Goal: Information Seeking & Learning: Learn about a topic

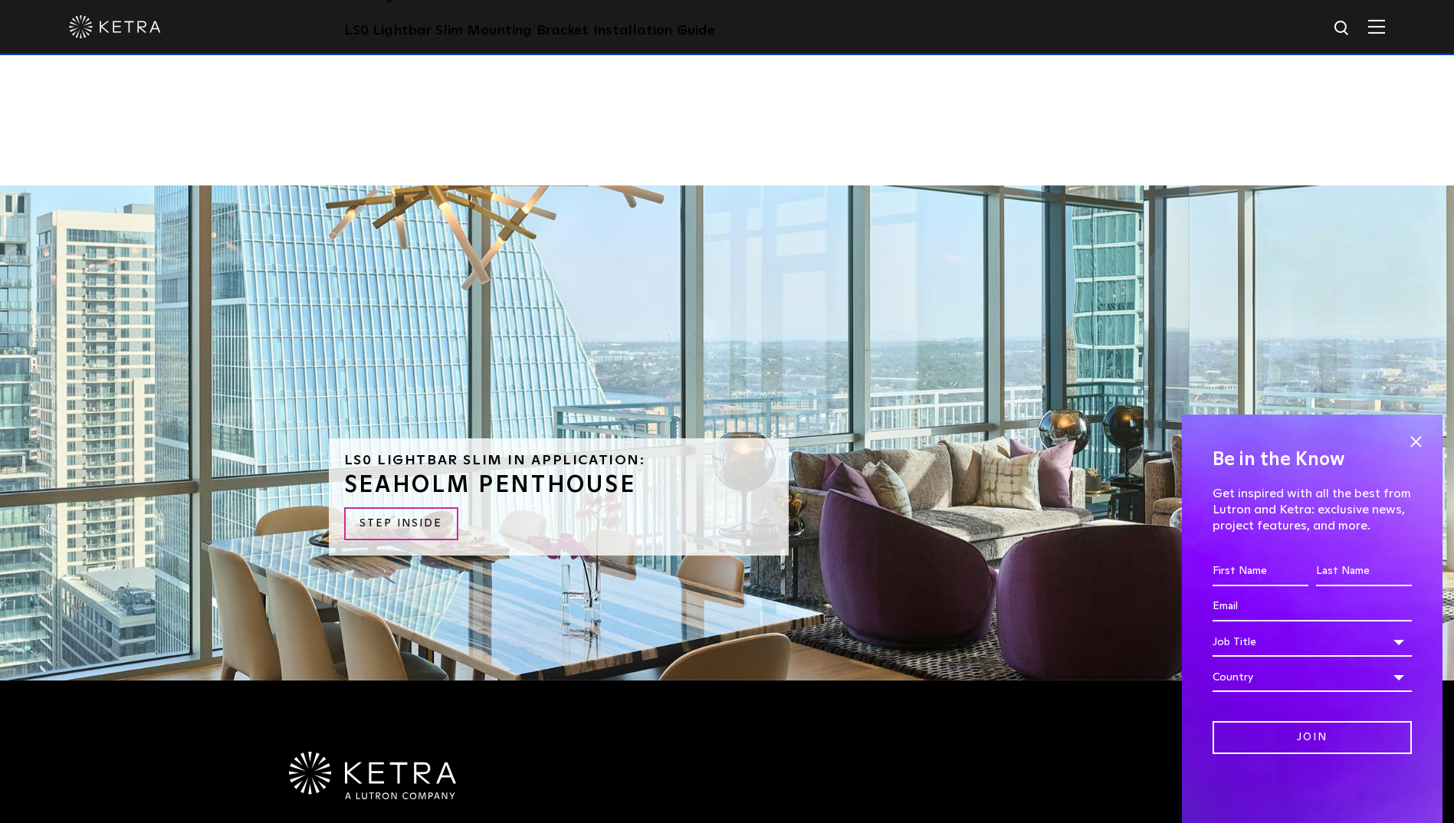
scroll to position [3902, 0]
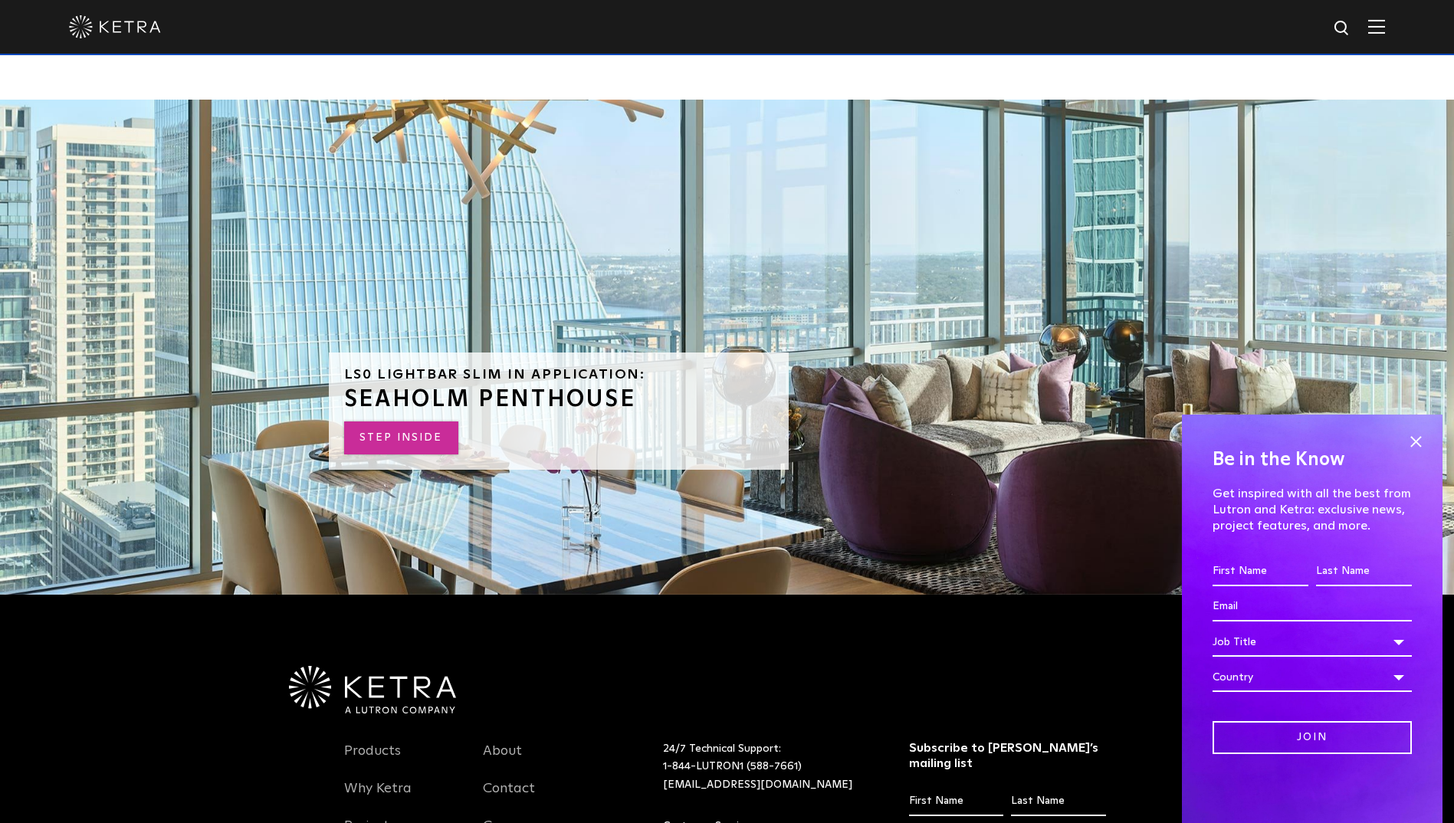
click at [385, 421] on link "STEP INSIDE" at bounding box center [401, 437] width 114 height 33
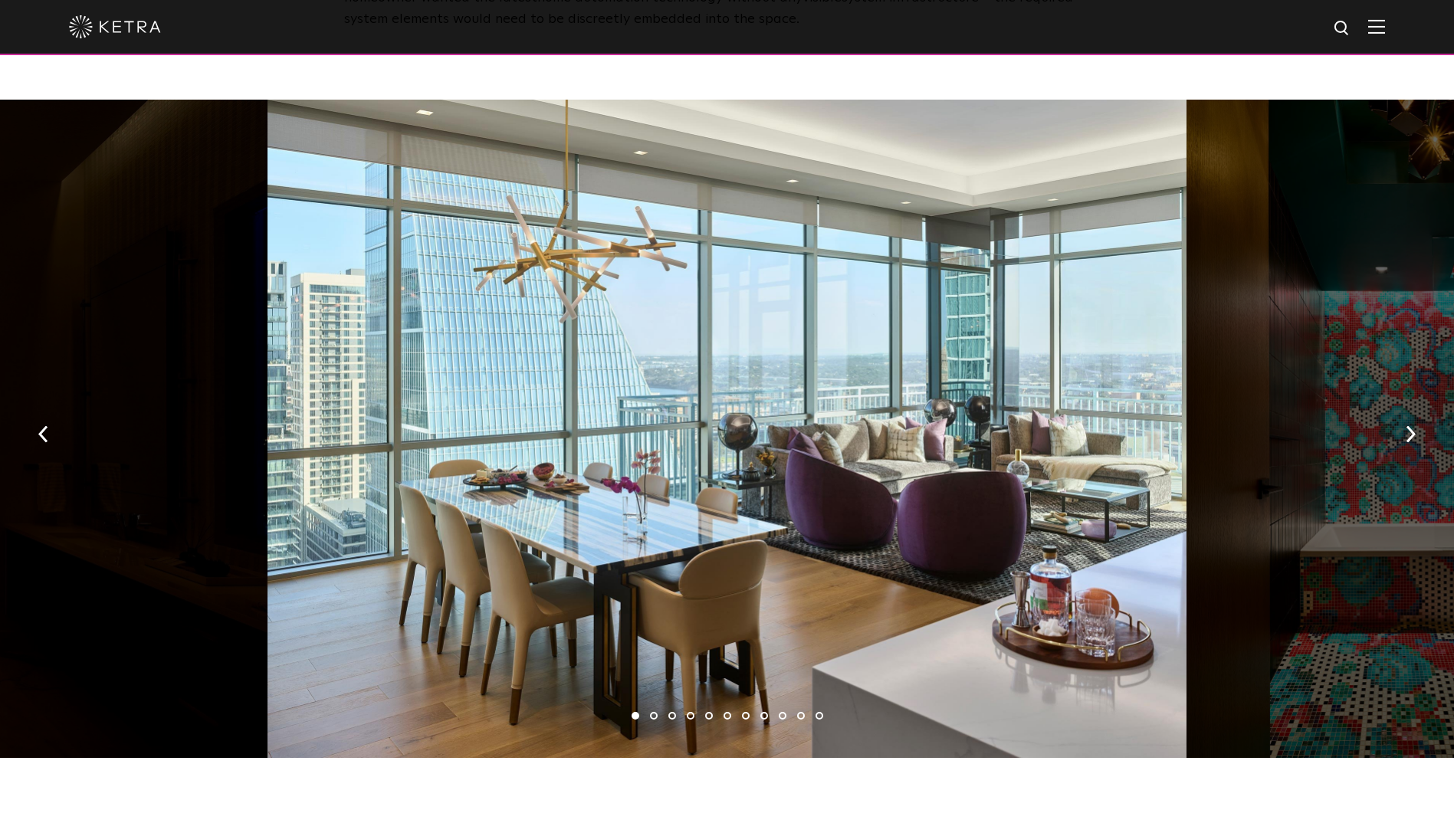
scroll to position [2222, 0]
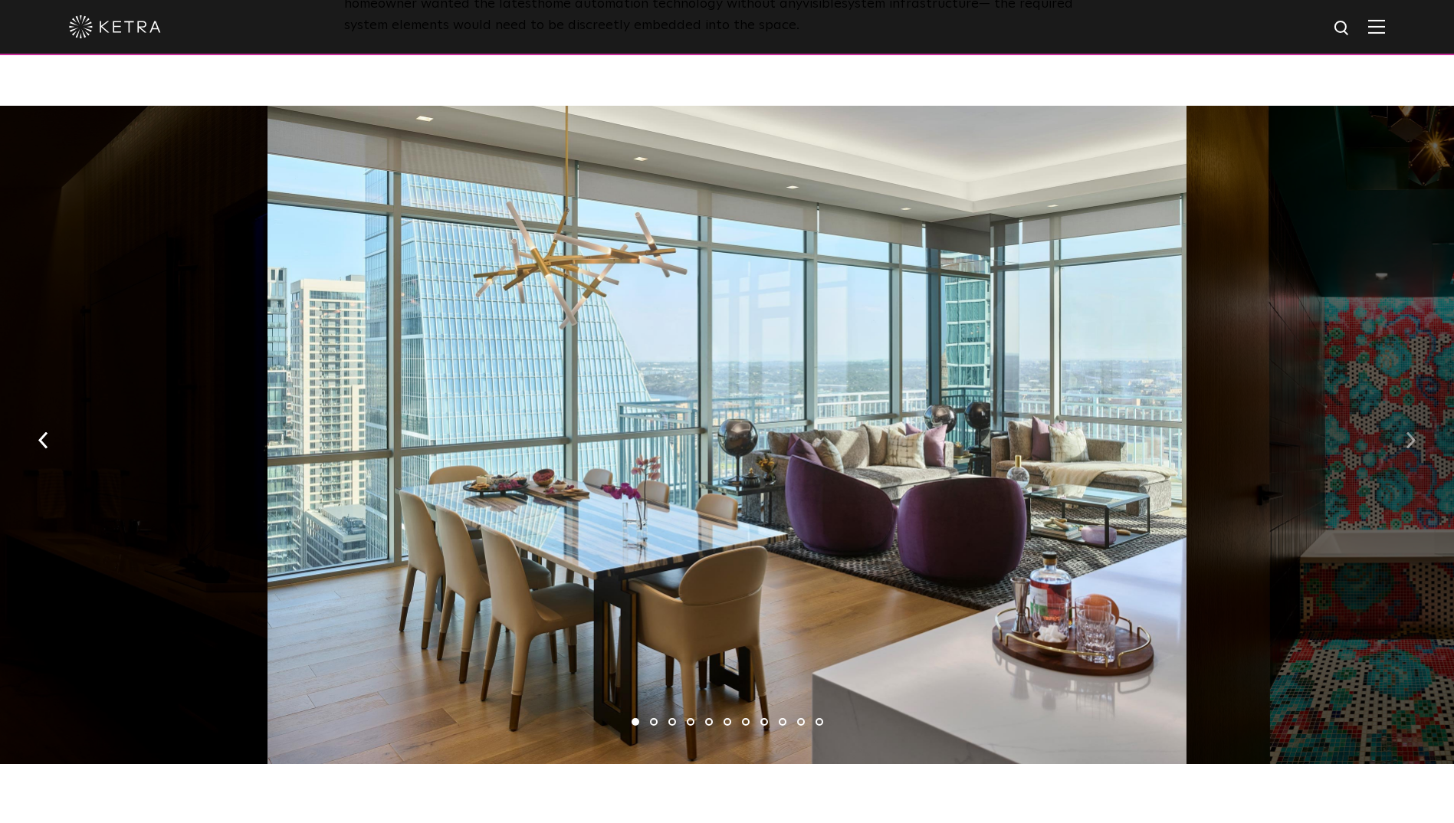
click at [1418, 412] on button "button" at bounding box center [1410, 438] width 33 height 53
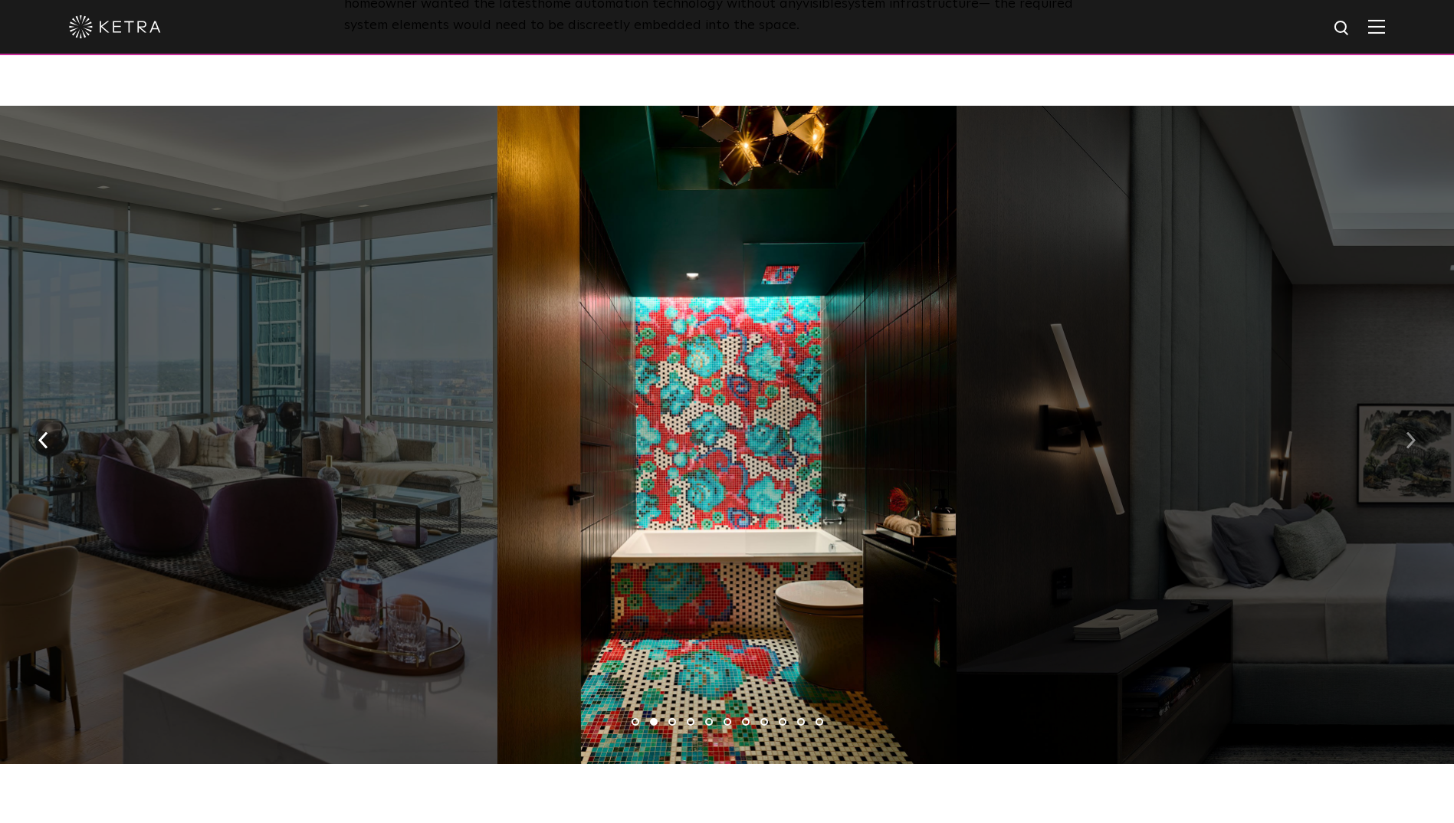
click at [1409, 431] on img "button" at bounding box center [1410, 439] width 10 height 17
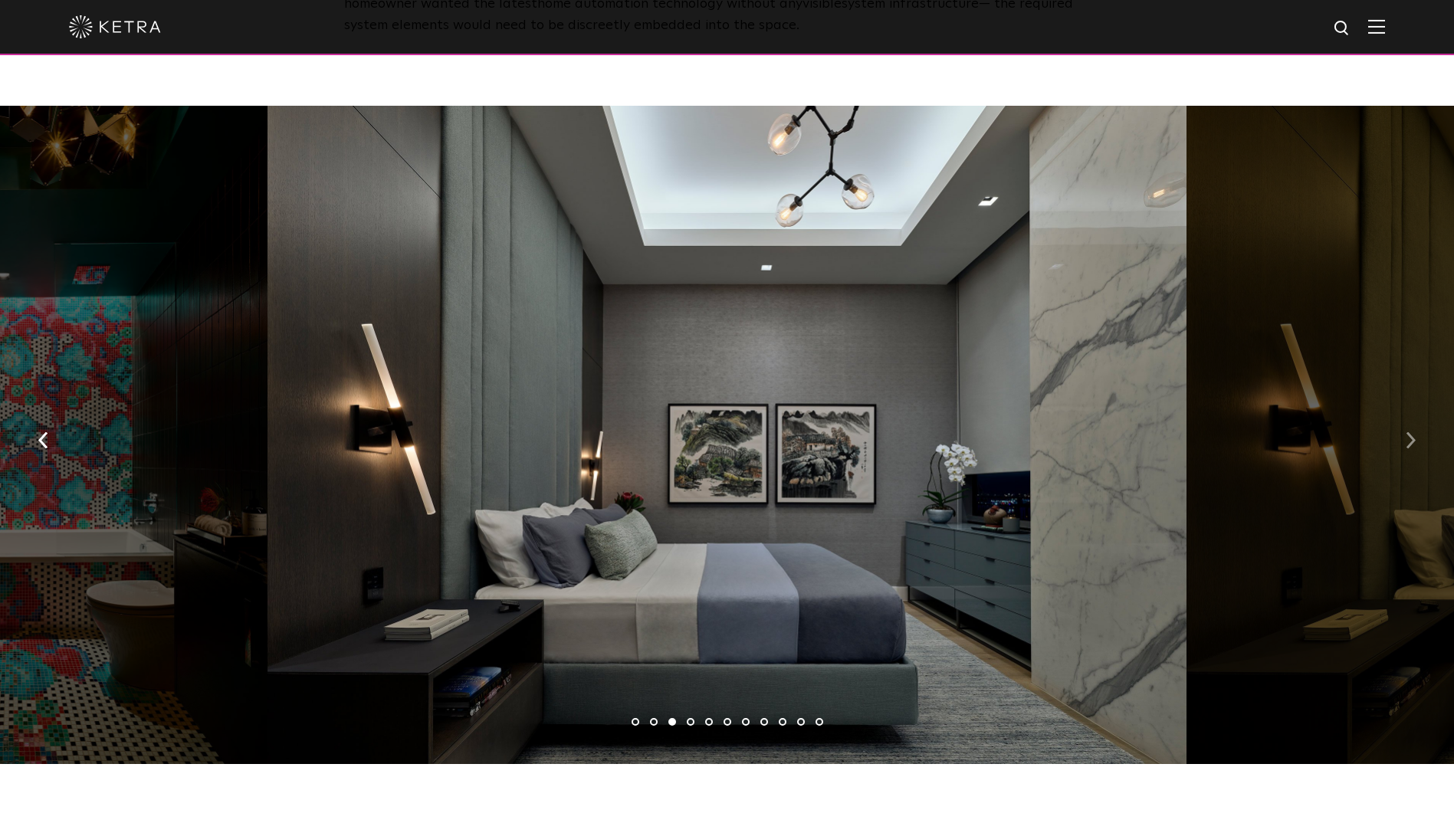
click at [1409, 431] on img "button" at bounding box center [1410, 439] width 10 height 17
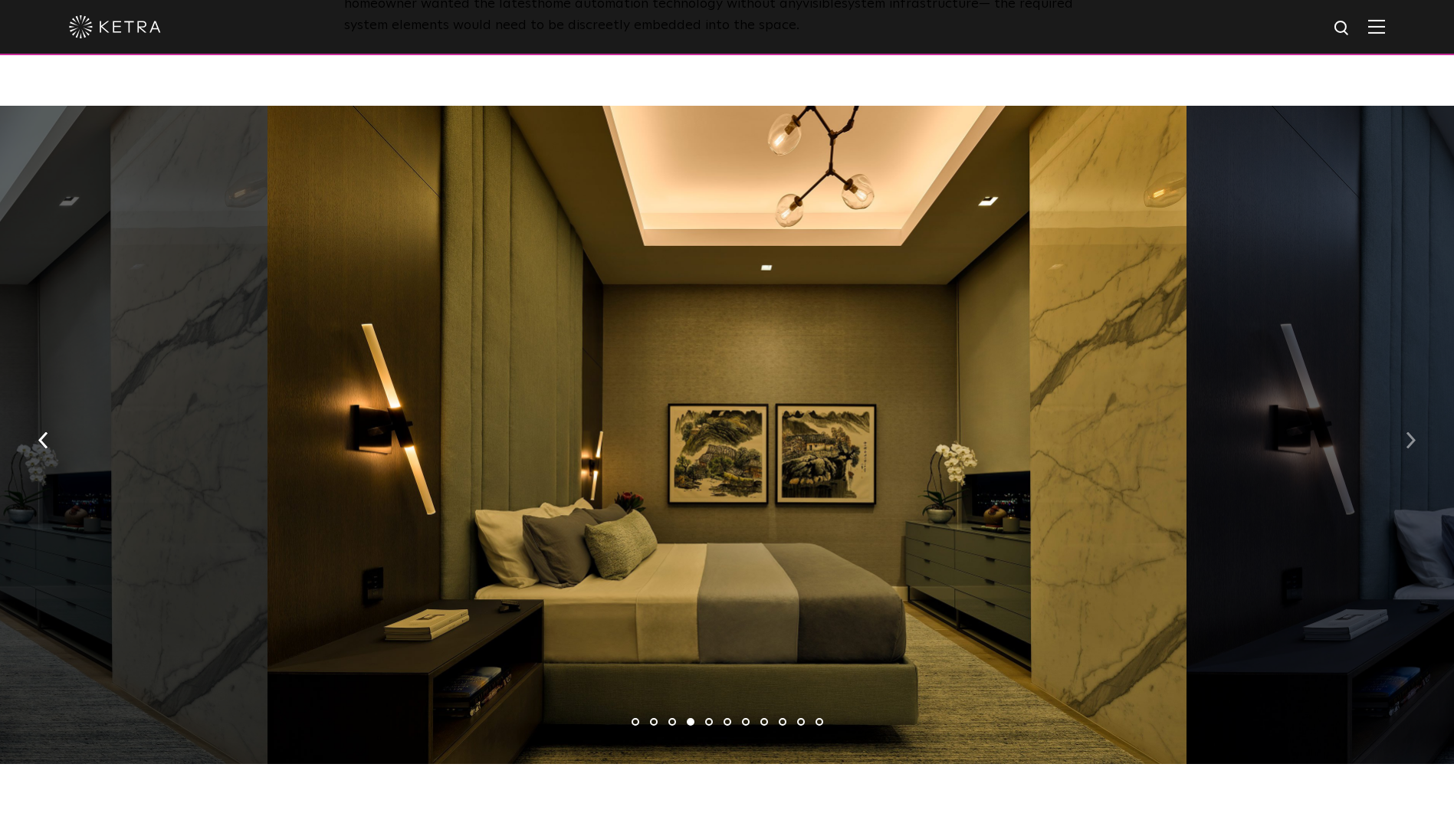
click at [1409, 431] on img "button" at bounding box center [1410, 439] width 10 height 17
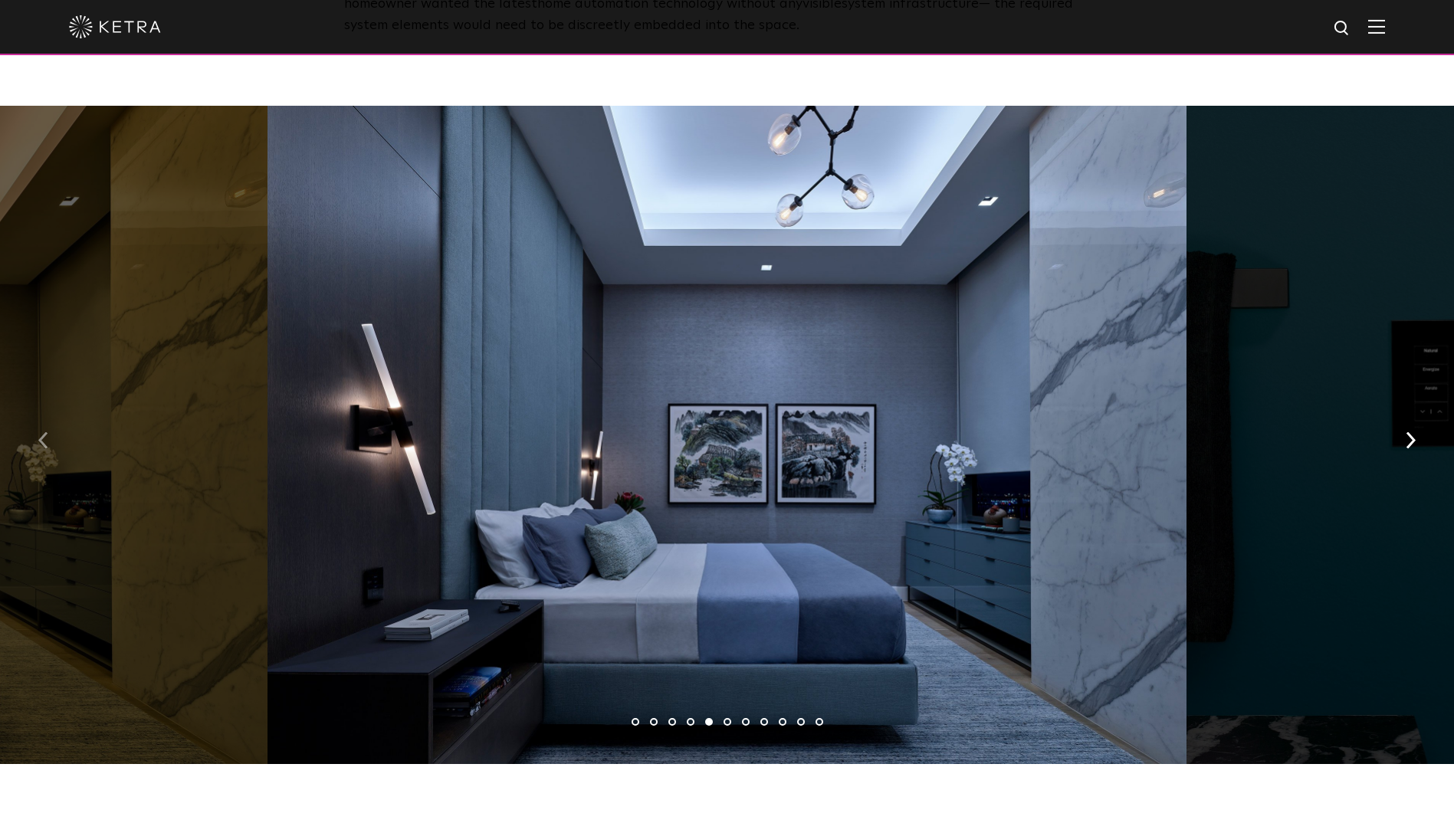
click at [40, 431] on img "button" at bounding box center [43, 439] width 10 height 17
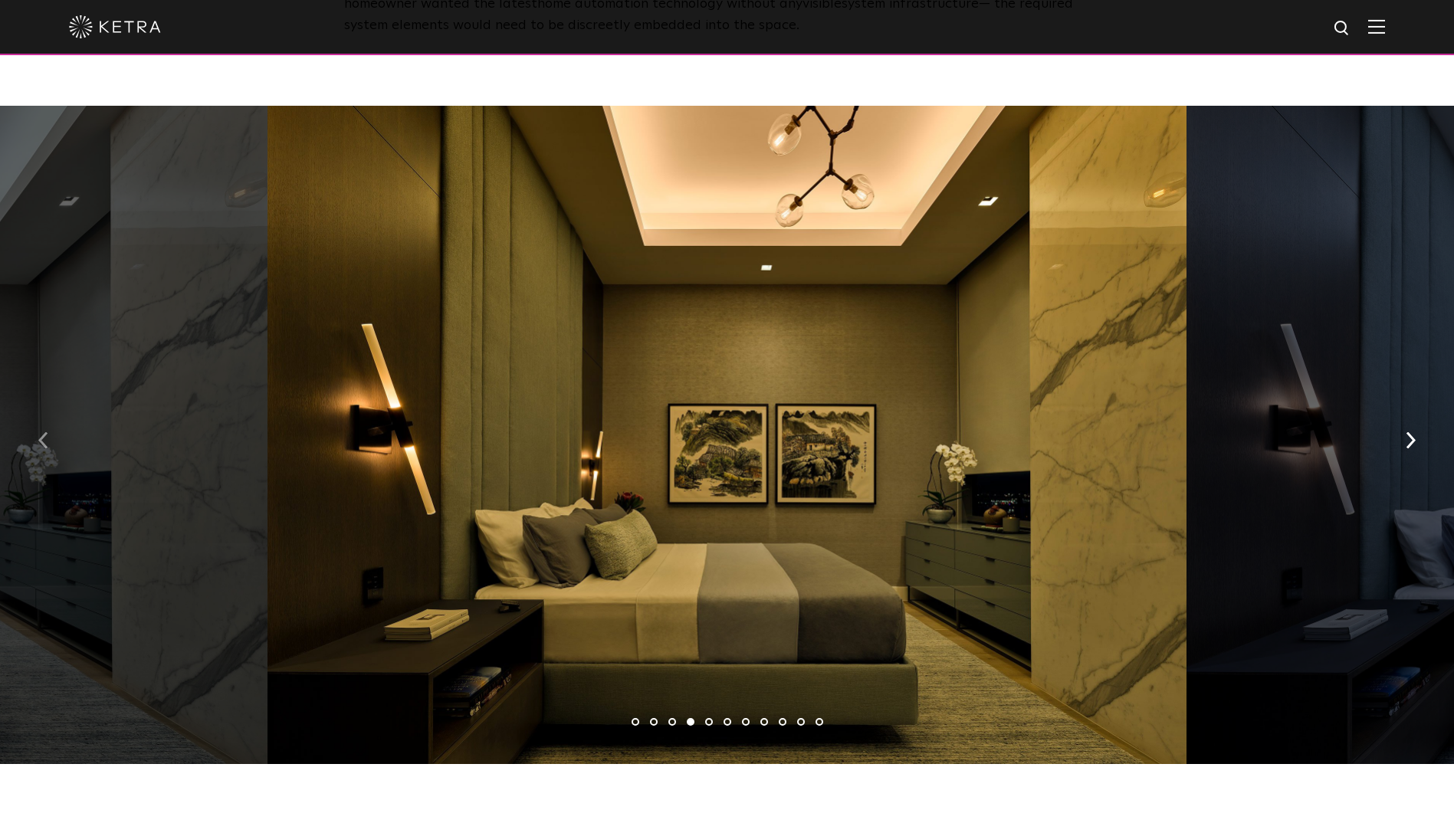
click at [40, 431] on img "button" at bounding box center [43, 439] width 10 height 17
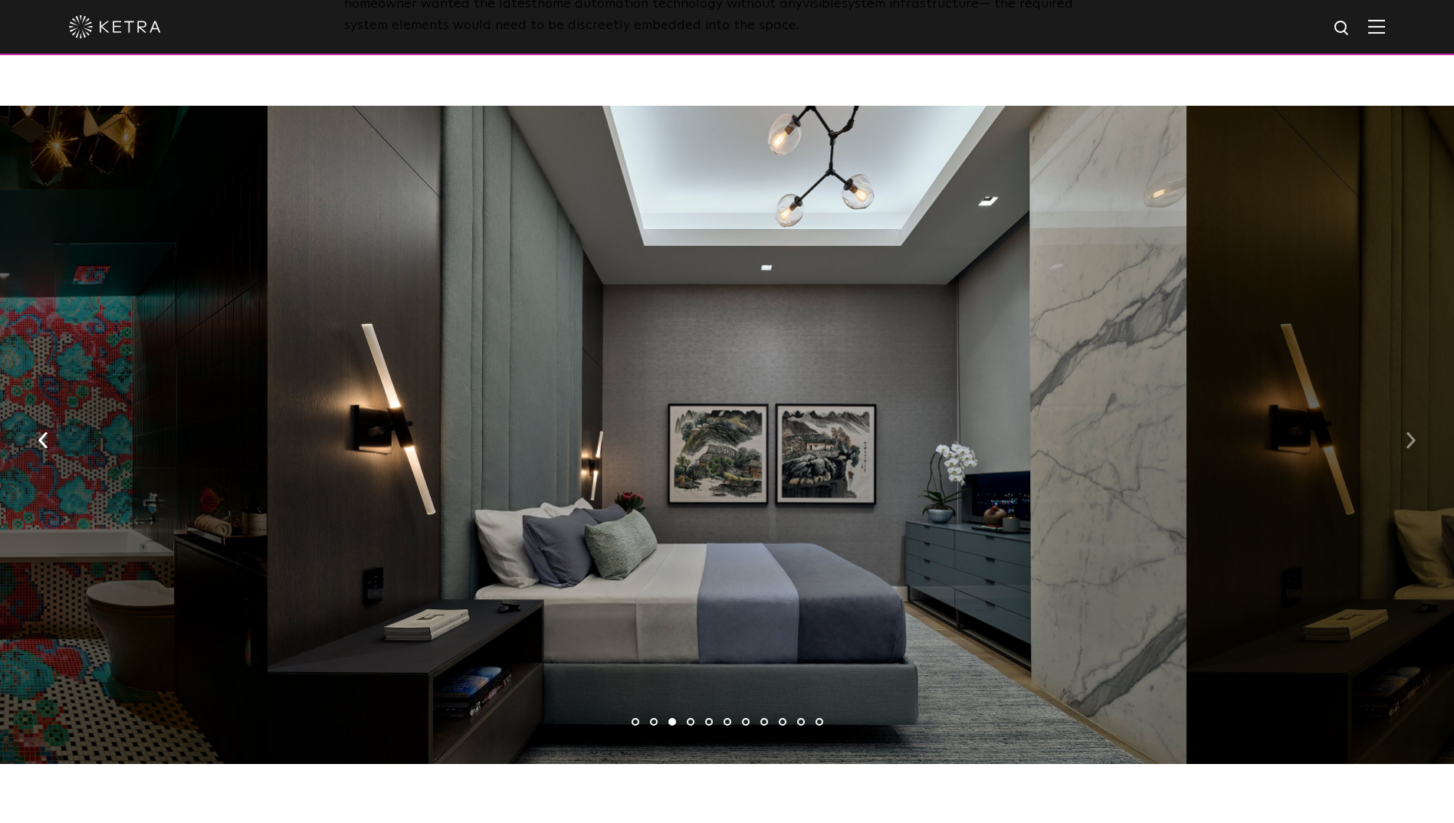
click at [1412, 431] on img "button" at bounding box center [1410, 439] width 10 height 17
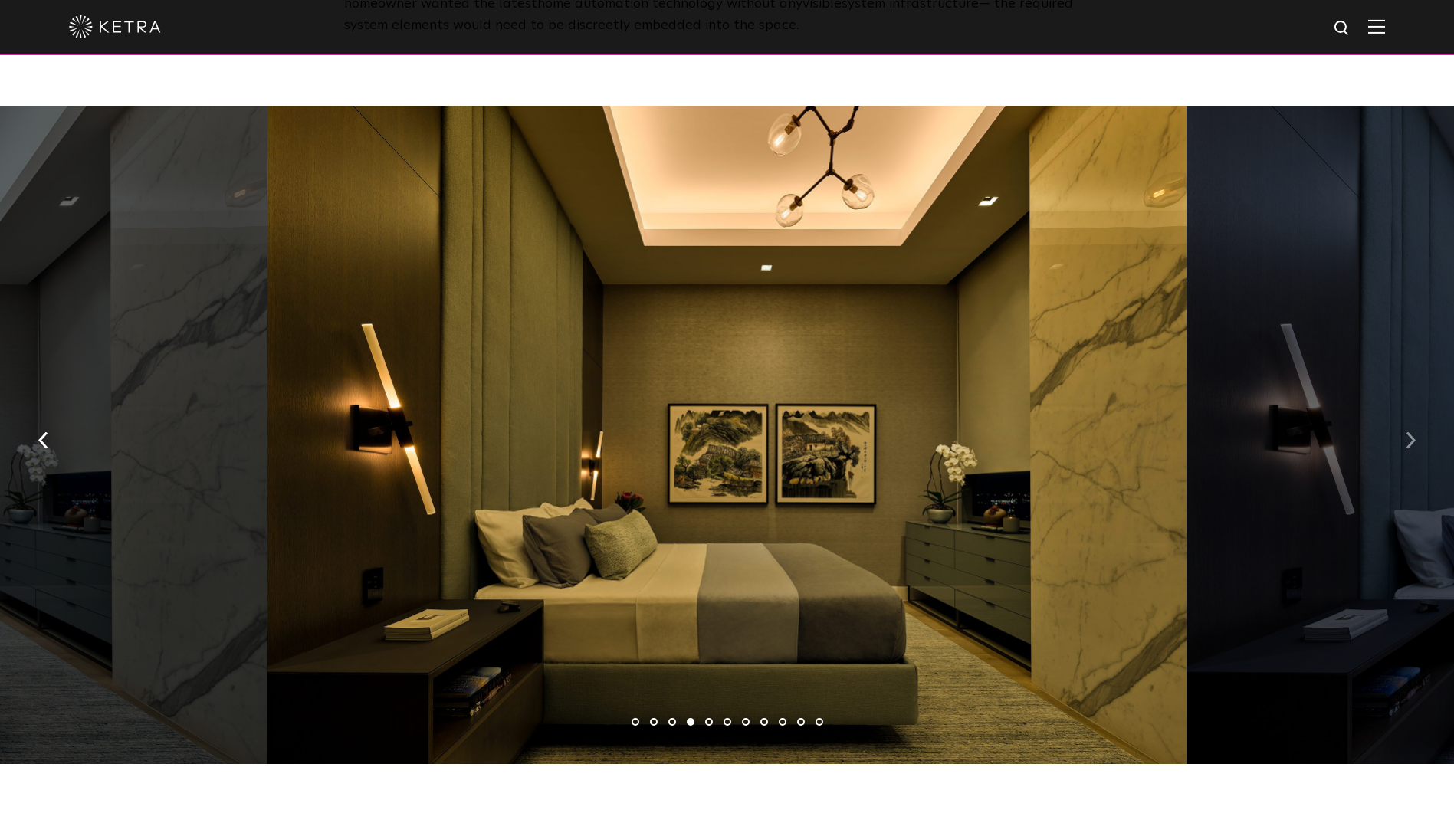
click at [1411, 431] on img "button" at bounding box center [1410, 439] width 10 height 17
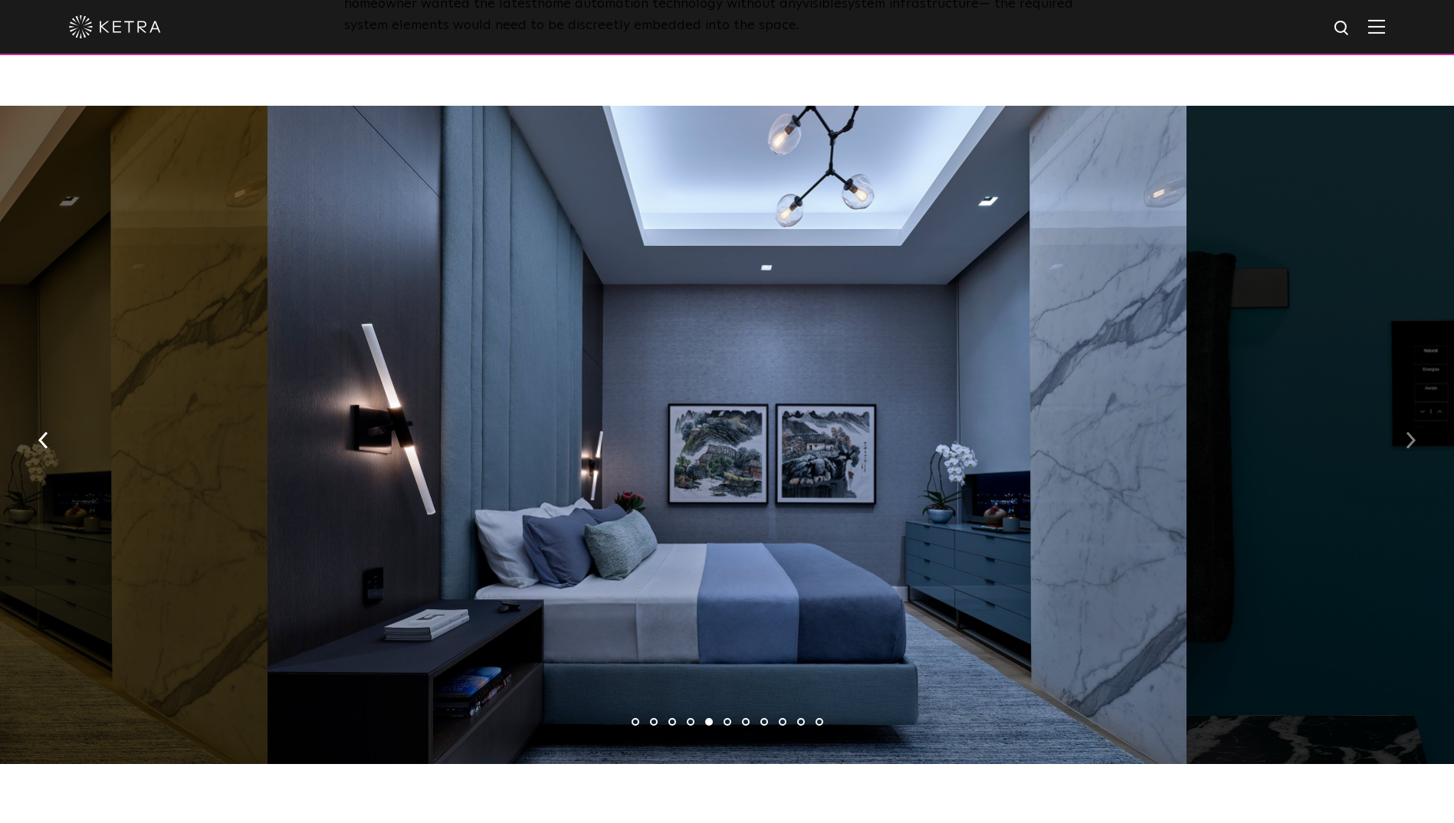
click at [1411, 431] on img "button" at bounding box center [1410, 439] width 10 height 17
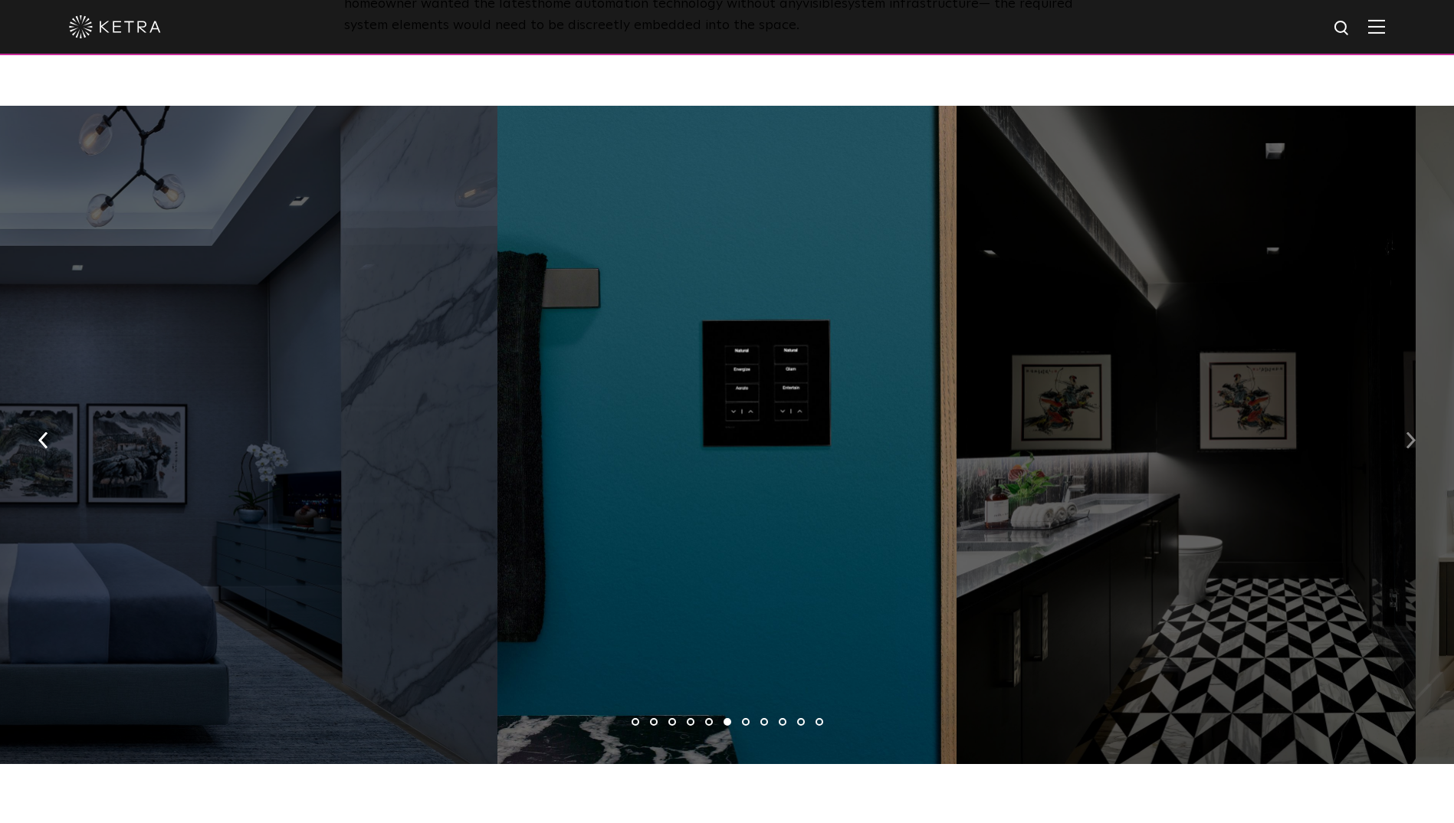
click at [1410, 431] on img "button" at bounding box center [1410, 439] width 10 height 17
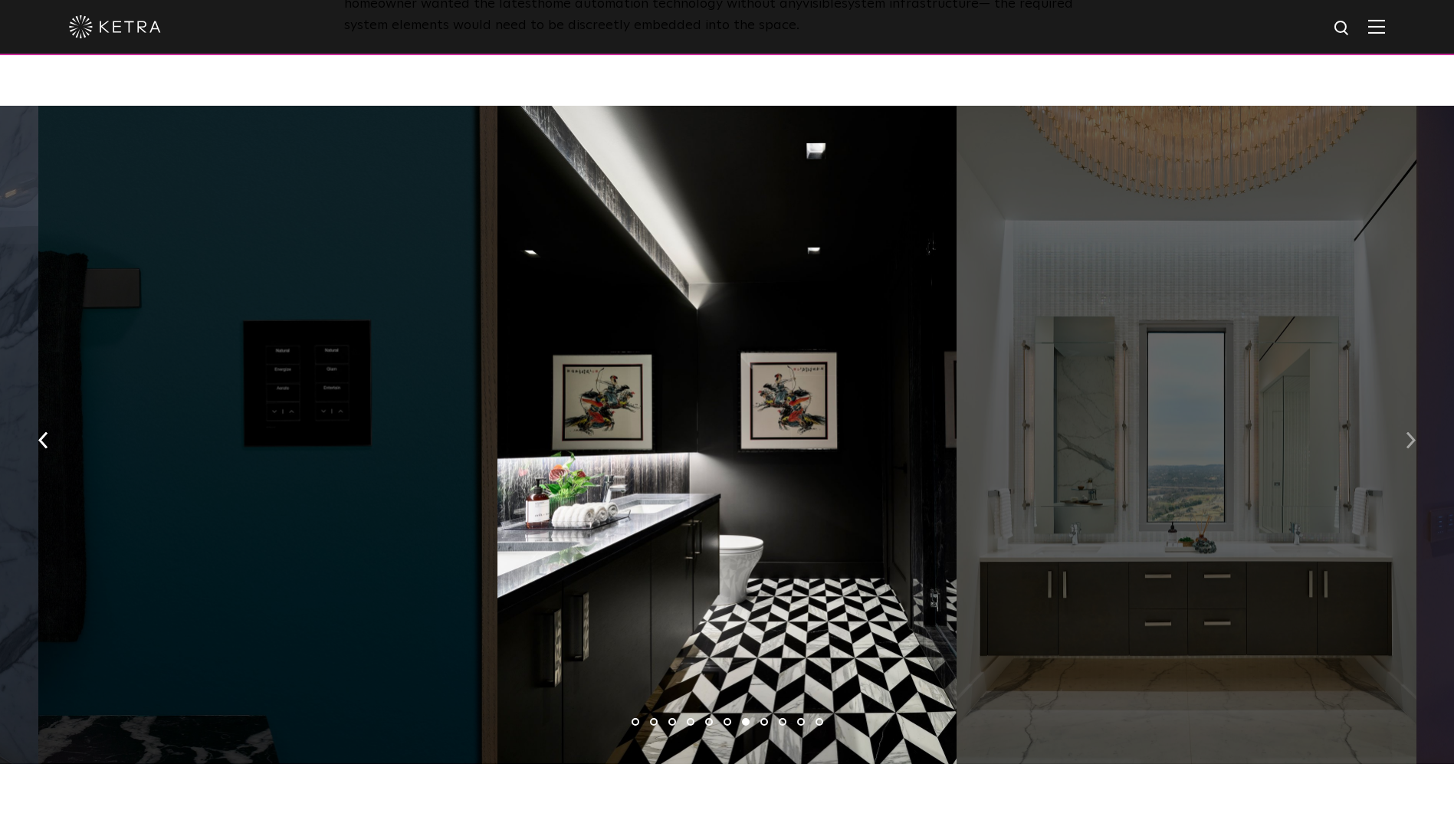
click at [1410, 431] on img "button" at bounding box center [1410, 439] width 10 height 17
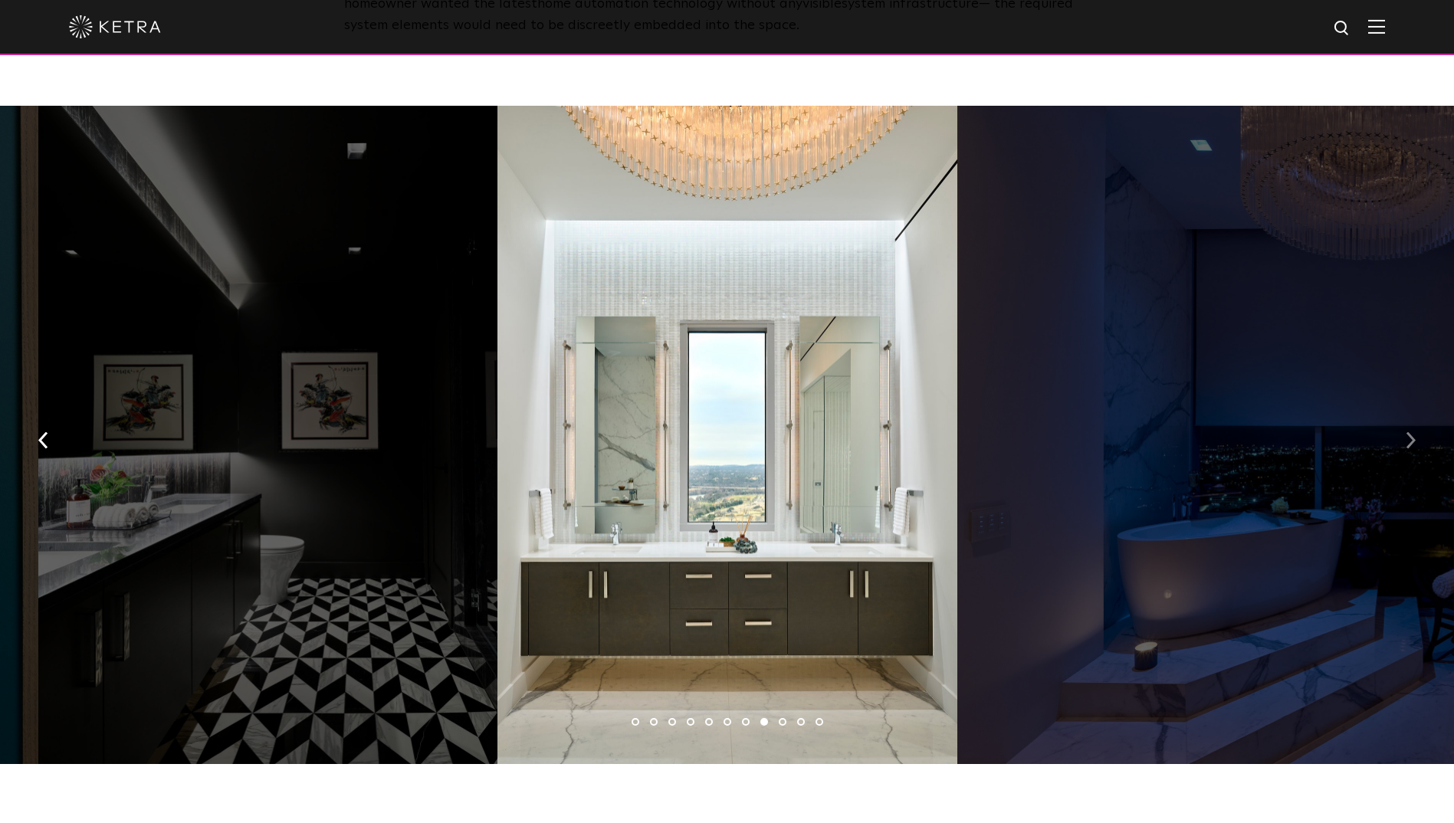
click at [1409, 431] on img "button" at bounding box center [1410, 439] width 10 height 17
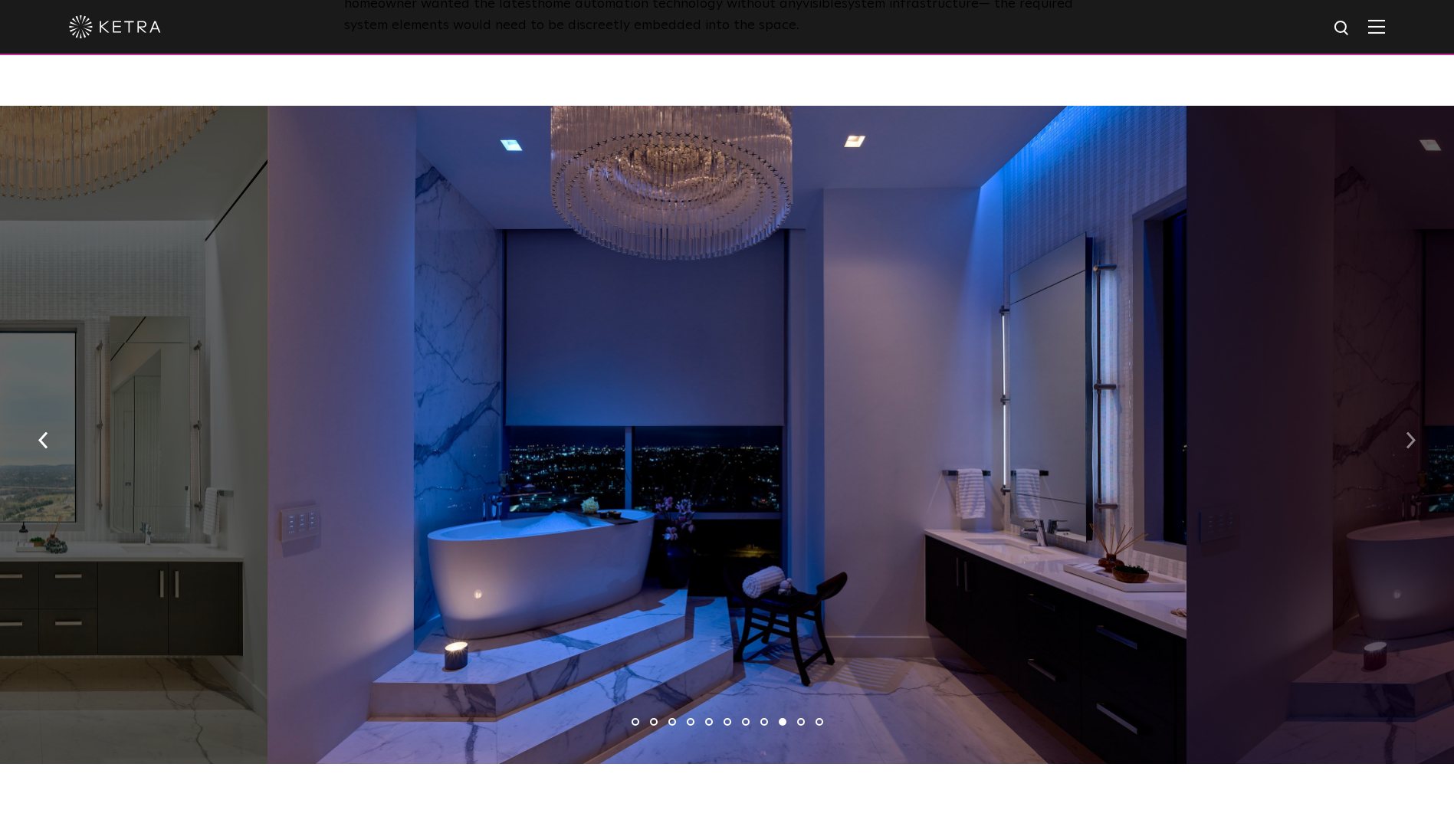
click at [1407, 431] on img "button" at bounding box center [1410, 439] width 10 height 17
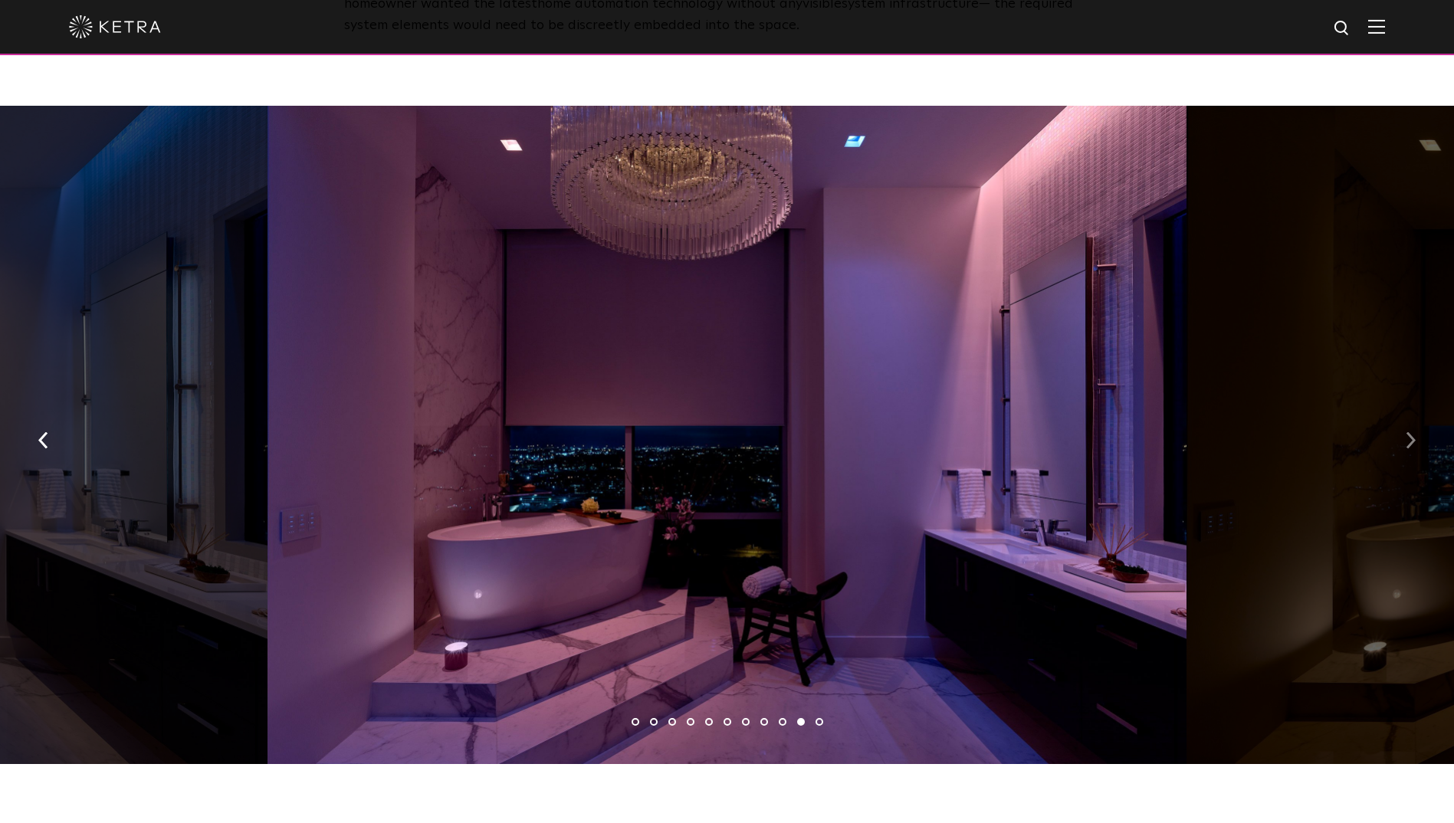
click at [1407, 431] on img "button" at bounding box center [1410, 439] width 10 height 17
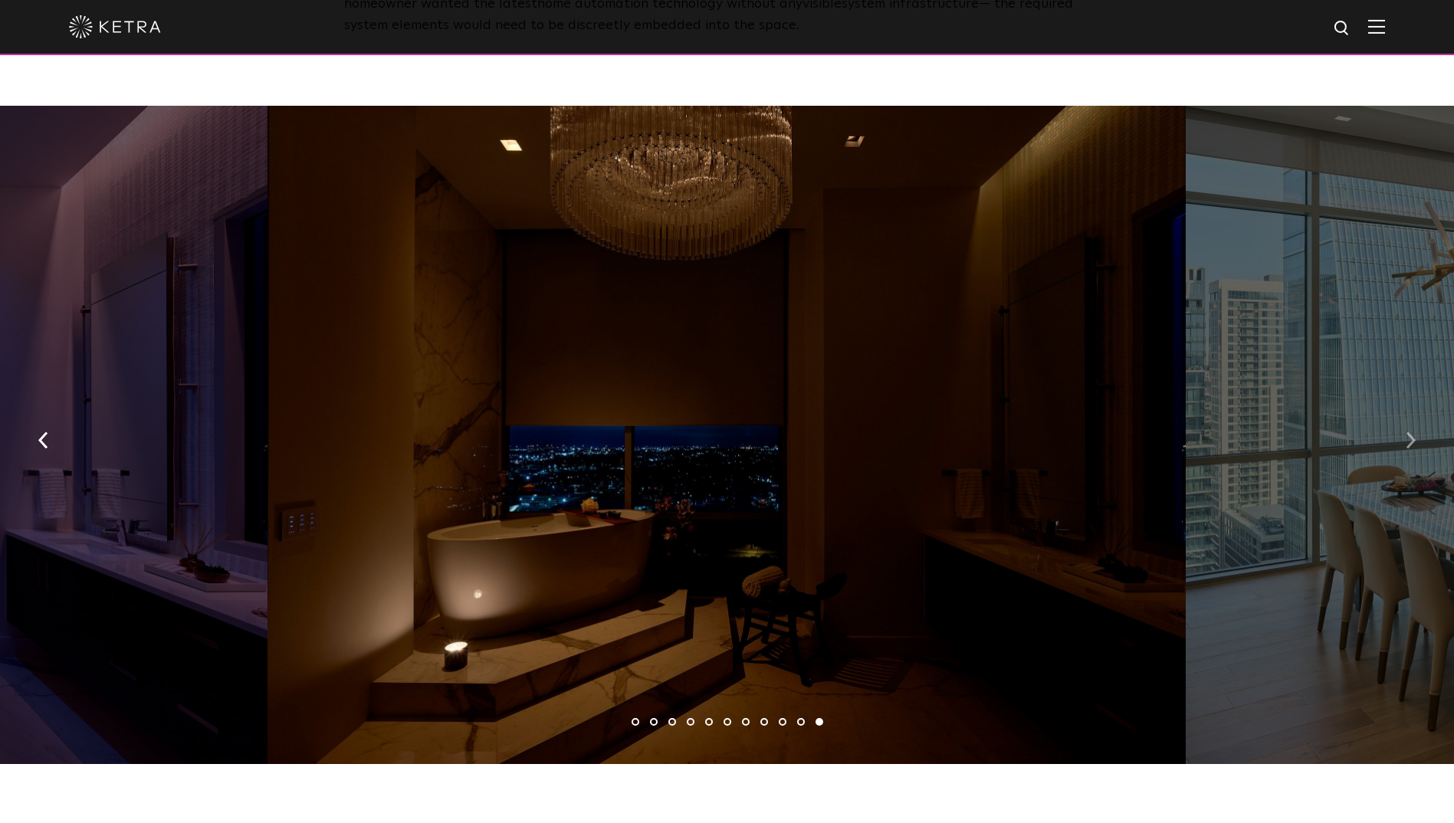
click at [1407, 431] on img "button" at bounding box center [1410, 439] width 10 height 17
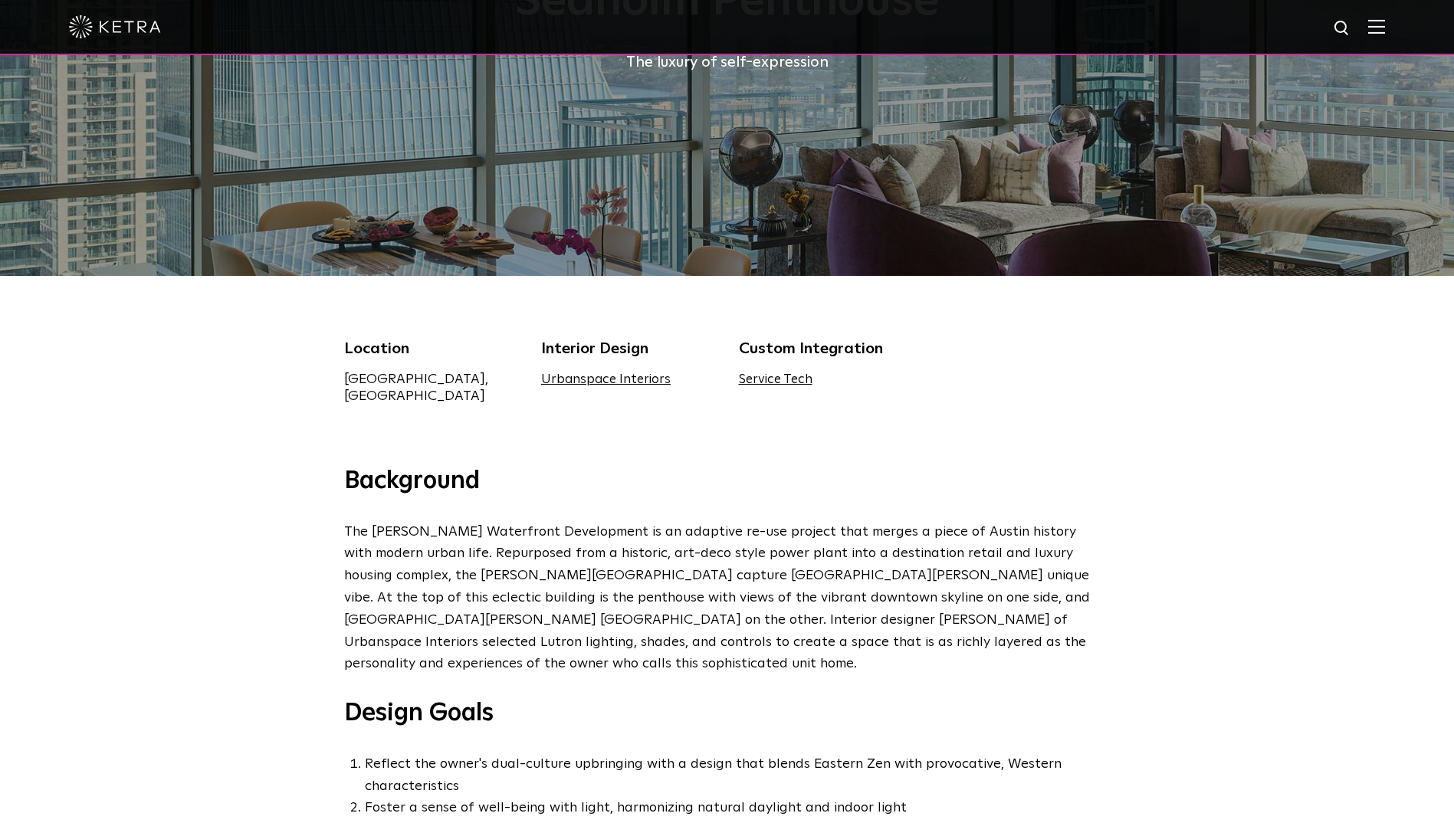
scroll to position [0, 0]
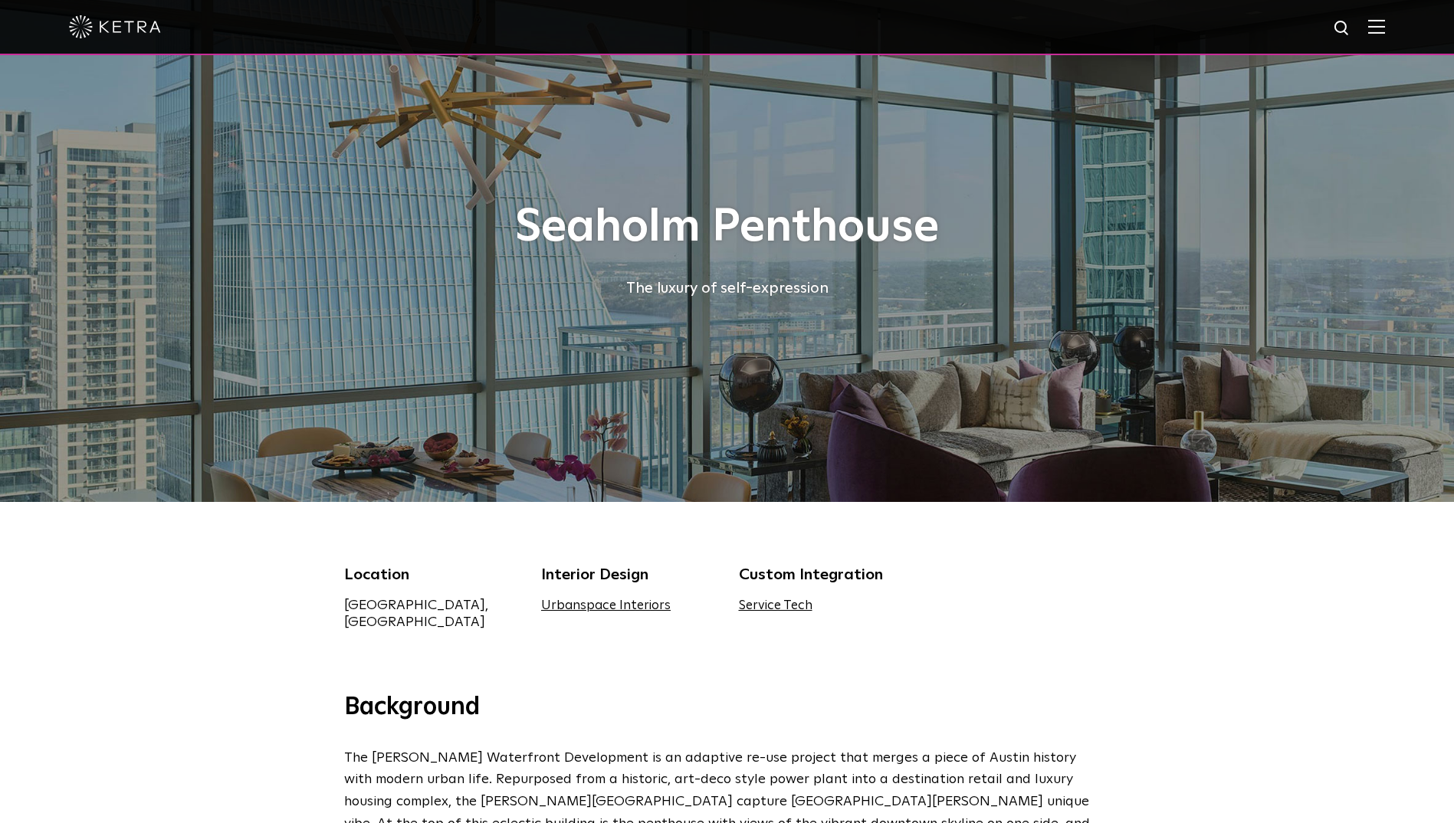
click at [1385, 22] on img at bounding box center [1376, 26] width 17 height 15
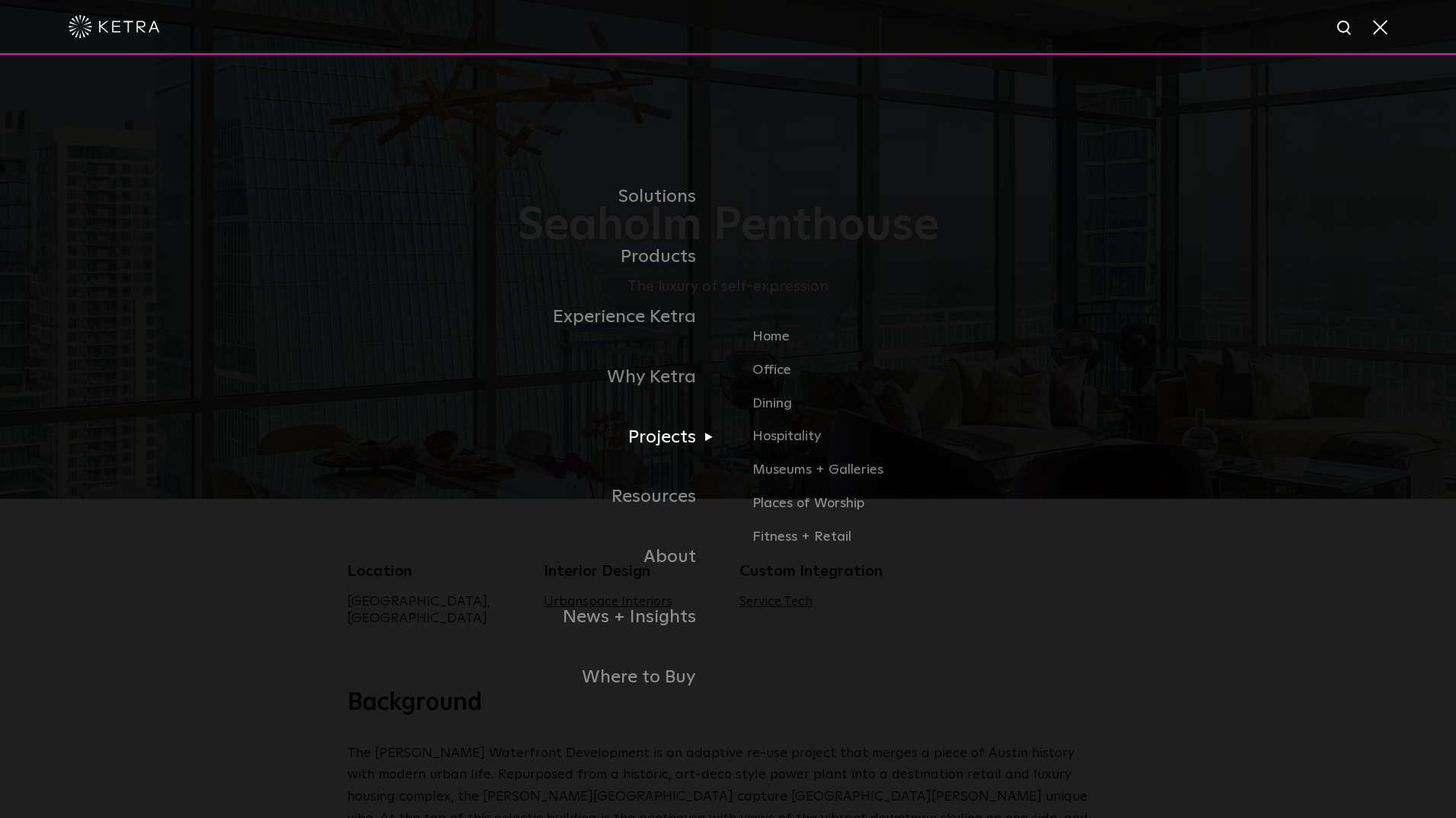
click at [663, 439] on link "Projects" at bounding box center [537, 437] width 381 height 61
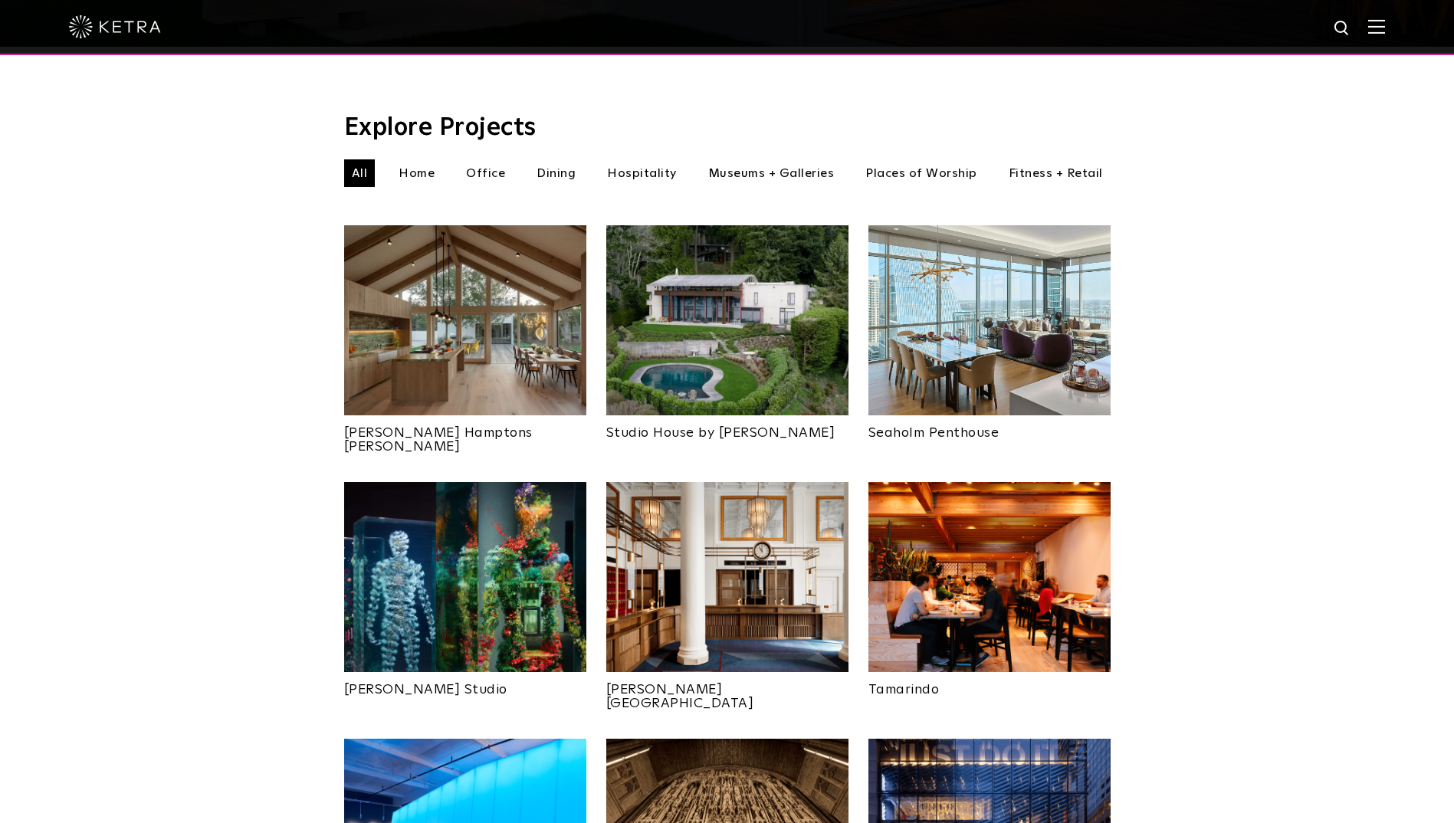
scroll to position [460, 0]
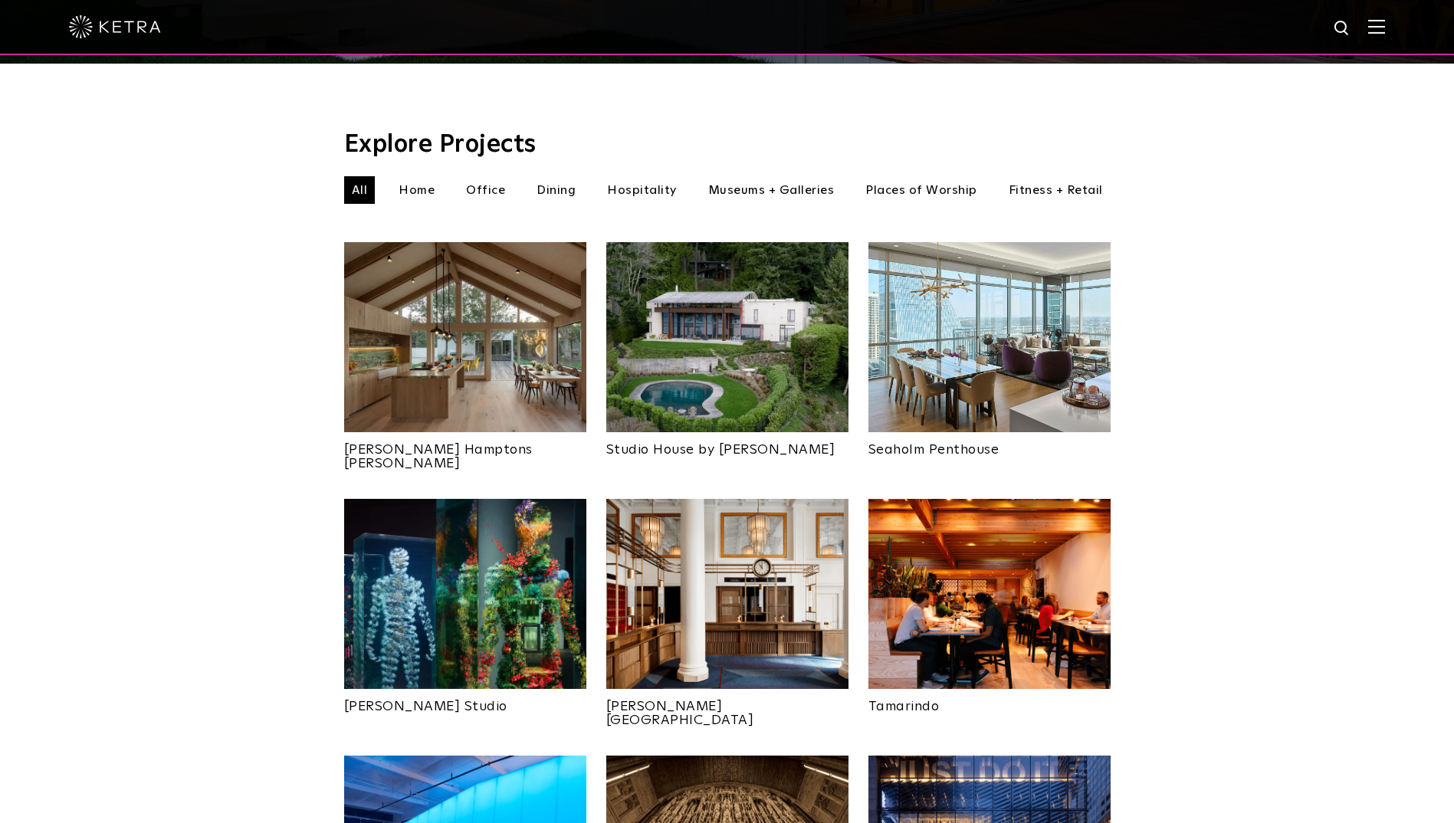
click at [474, 588] on img at bounding box center [465, 594] width 242 height 190
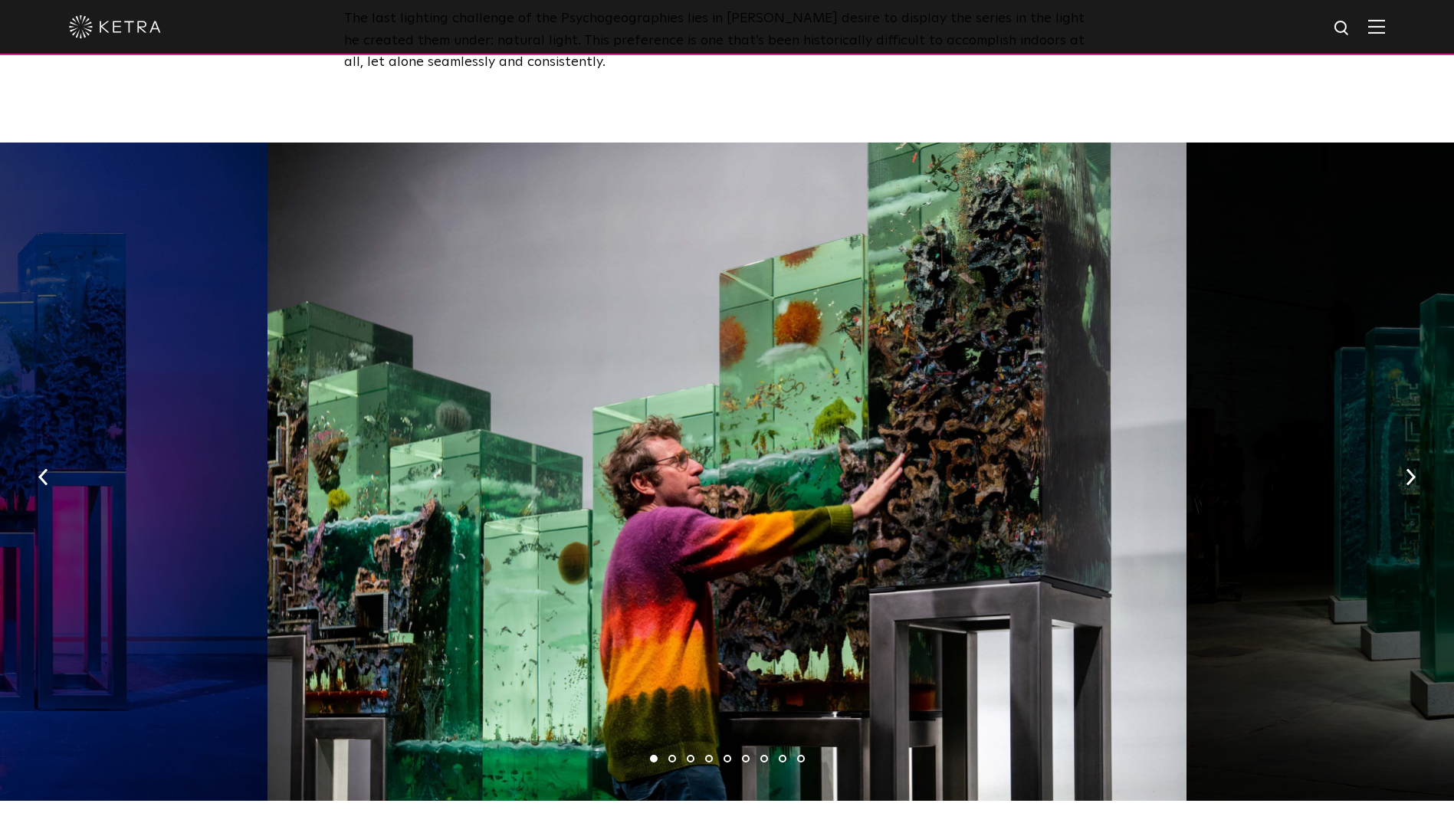
scroll to position [2222, 0]
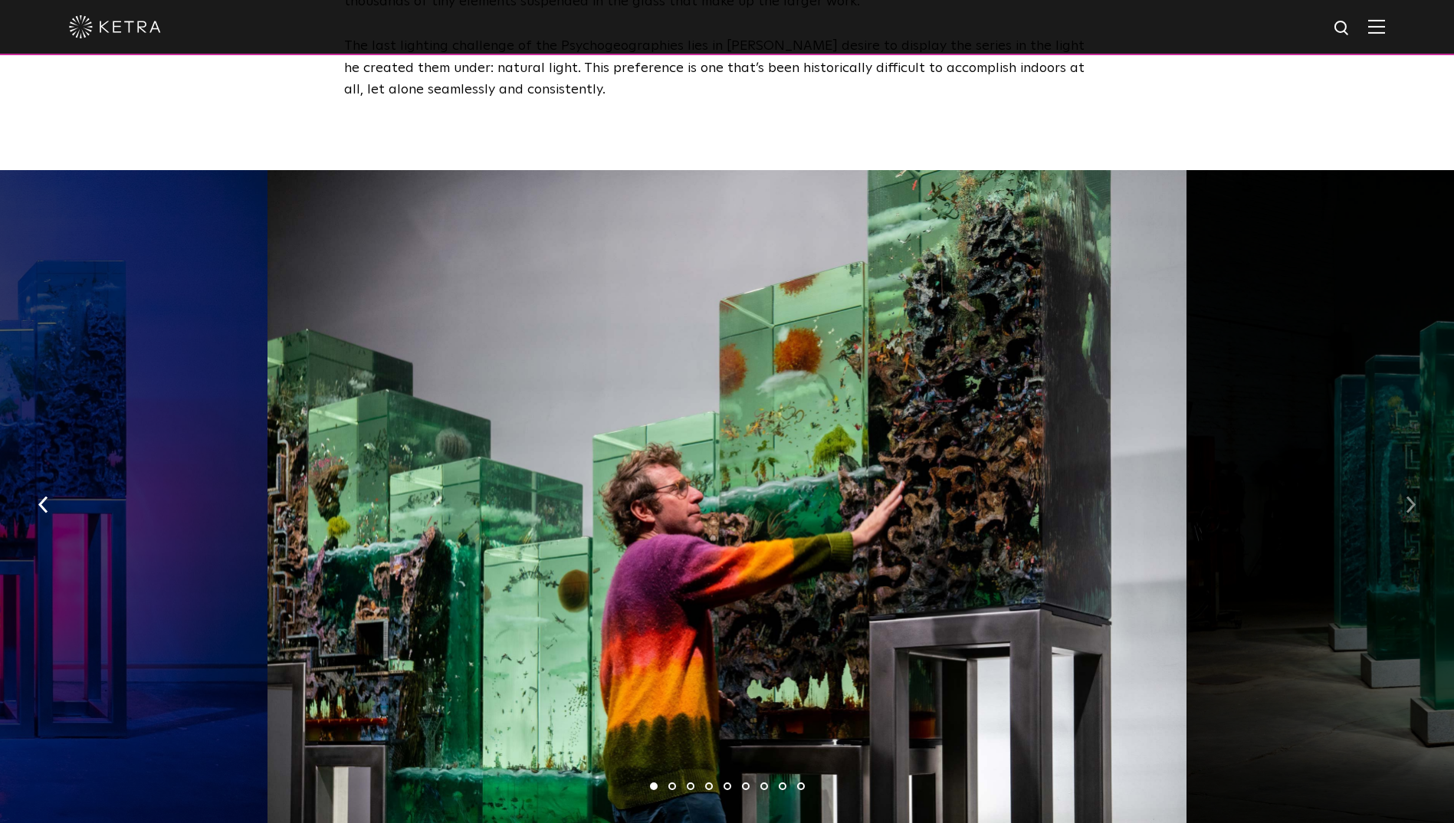
click at [1403, 477] on button "button" at bounding box center [1410, 503] width 33 height 53
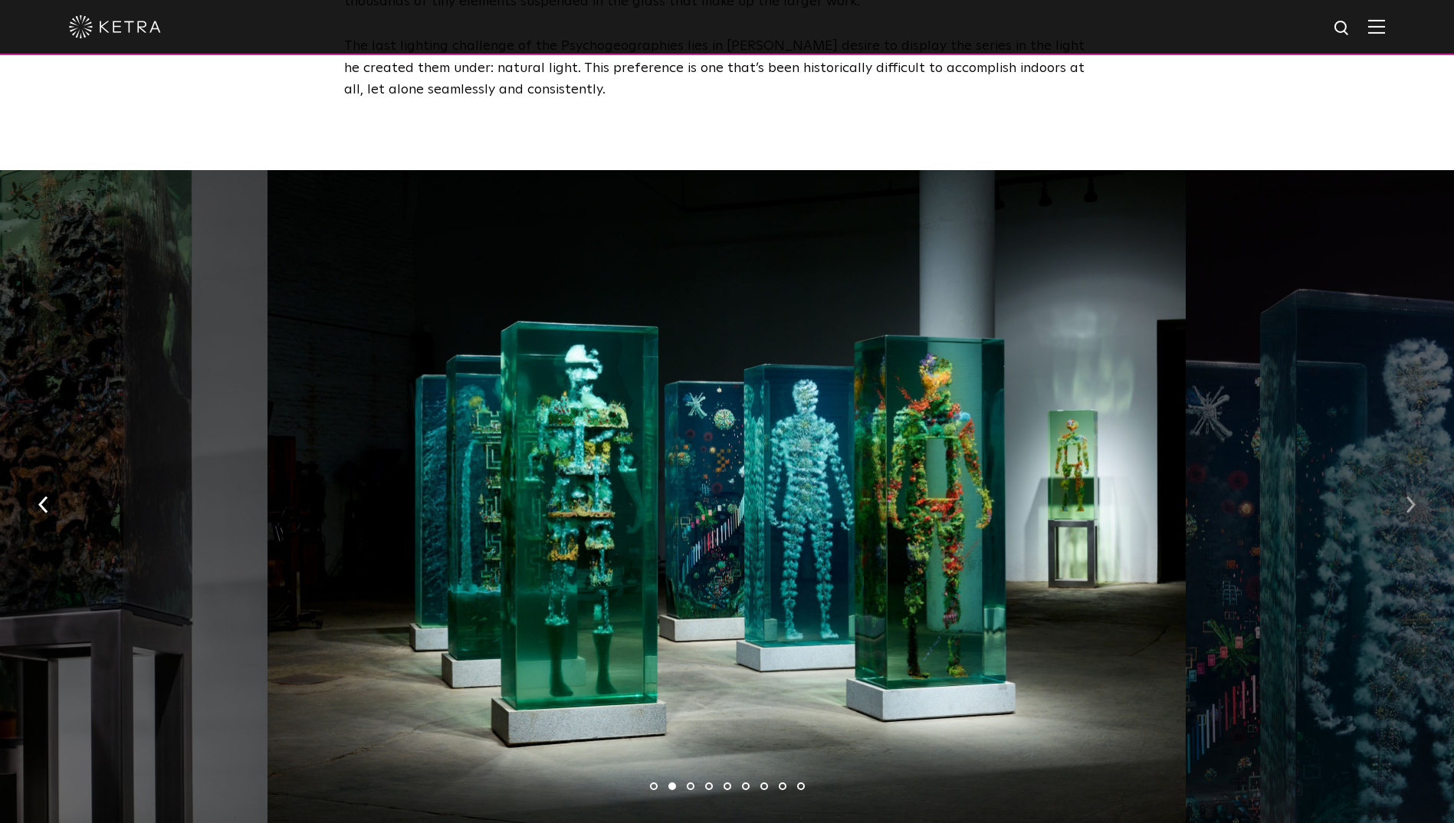
click at [1409, 496] on img "button" at bounding box center [1410, 504] width 10 height 17
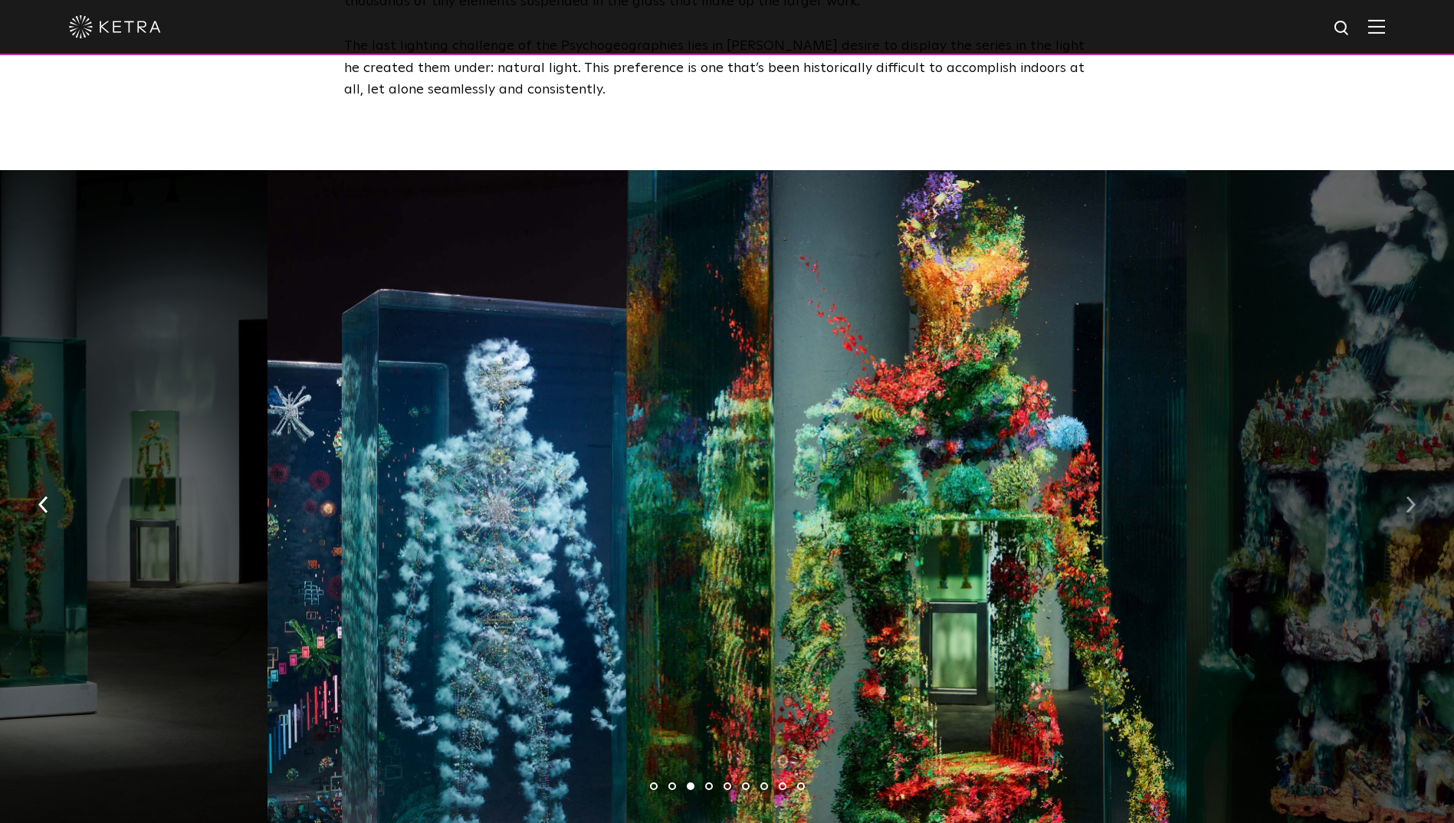
click at [1409, 496] on img "button" at bounding box center [1410, 504] width 10 height 17
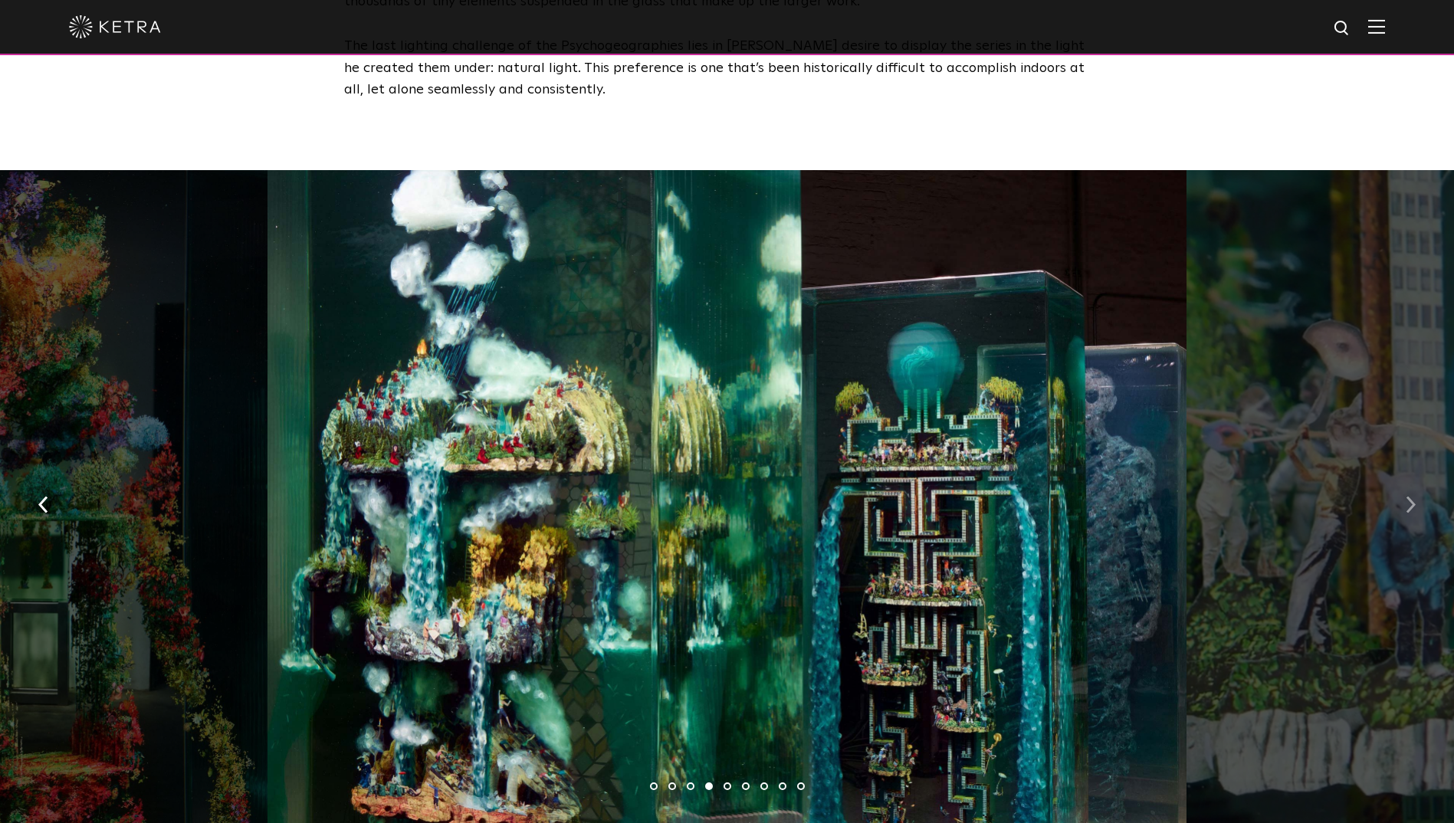
click at [1410, 496] on img "button" at bounding box center [1410, 504] width 10 height 17
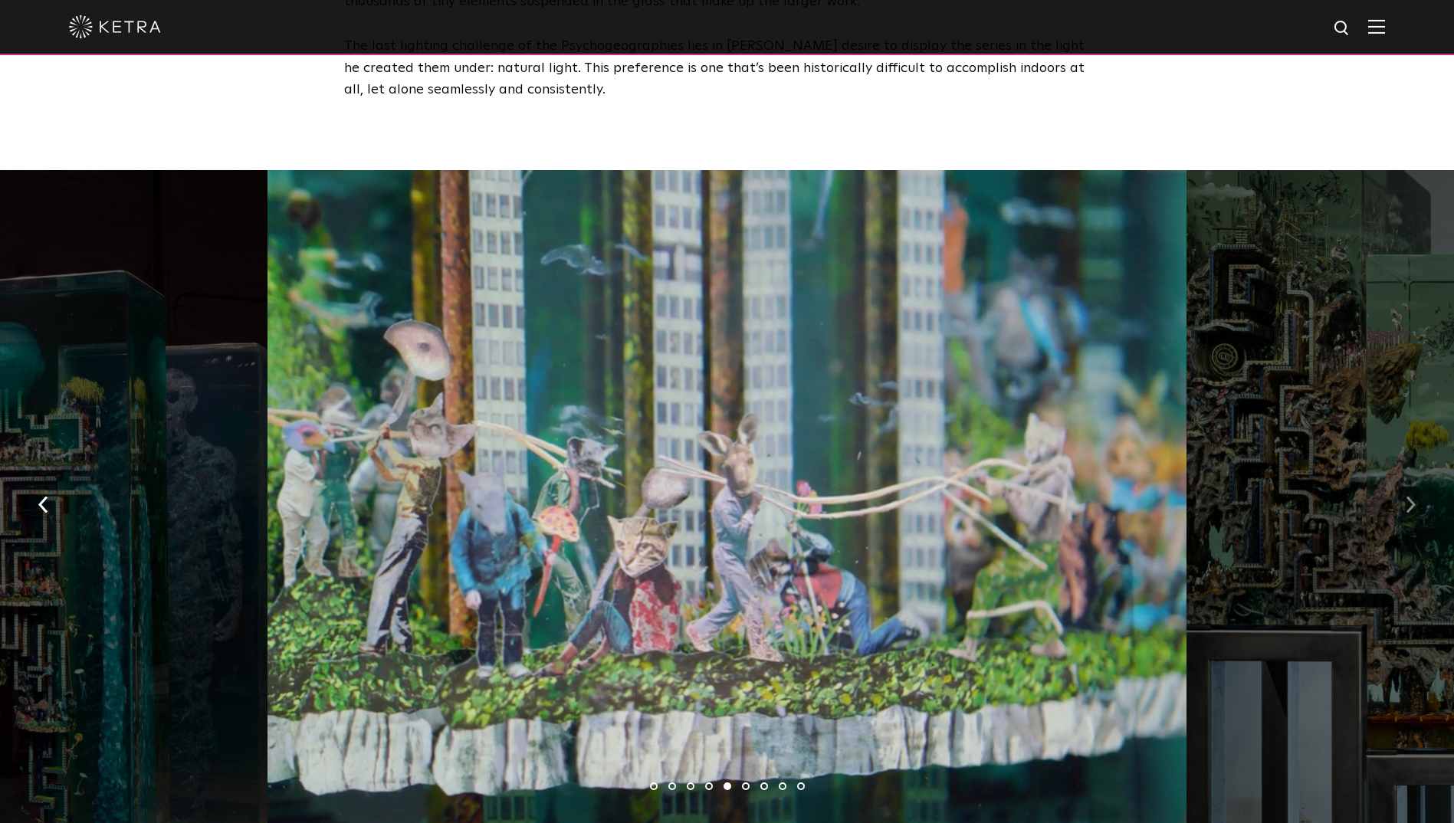
click at [1410, 496] on img "button" at bounding box center [1410, 504] width 10 height 17
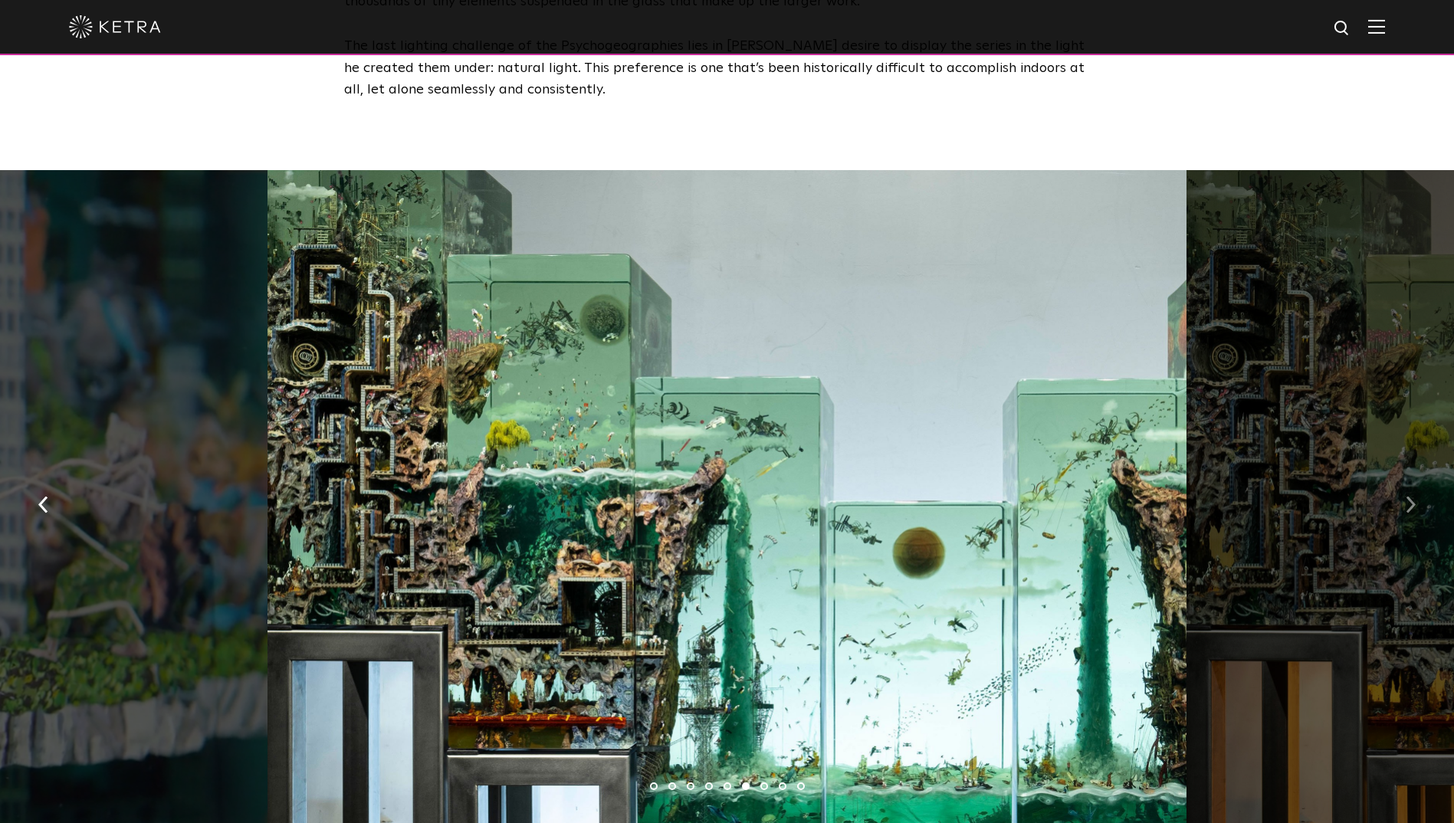
click at [1410, 496] on img "button" at bounding box center [1410, 504] width 10 height 17
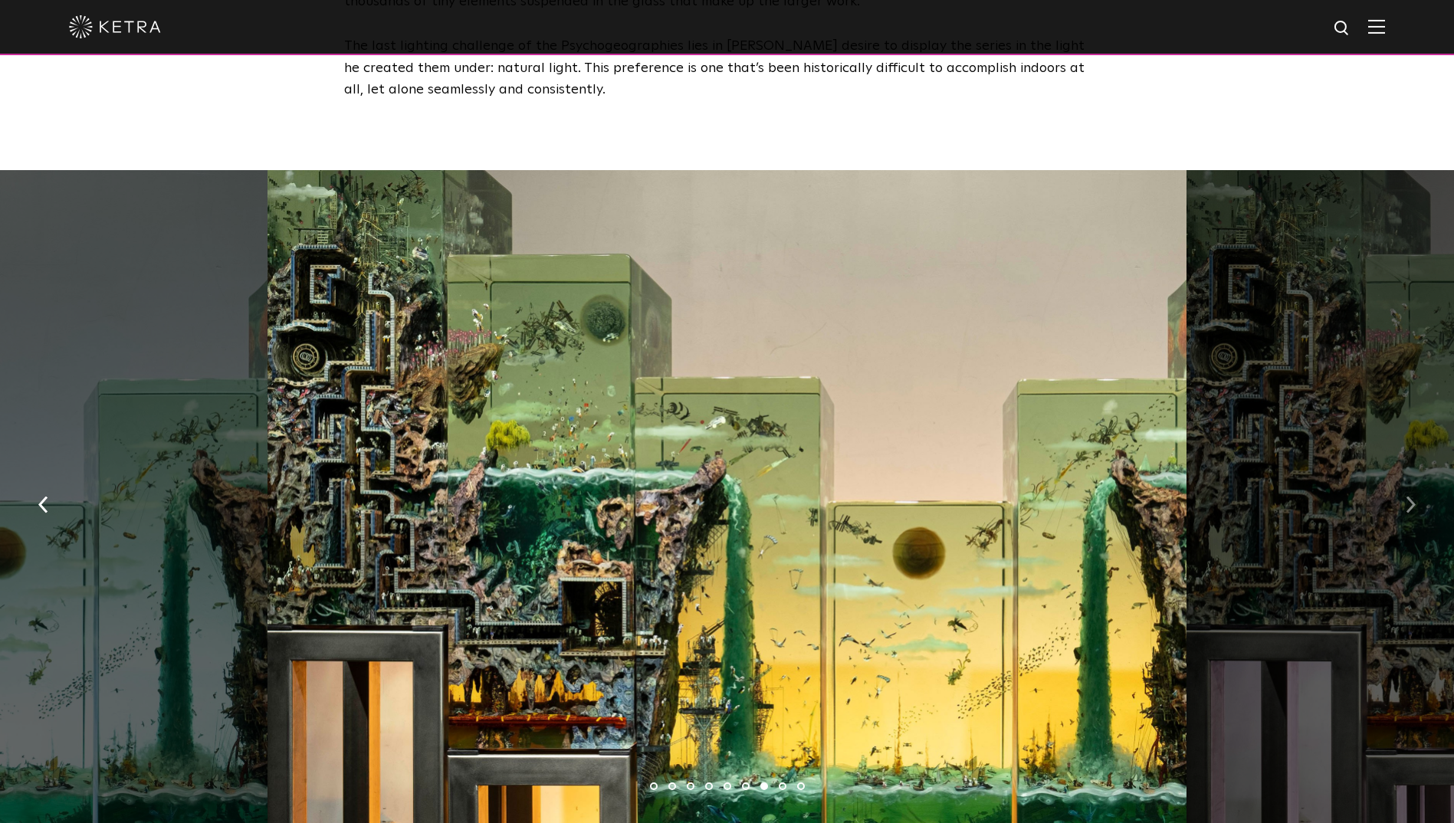
click at [1411, 496] on img "button" at bounding box center [1410, 504] width 10 height 17
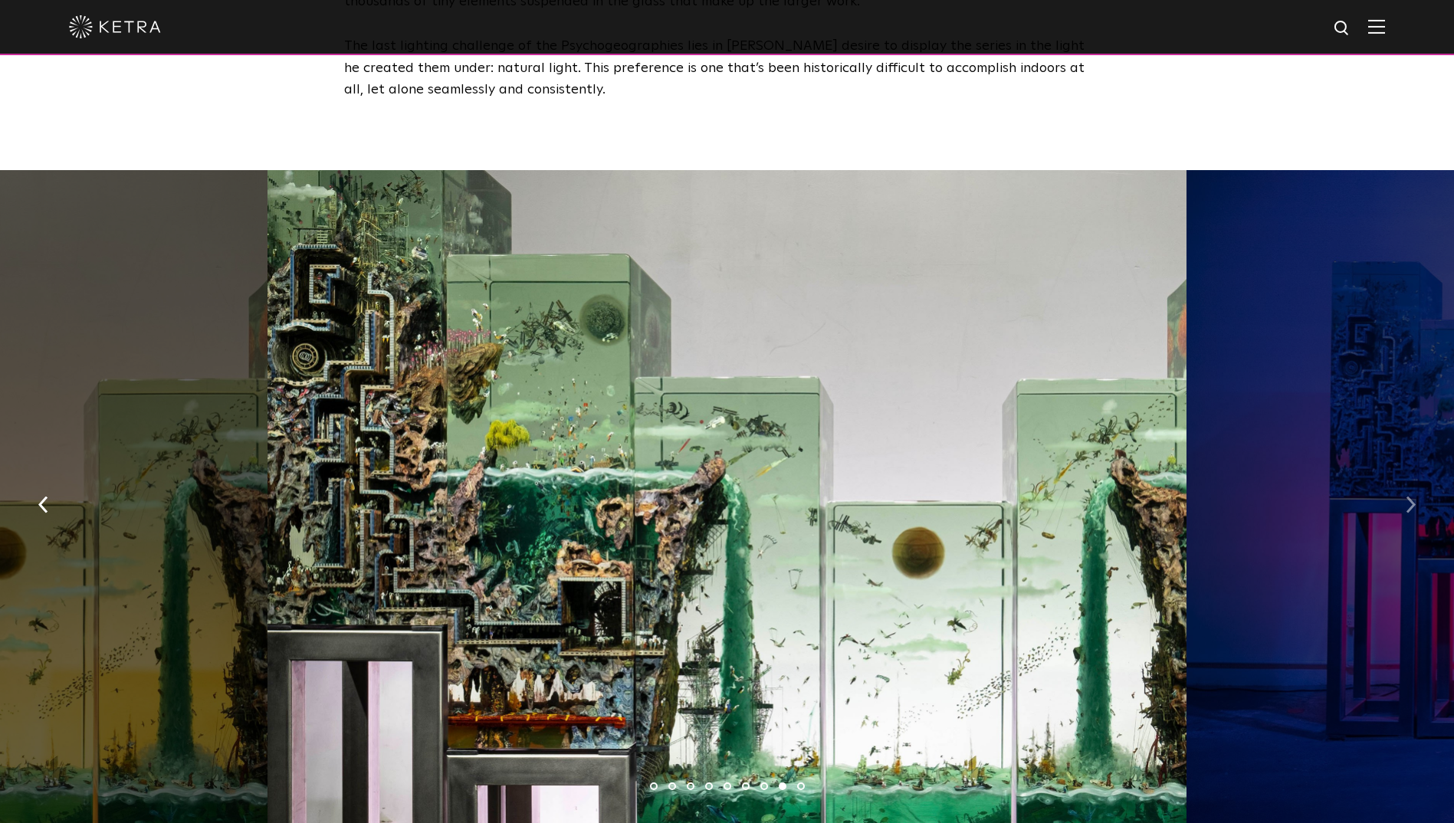
click at [1414, 496] on img "button" at bounding box center [1410, 504] width 10 height 17
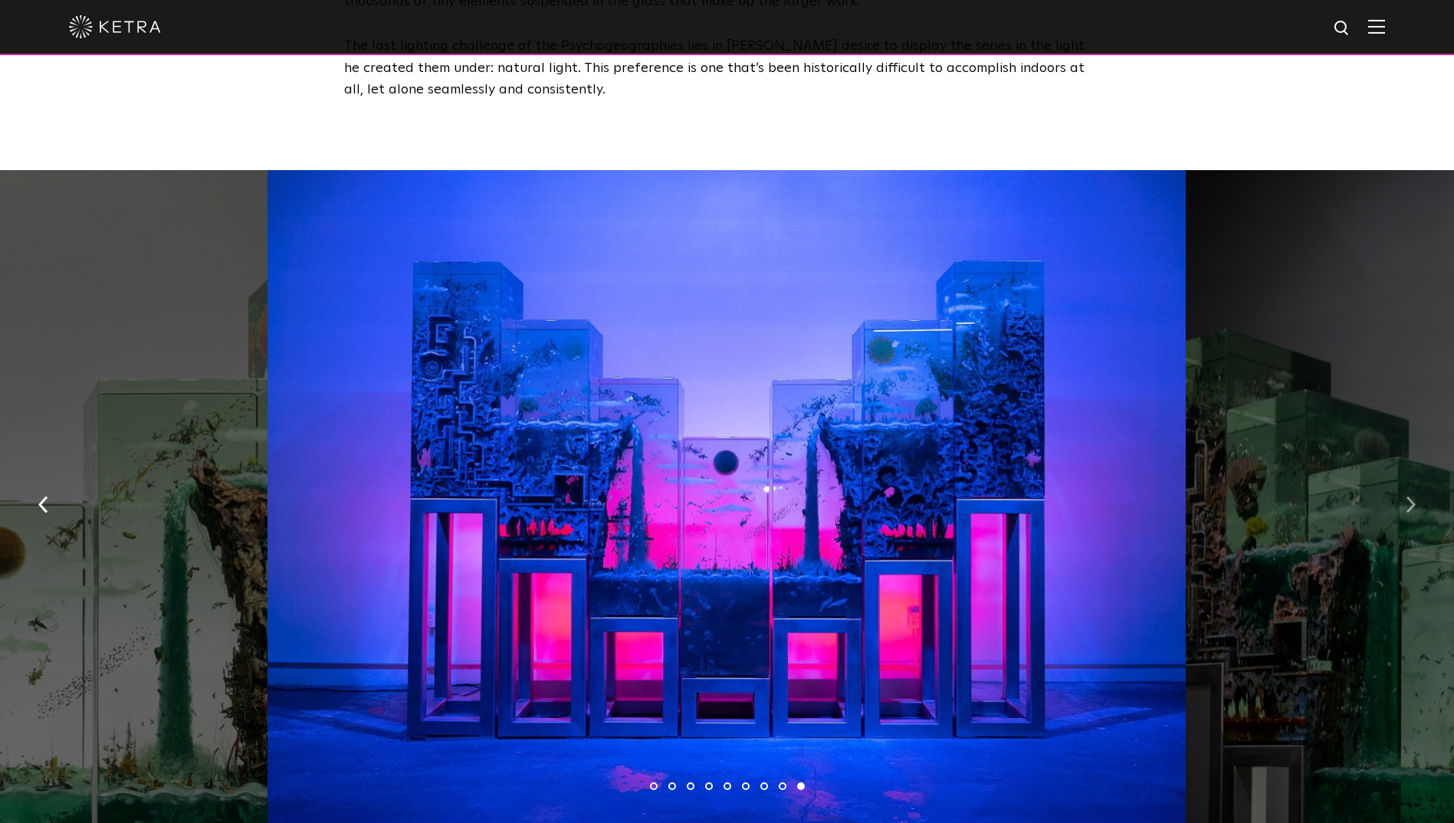
click at [1409, 496] on img "button" at bounding box center [1410, 504] width 10 height 17
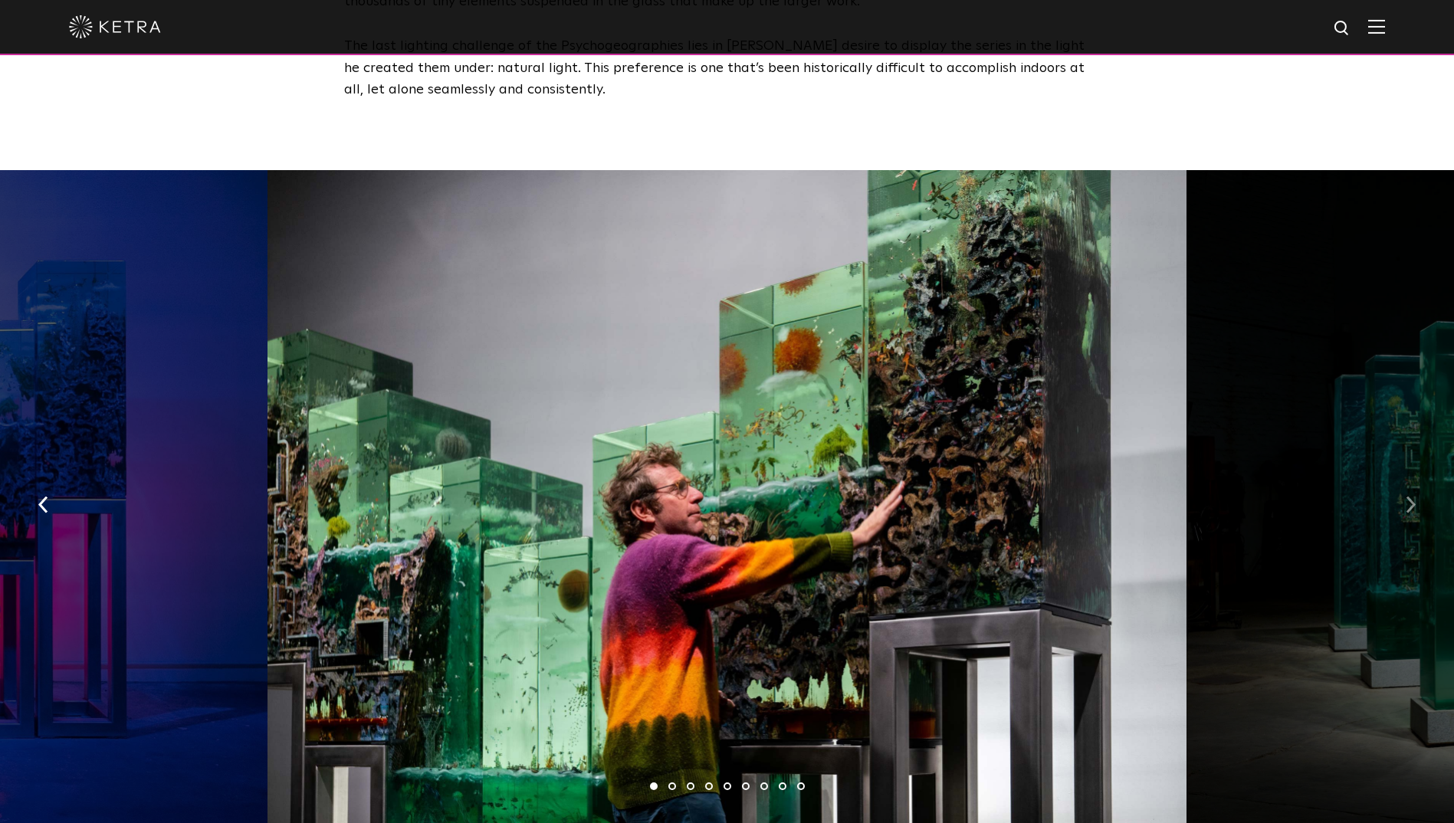
click at [1409, 496] on img "button" at bounding box center [1410, 504] width 10 height 17
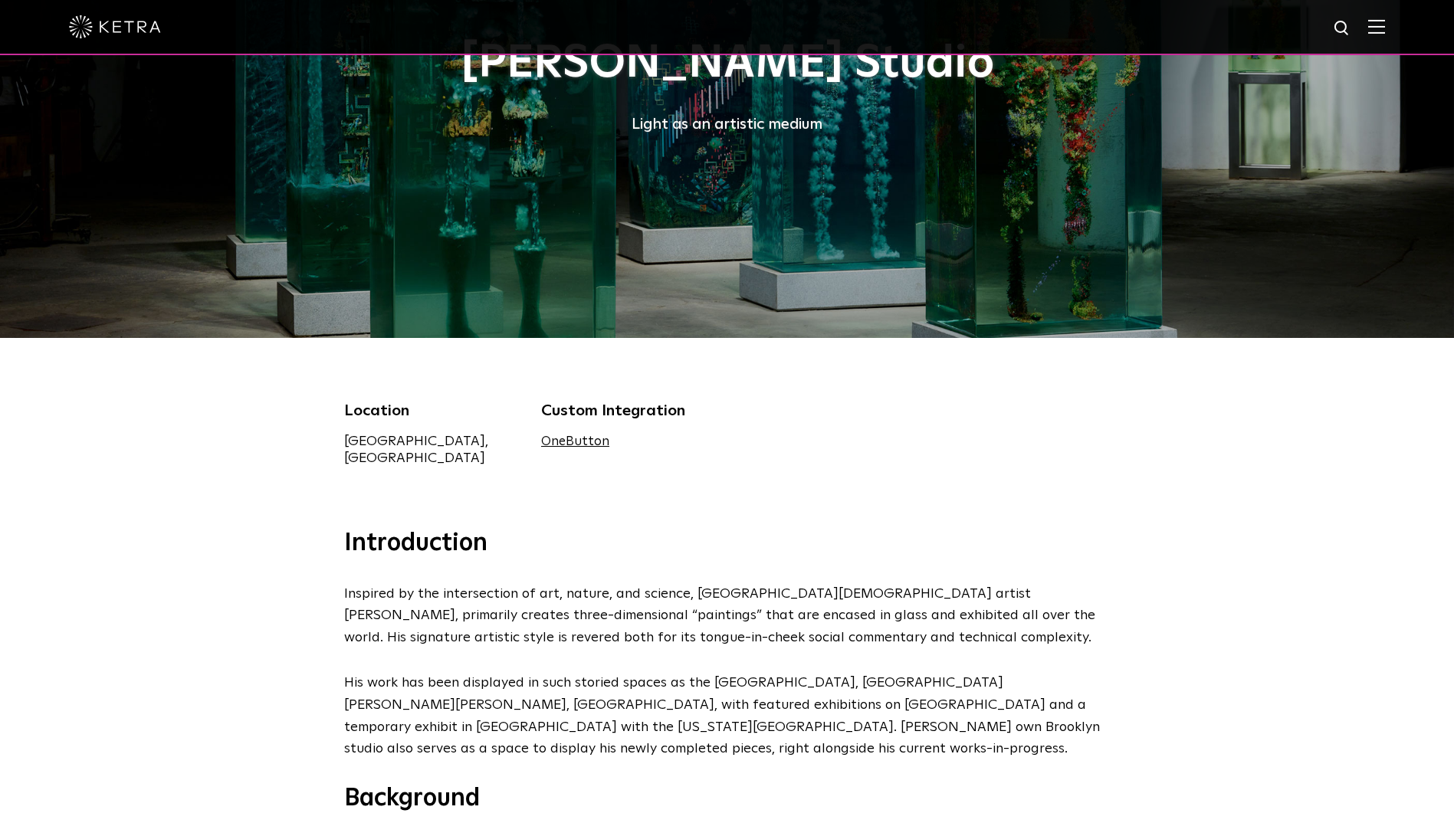
scroll to position [0, 0]
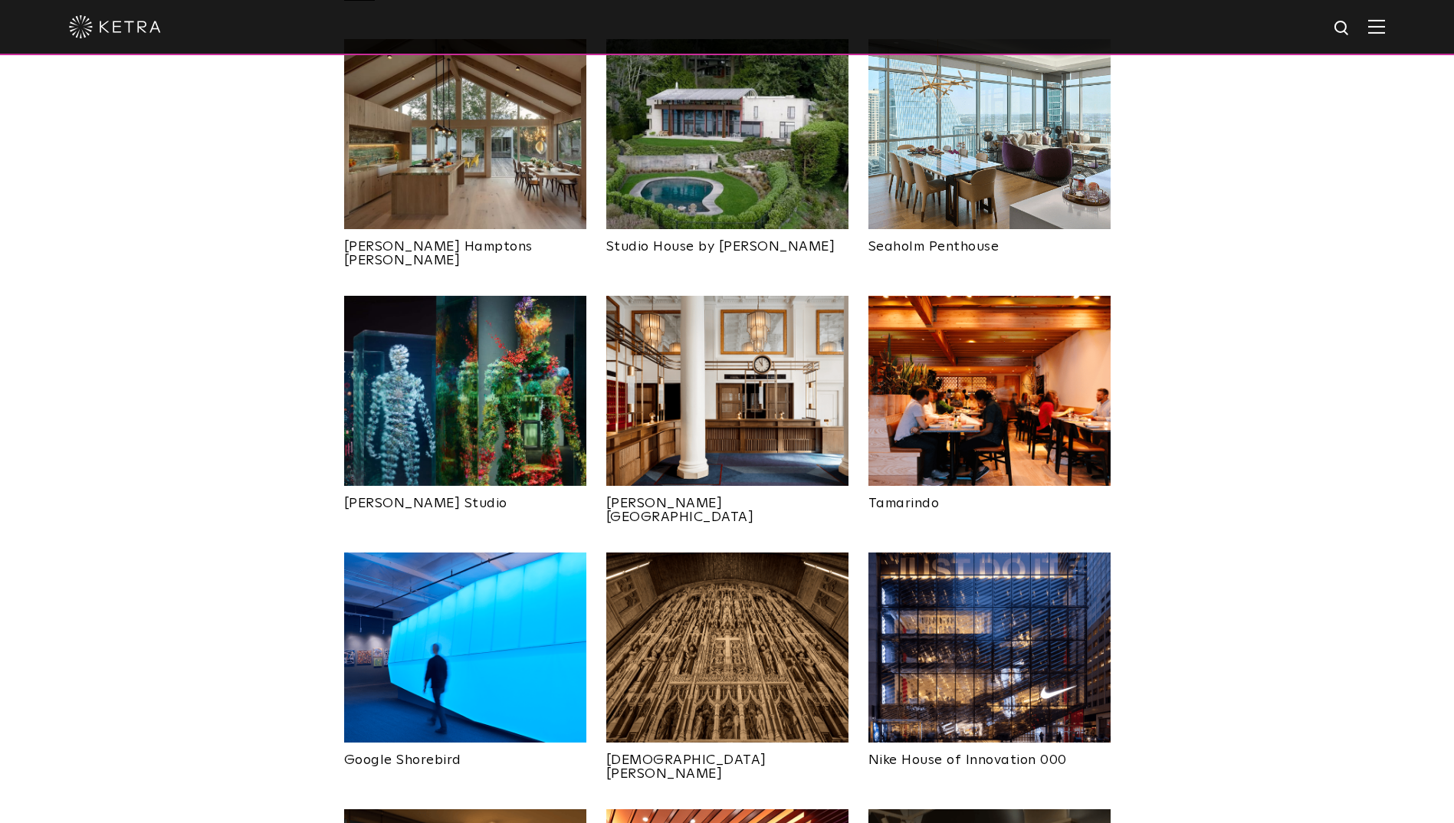
scroll to position [690, 0]
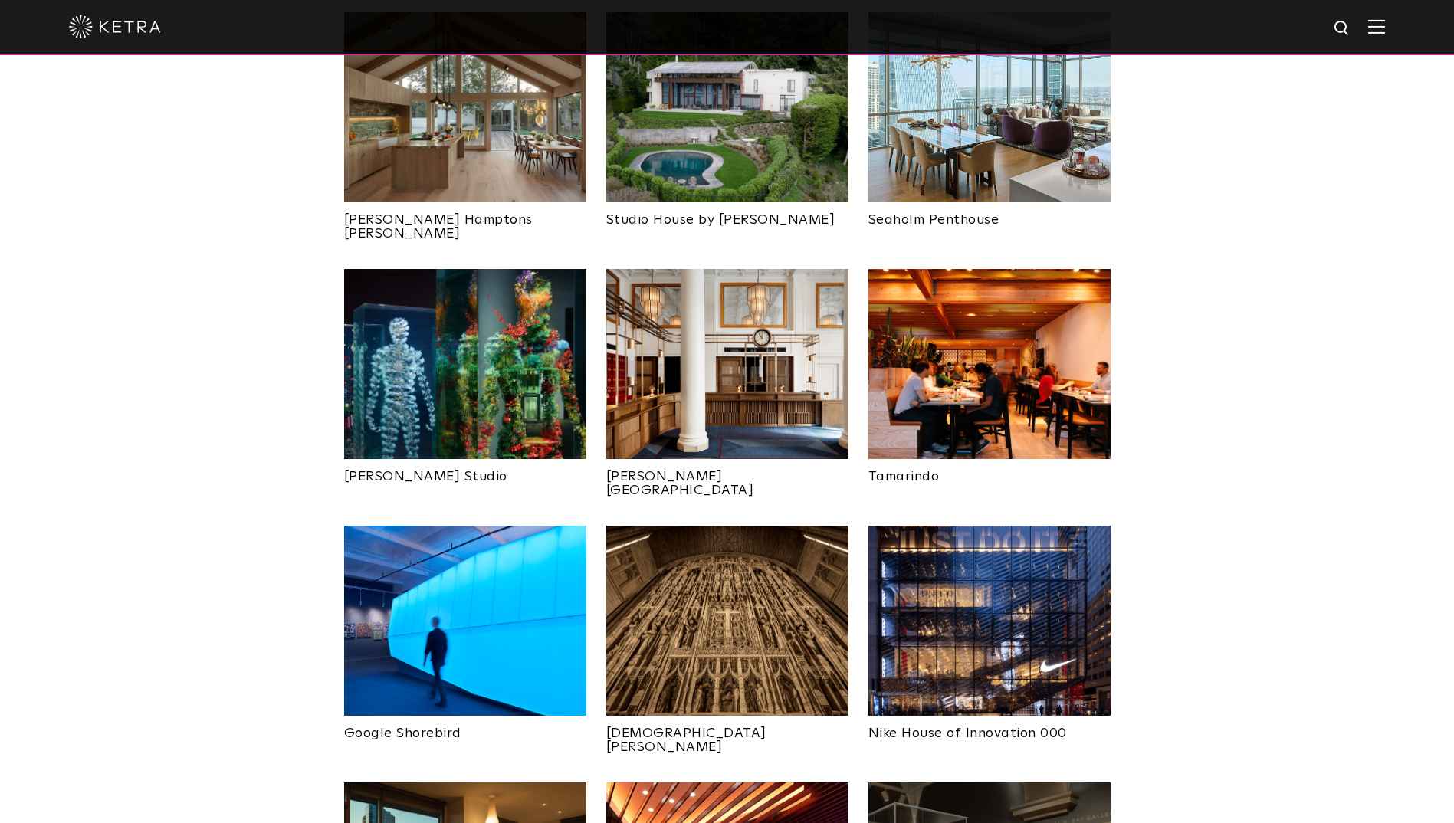
click at [710, 337] on img at bounding box center [727, 364] width 242 height 190
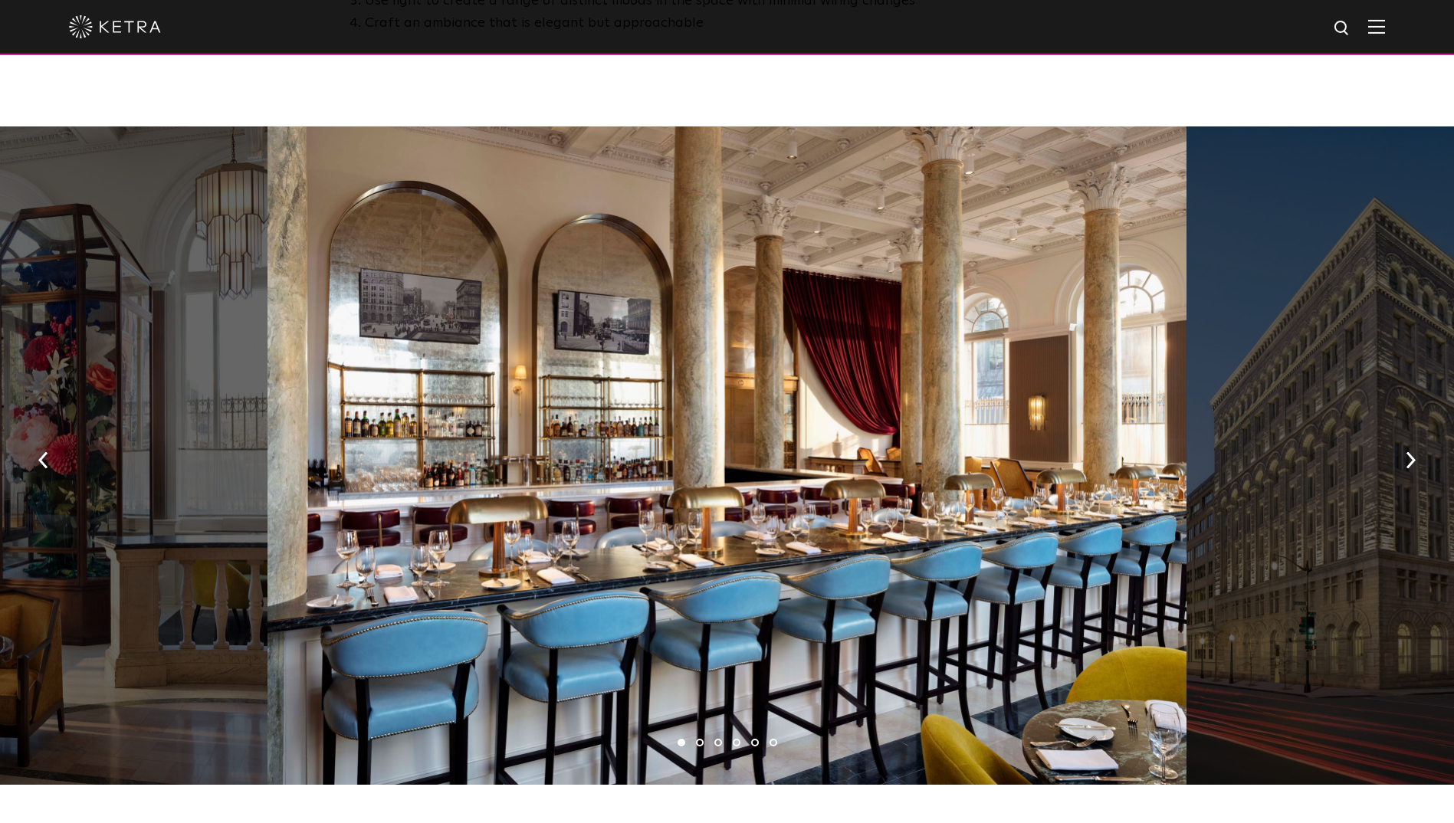
scroll to position [1073, 0]
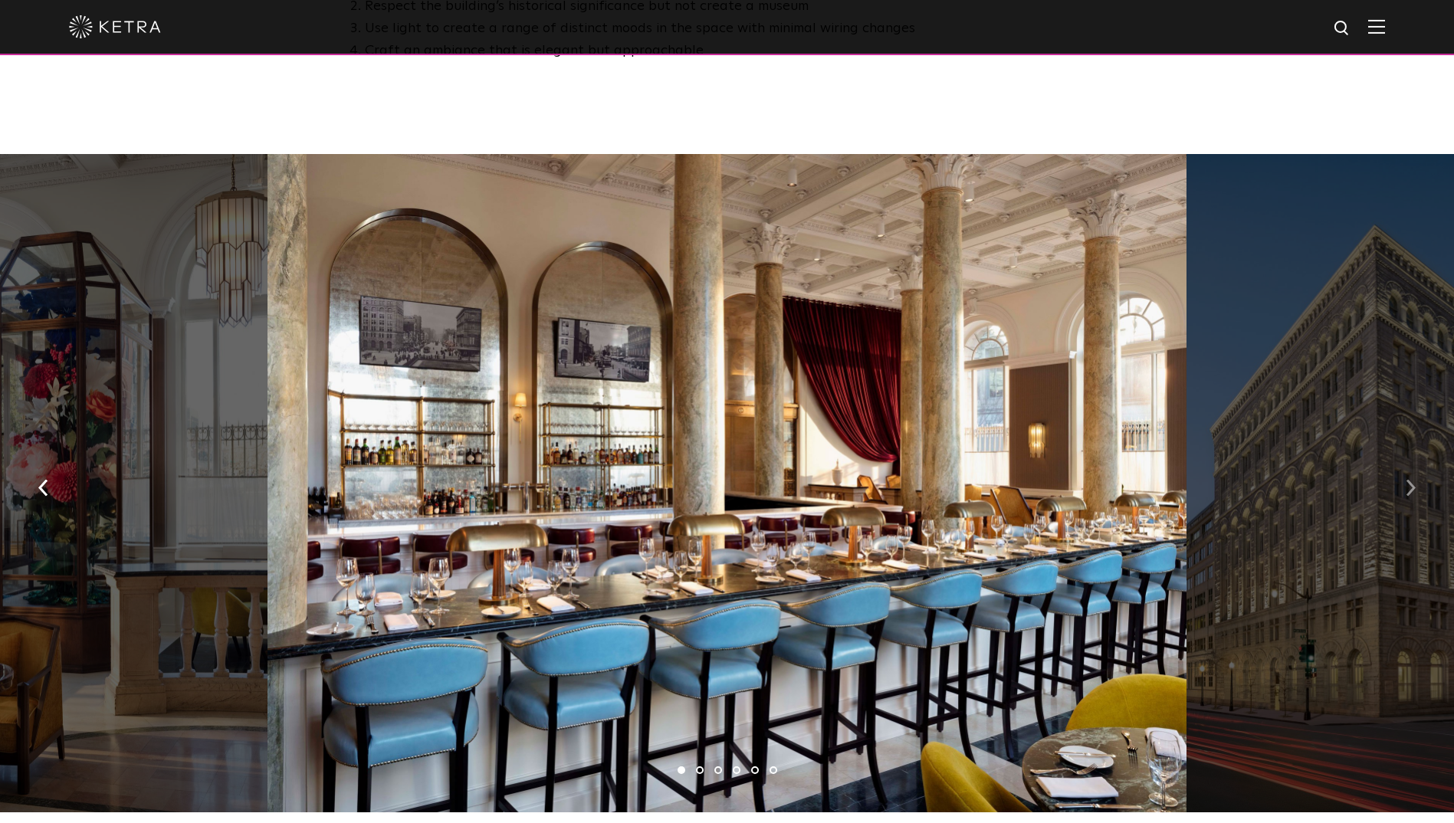
click at [1405, 461] on button "button" at bounding box center [1410, 487] width 33 height 53
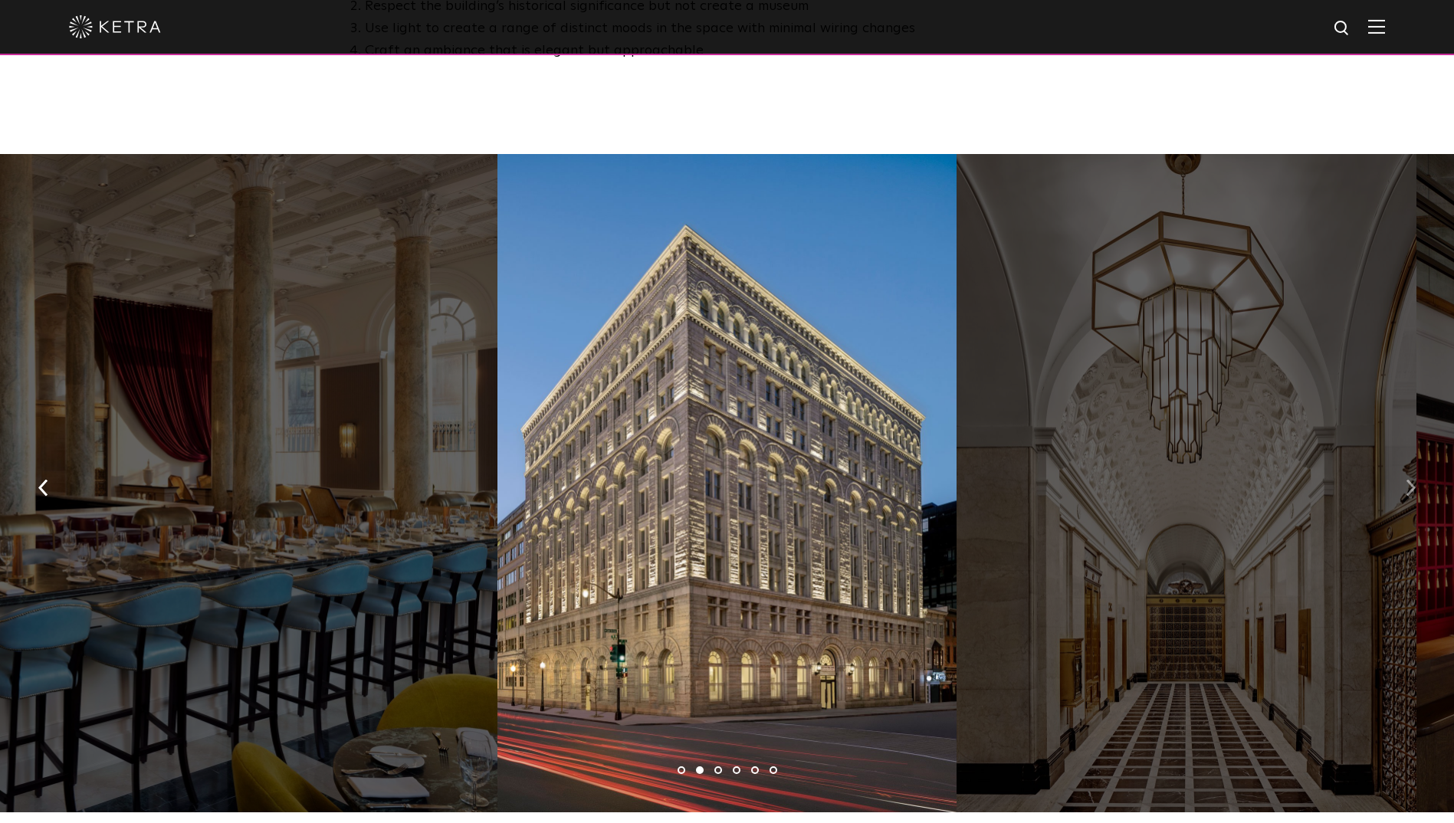
click at [1405, 461] on button "button" at bounding box center [1410, 487] width 33 height 53
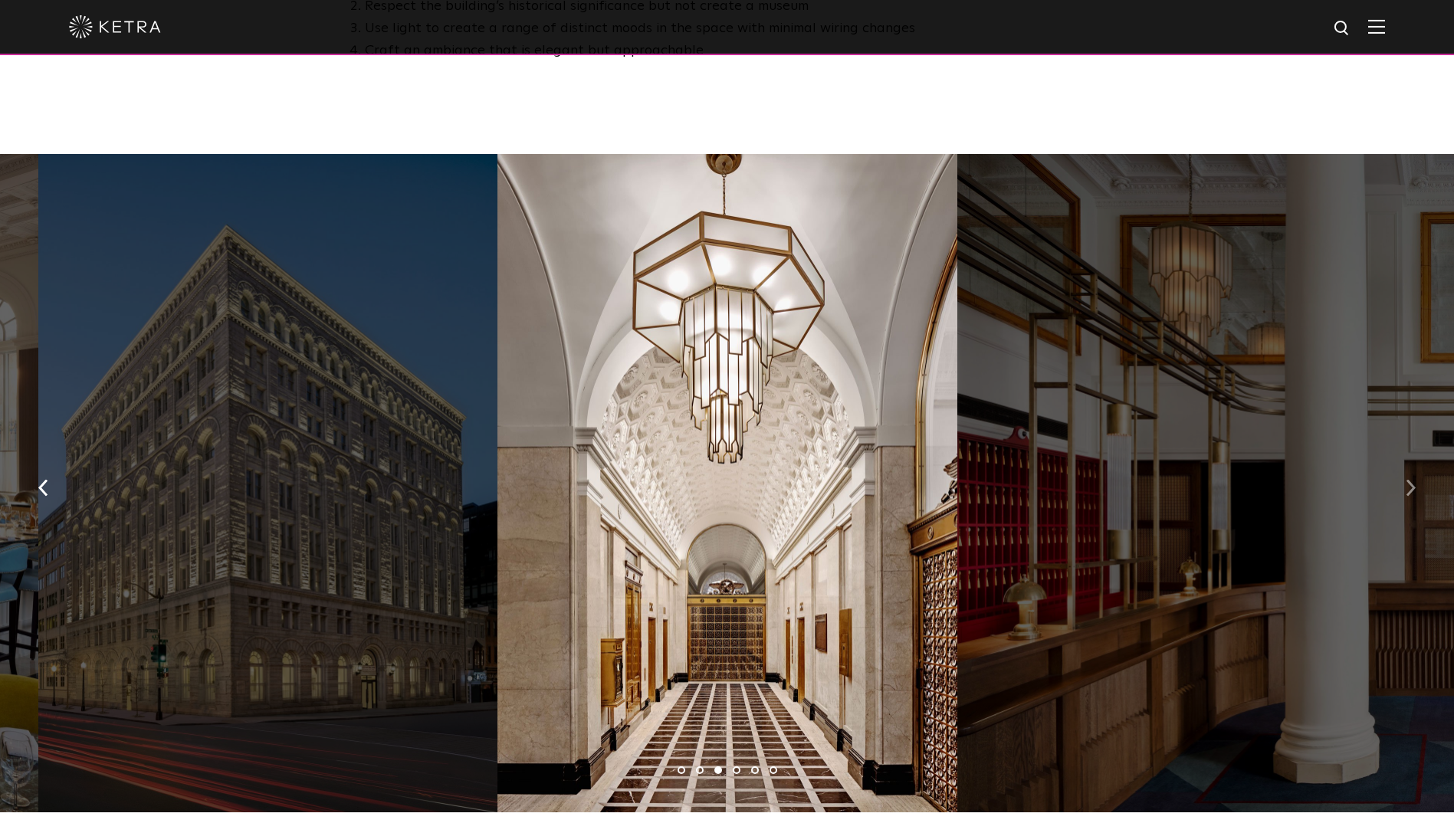
click at [1405, 461] on button "button" at bounding box center [1410, 487] width 33 height 53
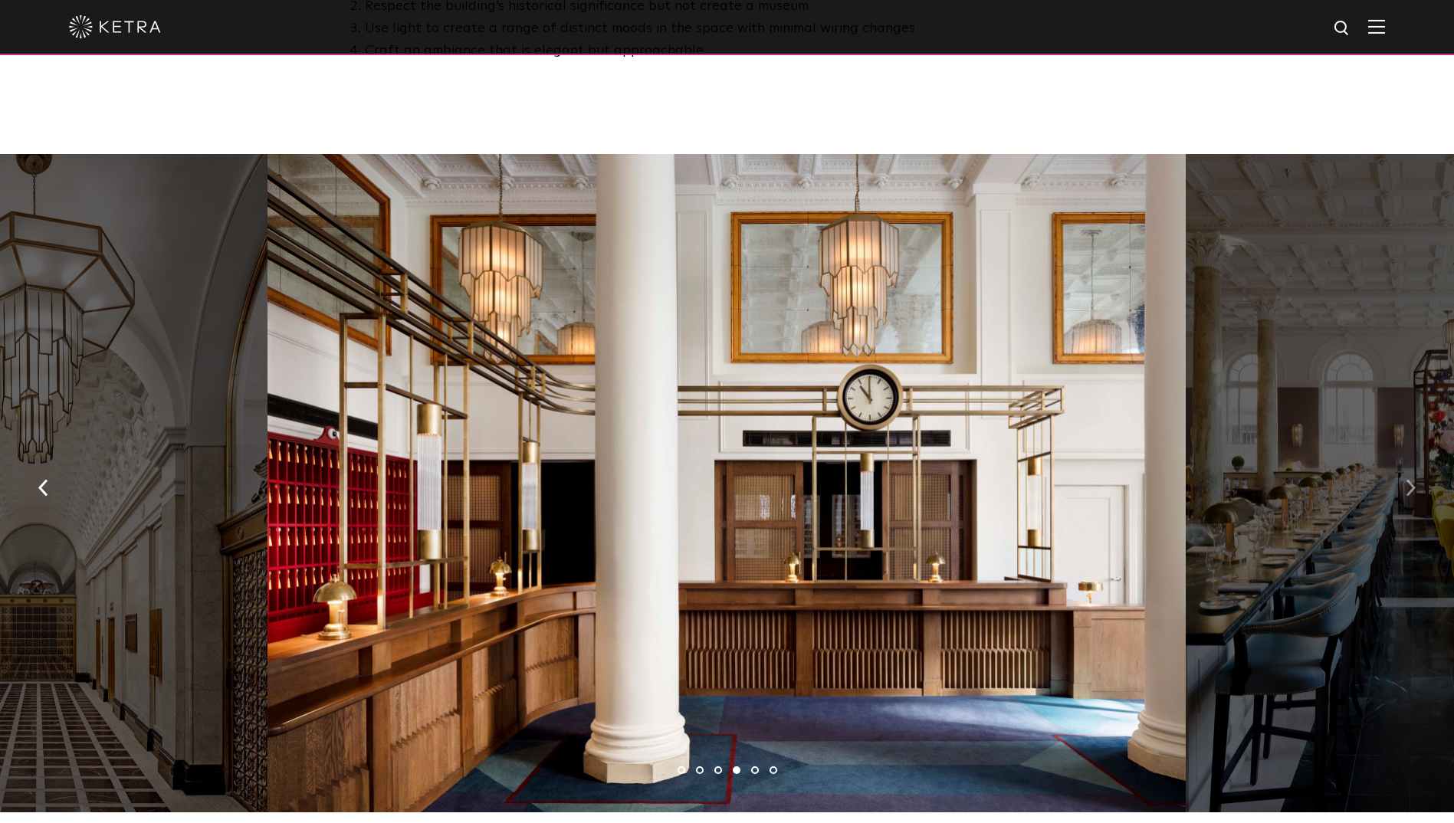
click at [1403, 461] on button "button" at bounding box center [1410, 487] width 33 height 53
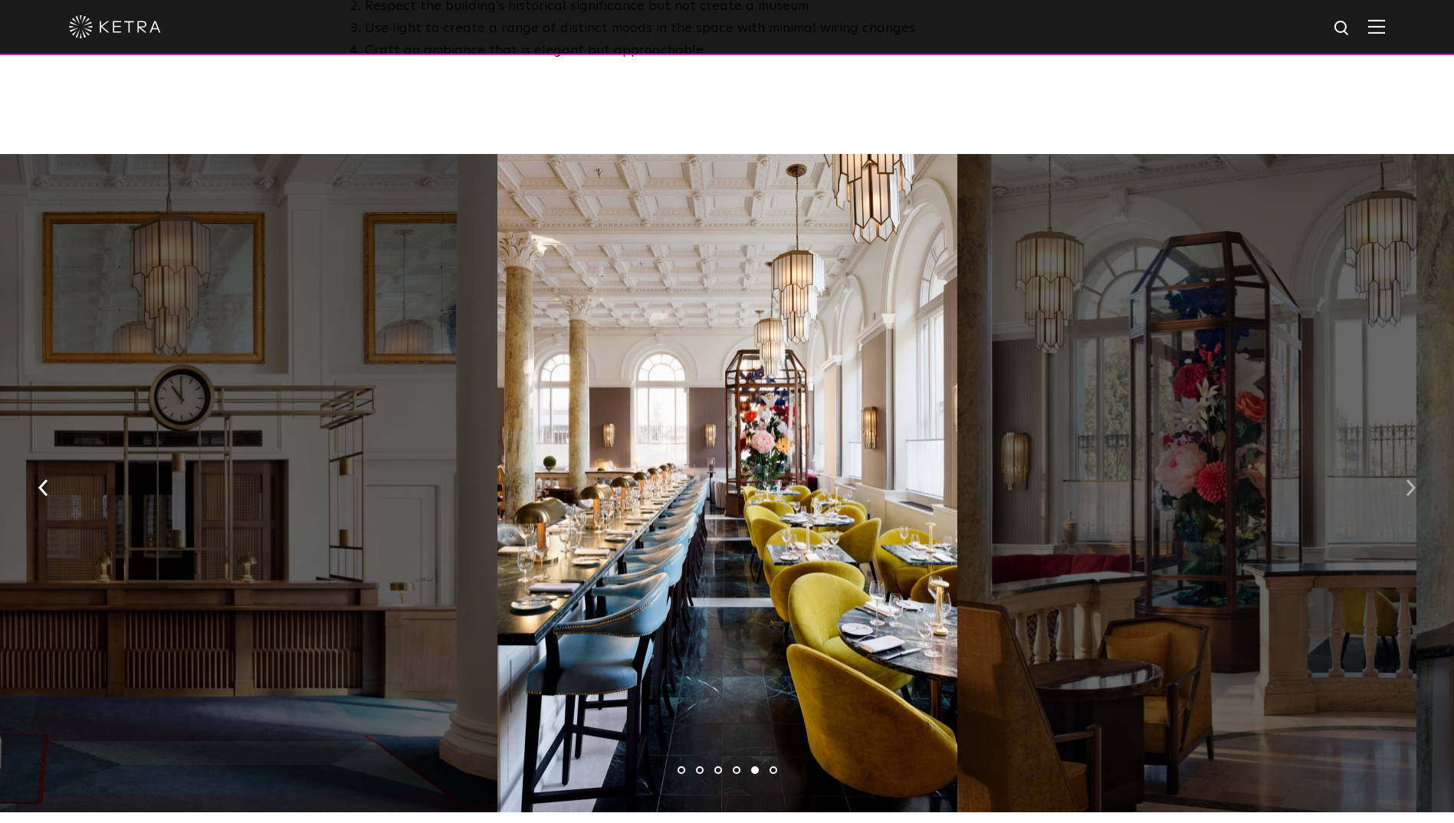
click at [1403, 461] on button "button" at bounding box center [1410, 487] width 33 height 53
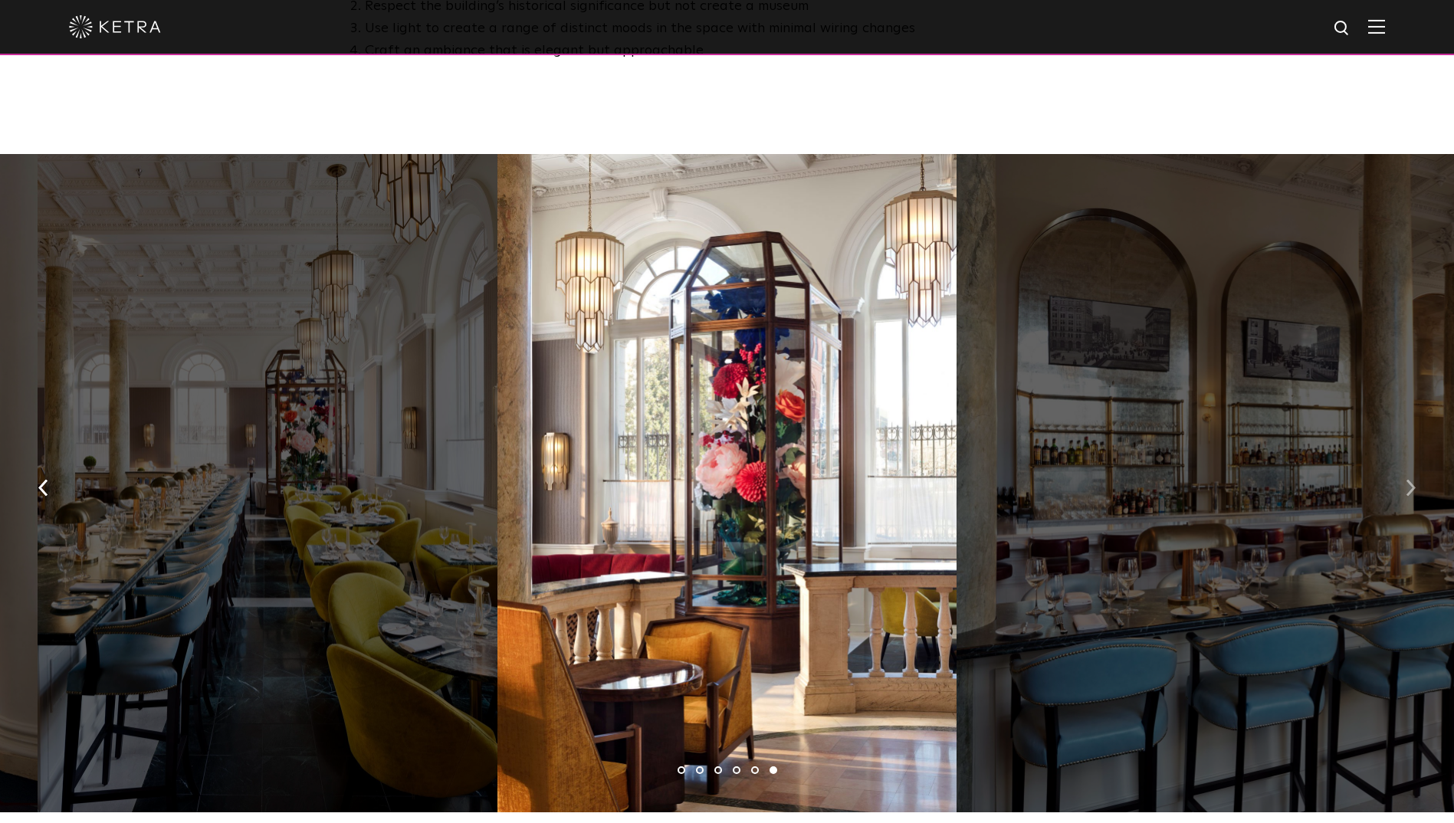
click at [1402, 461] on button "button" at bounding box center [1410, 487] width 33 height 53
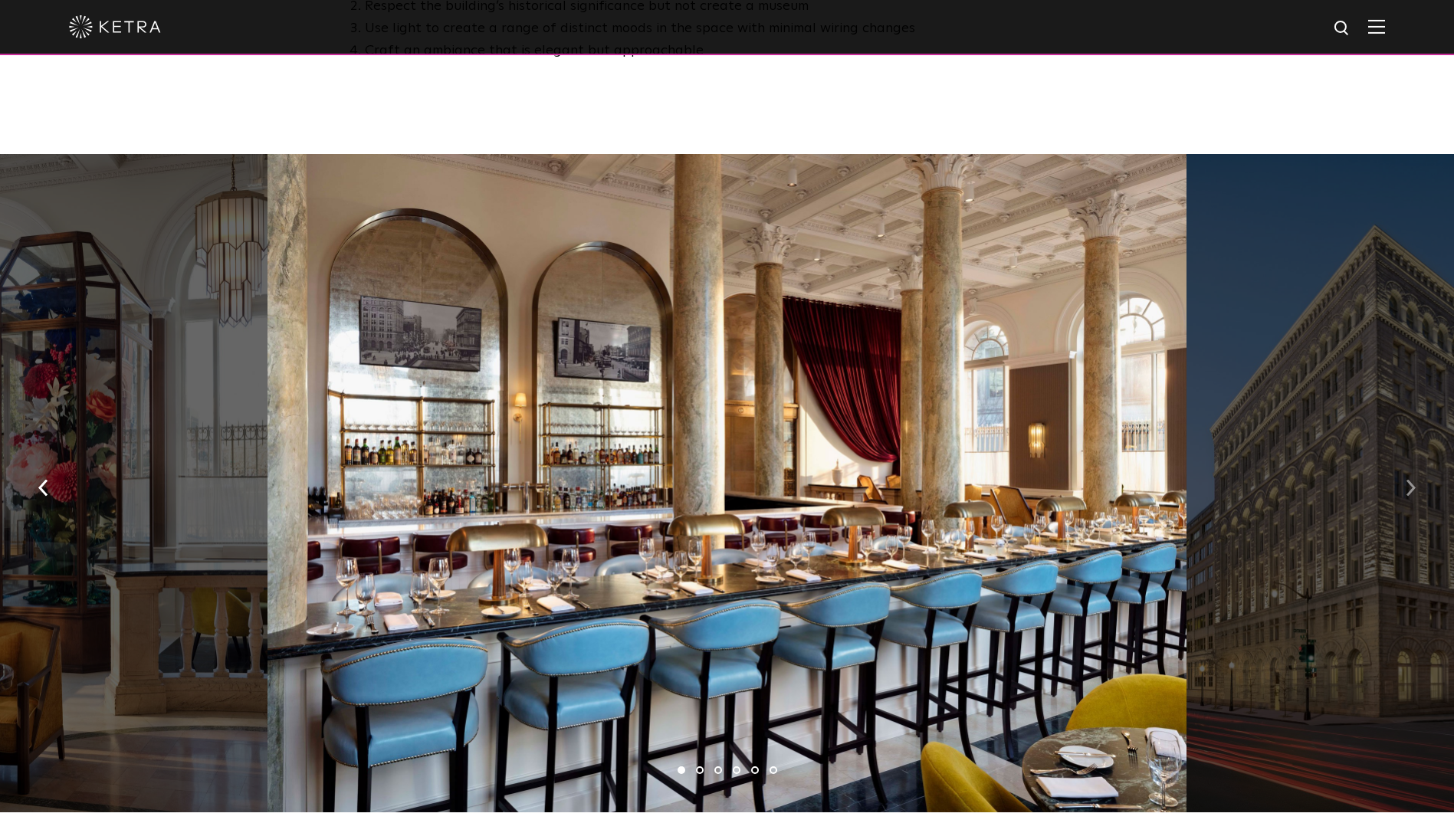
click at [1402, 461] on button "button" at bounding box center [1410, 487] width 33 height 53
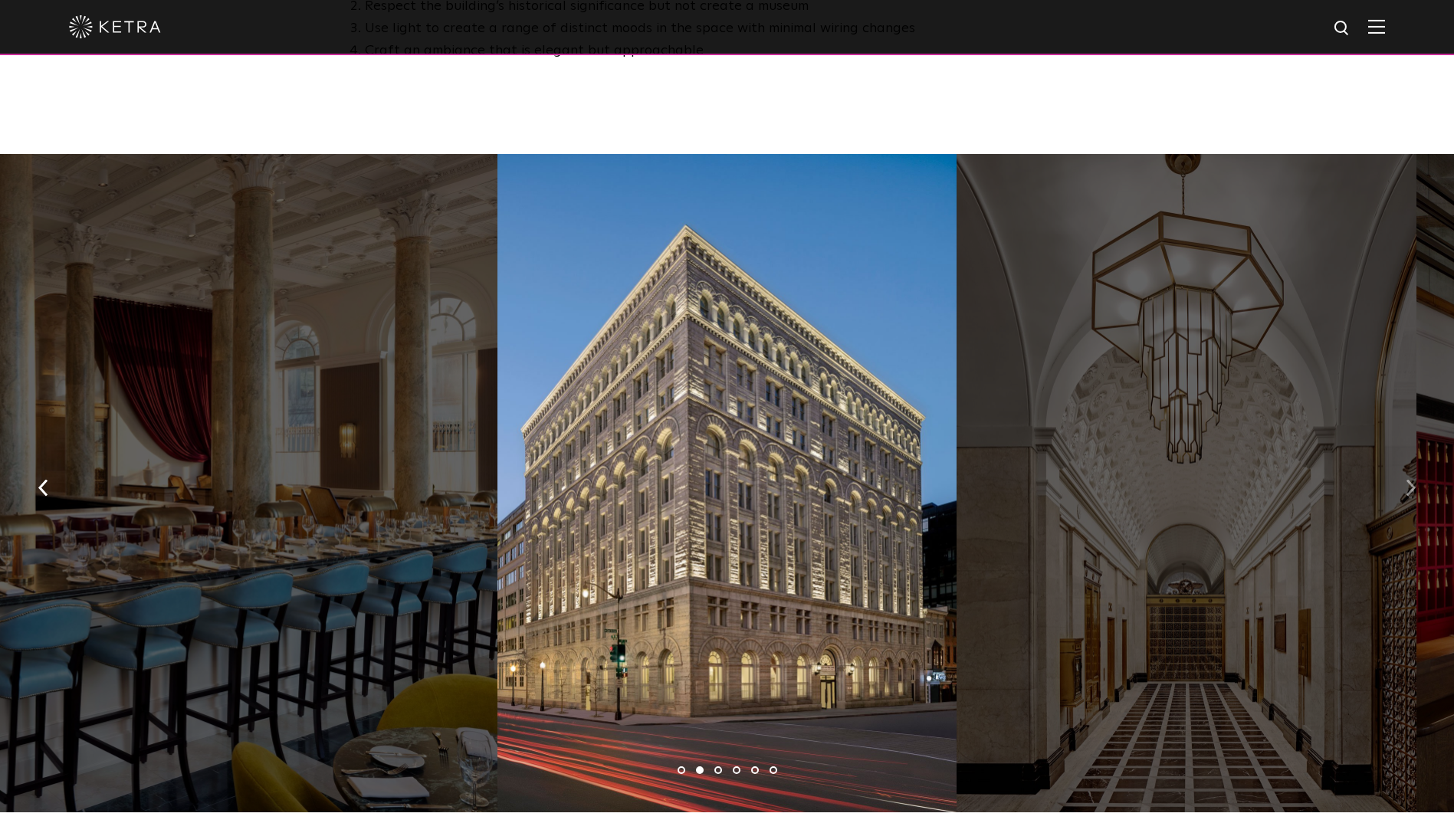
click at [1406, 480] on img "button" at bounding box center [1410, 488] width 10 height 17
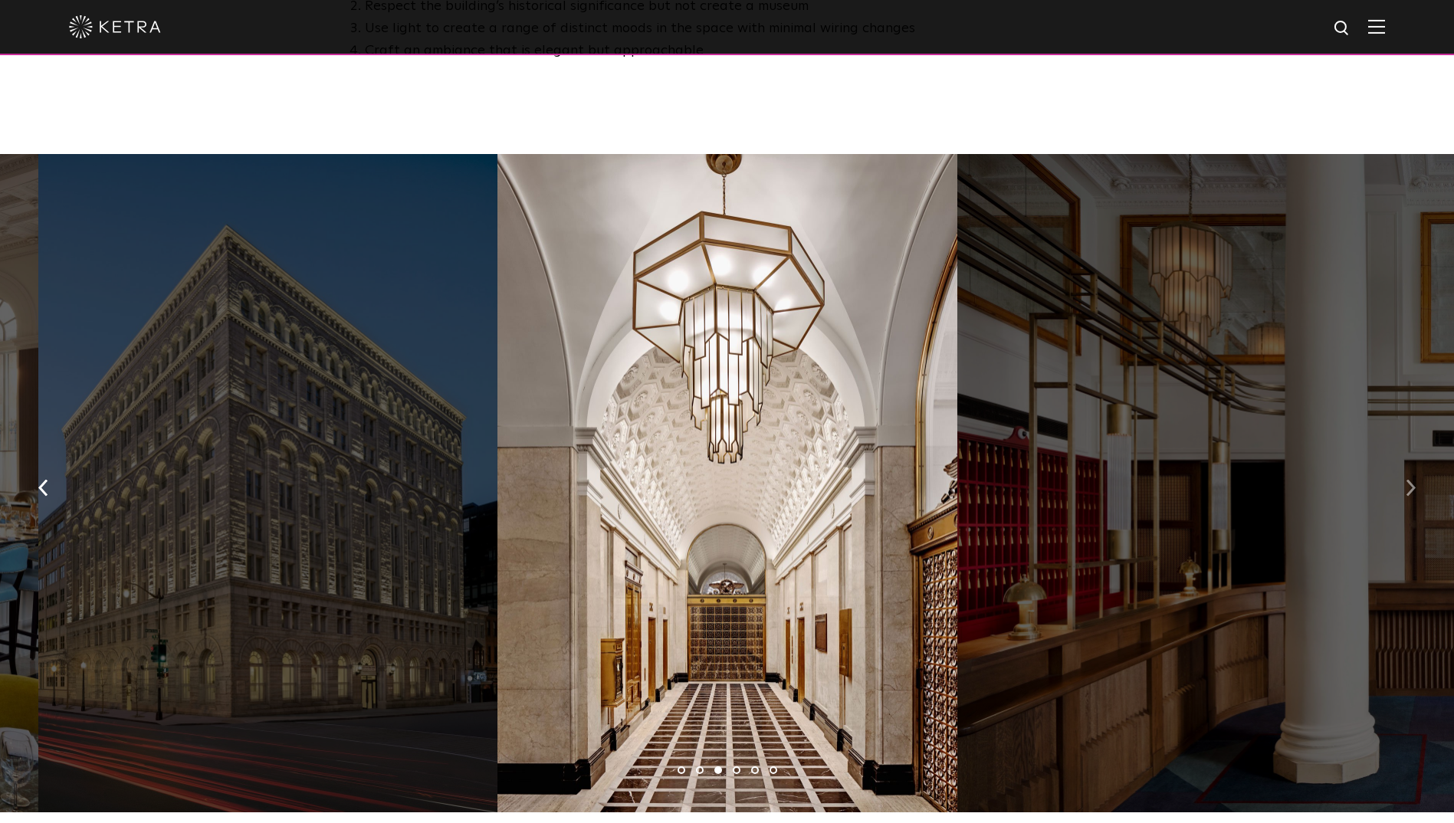
click at [1409, 480] on img "button" at bounding box center [1410, 488] width 10 height 17
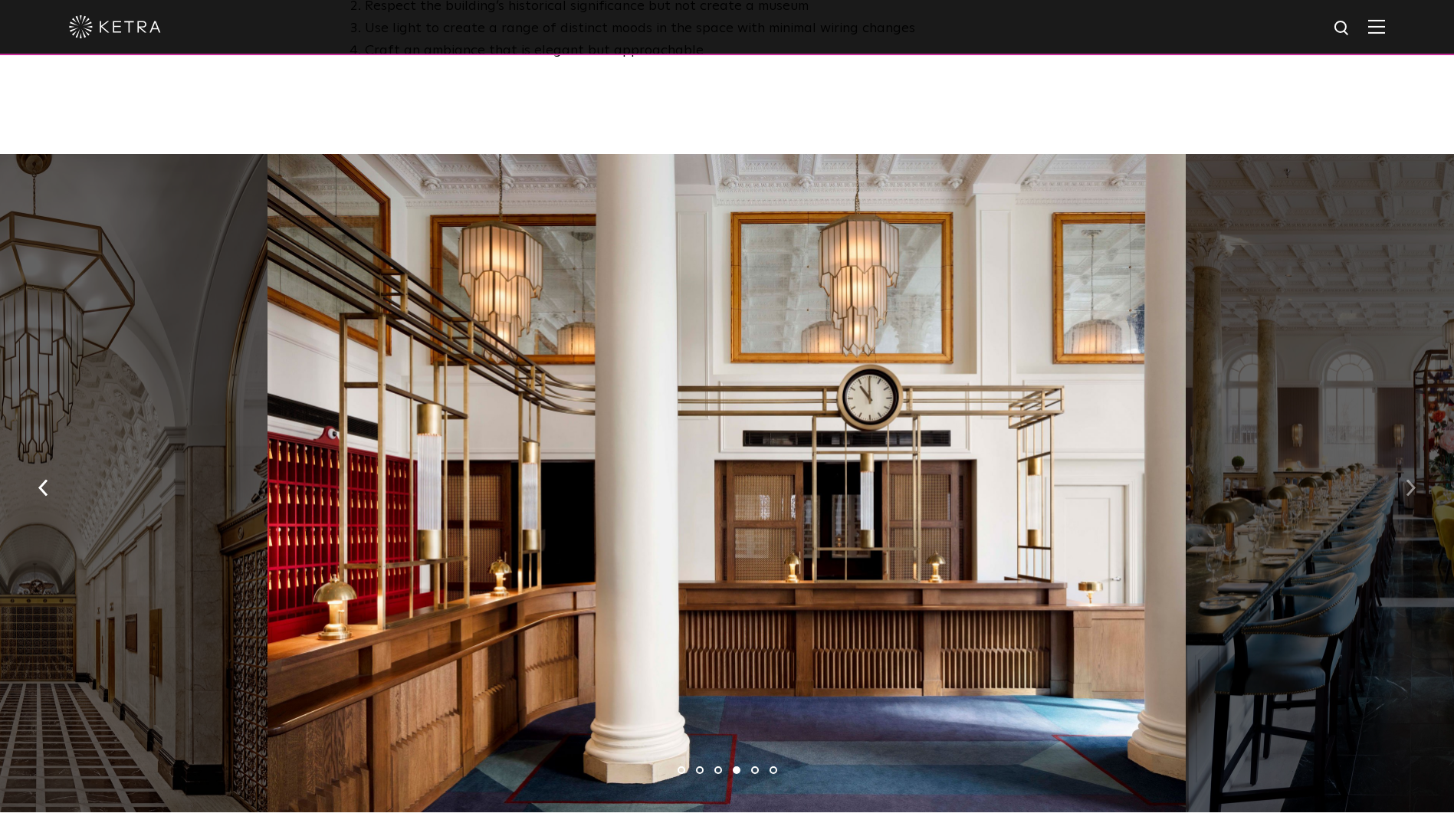
click at [1409, 480] on img "button" at bounding box center [1410, 488] width 10 height 17
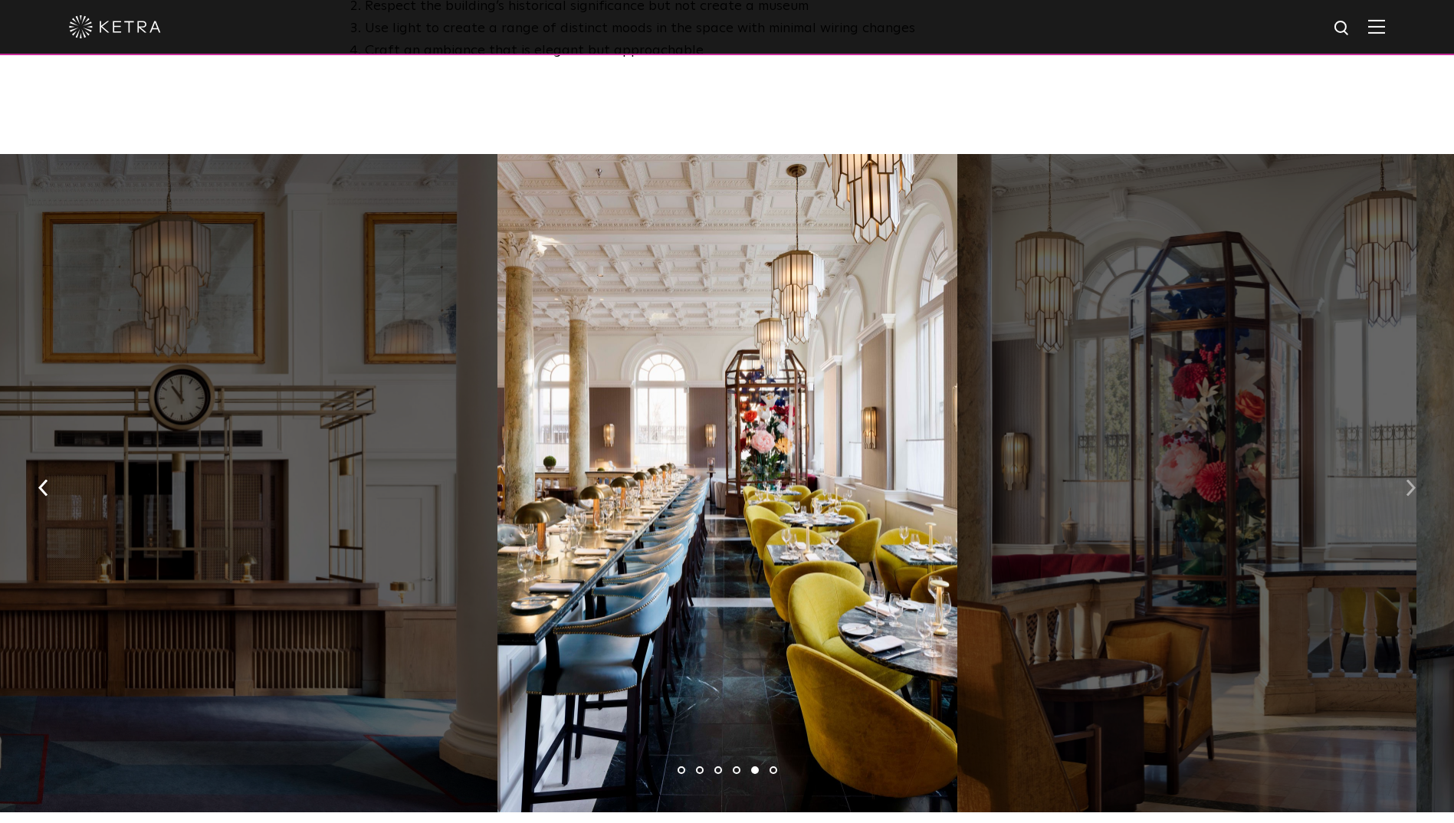
click at [1409, 480] on img "button" at bounding box center [1410, 488] width 10 height 17
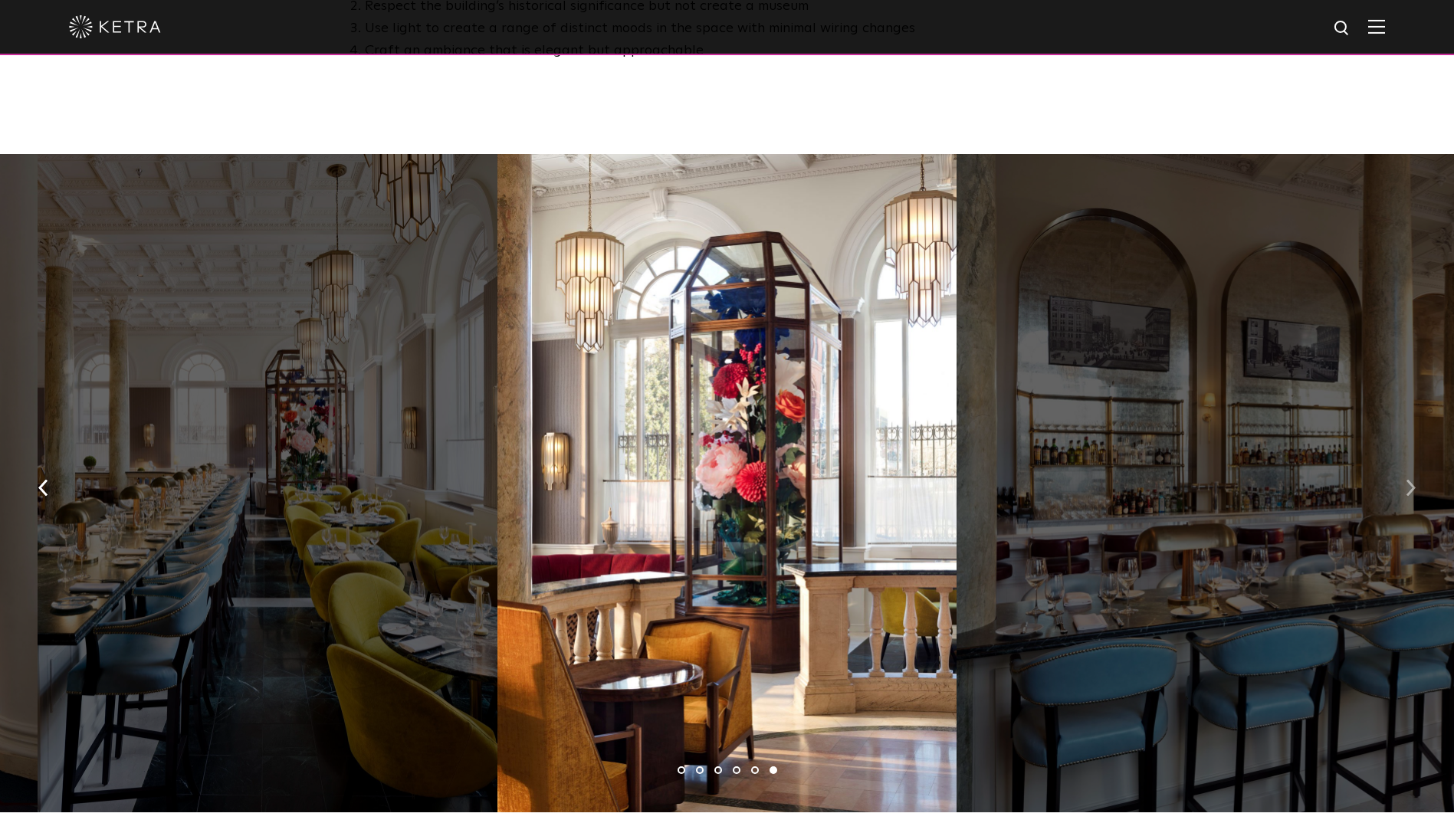
click at [1409, 480] on img "button" at bounding box center [1410, 488] width 10 height 17
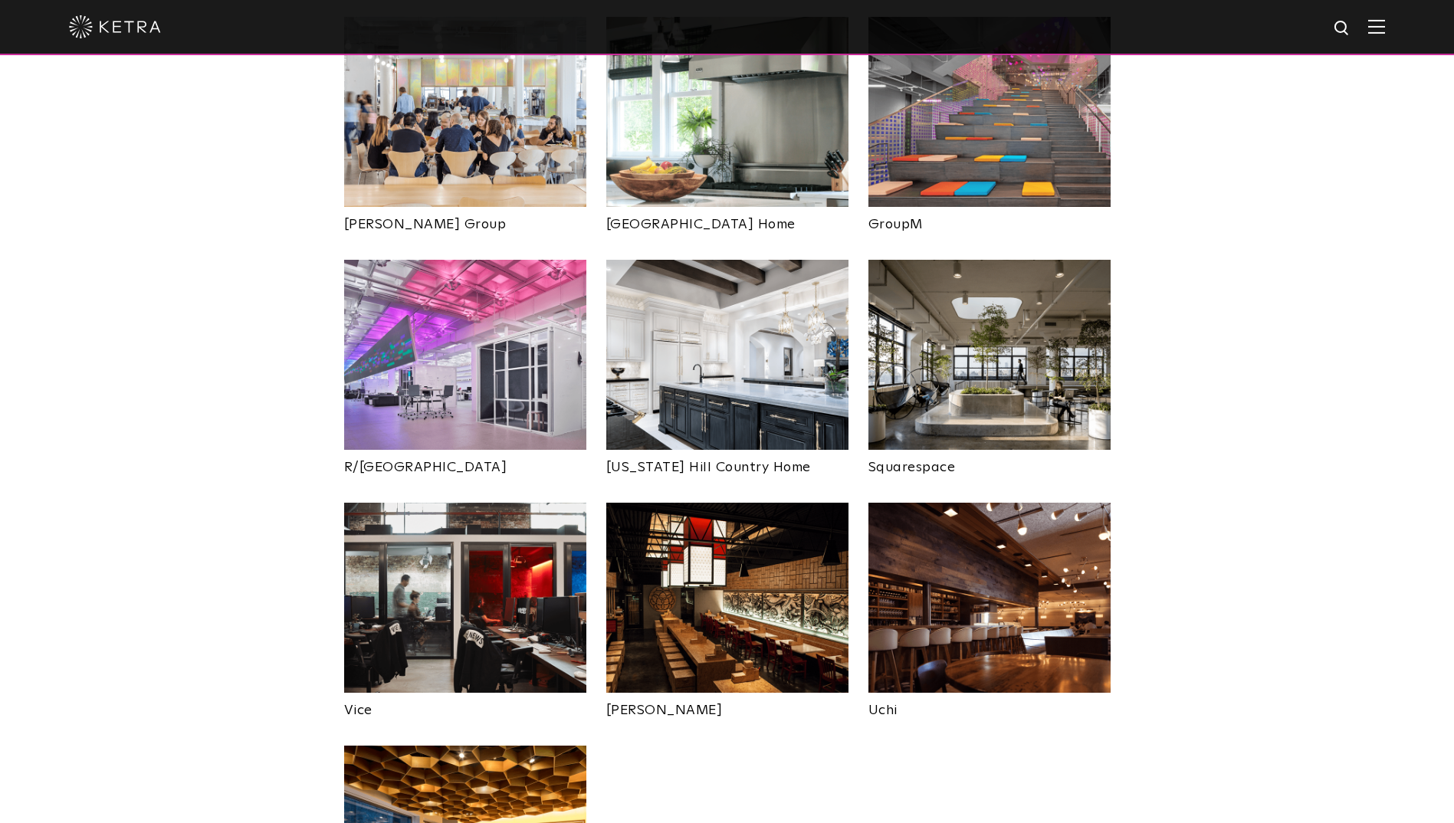
scroll to position [2759, 0]
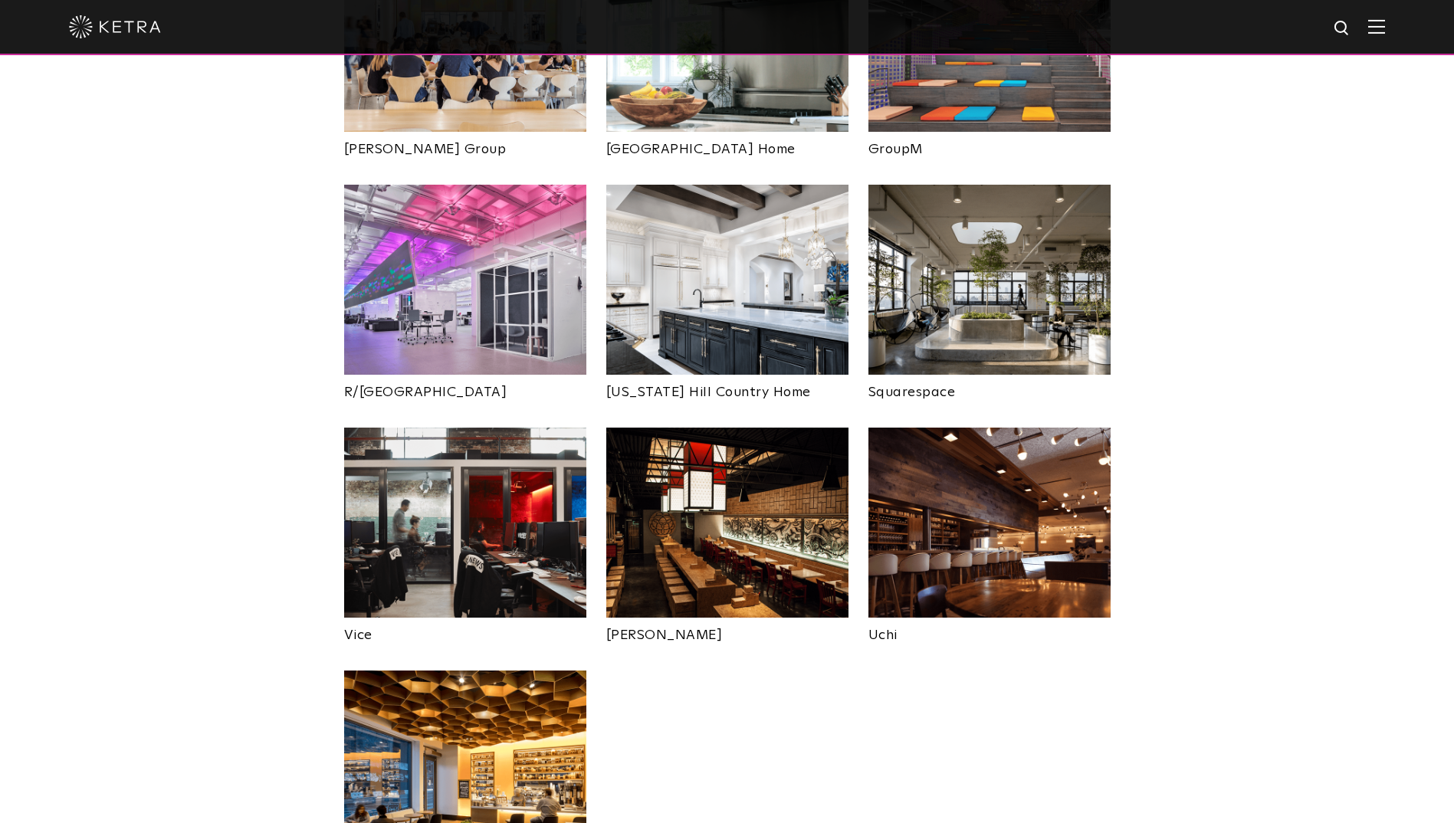
click at [452, 477] on img at bounding box center [465, 523] width 242 height 190
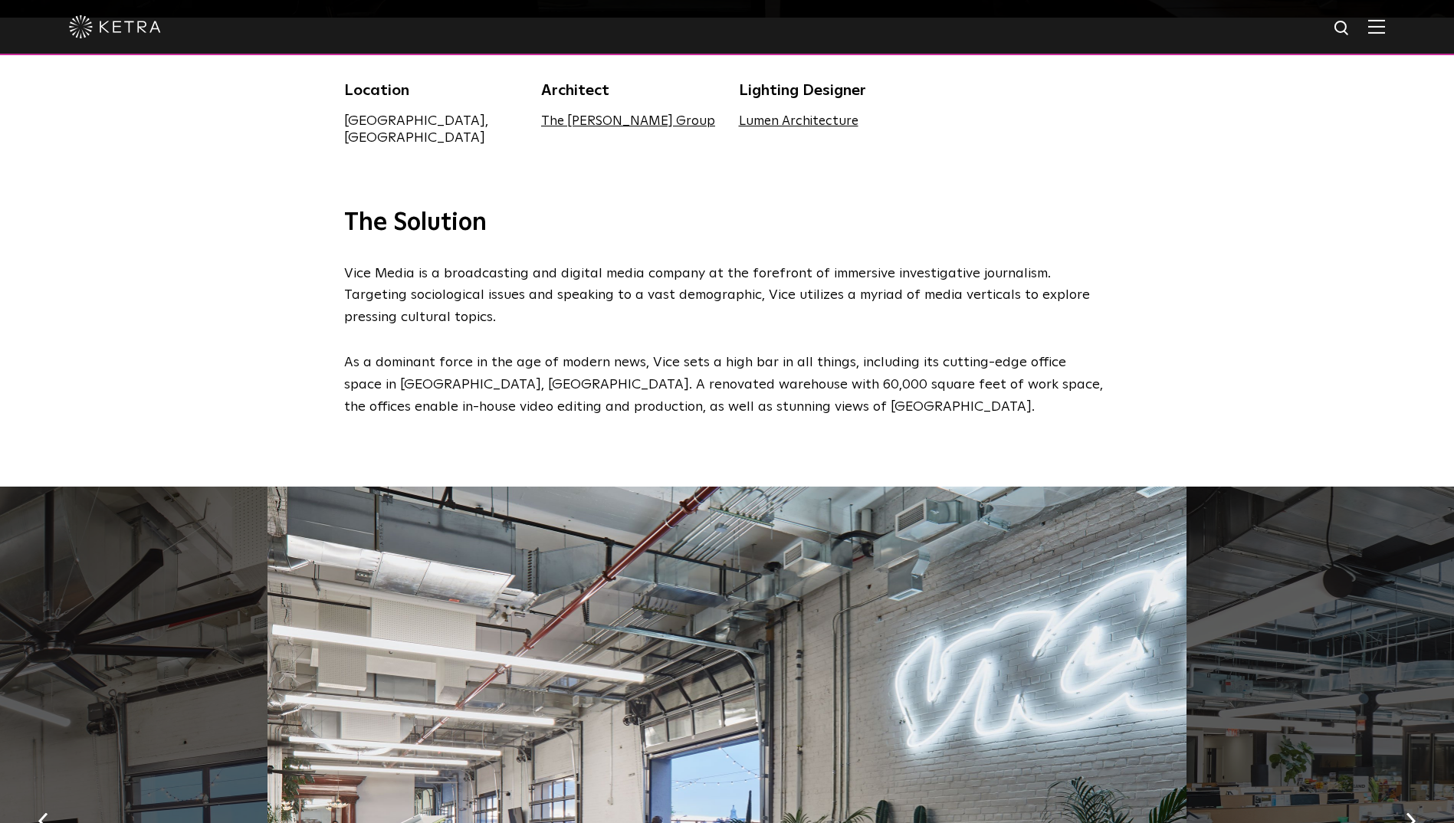
scroll to position [843, 0]
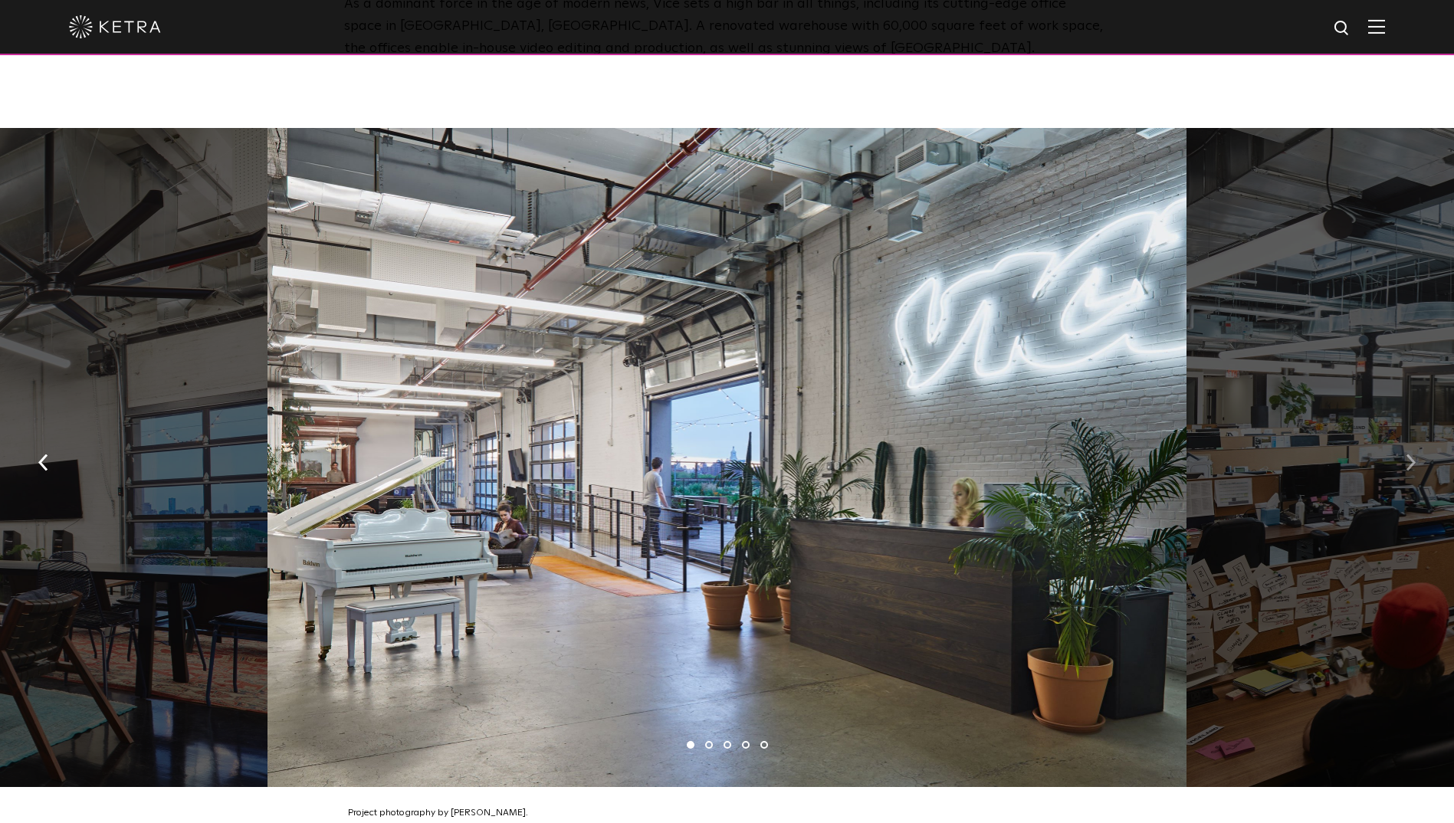
click at [1411, 457] on img "button" at bounding box center [1410, 462] width 10 height 17
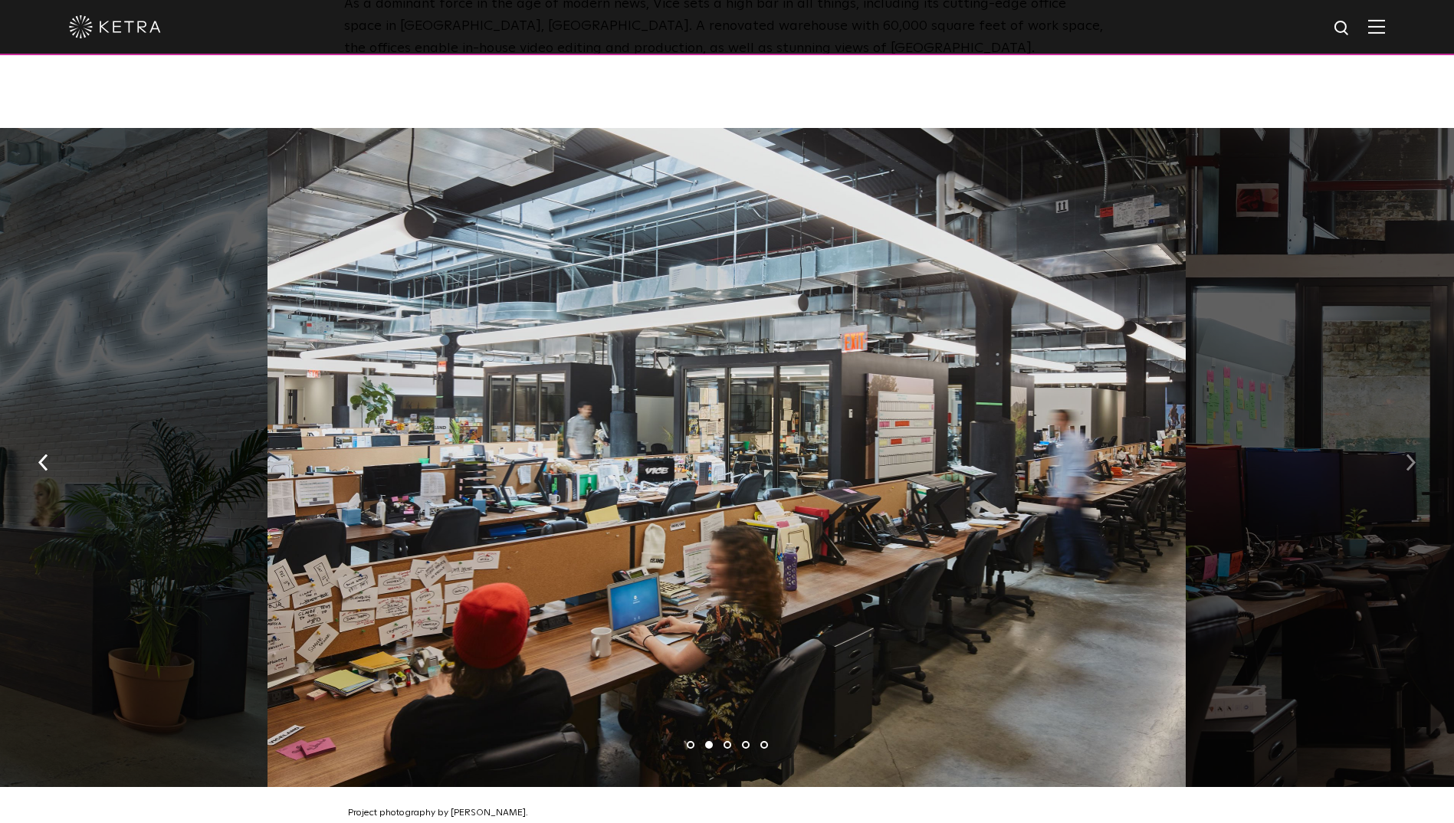
click at [1411, 457] on img "button" at bounding box center [1410, 462] width 10 height 17
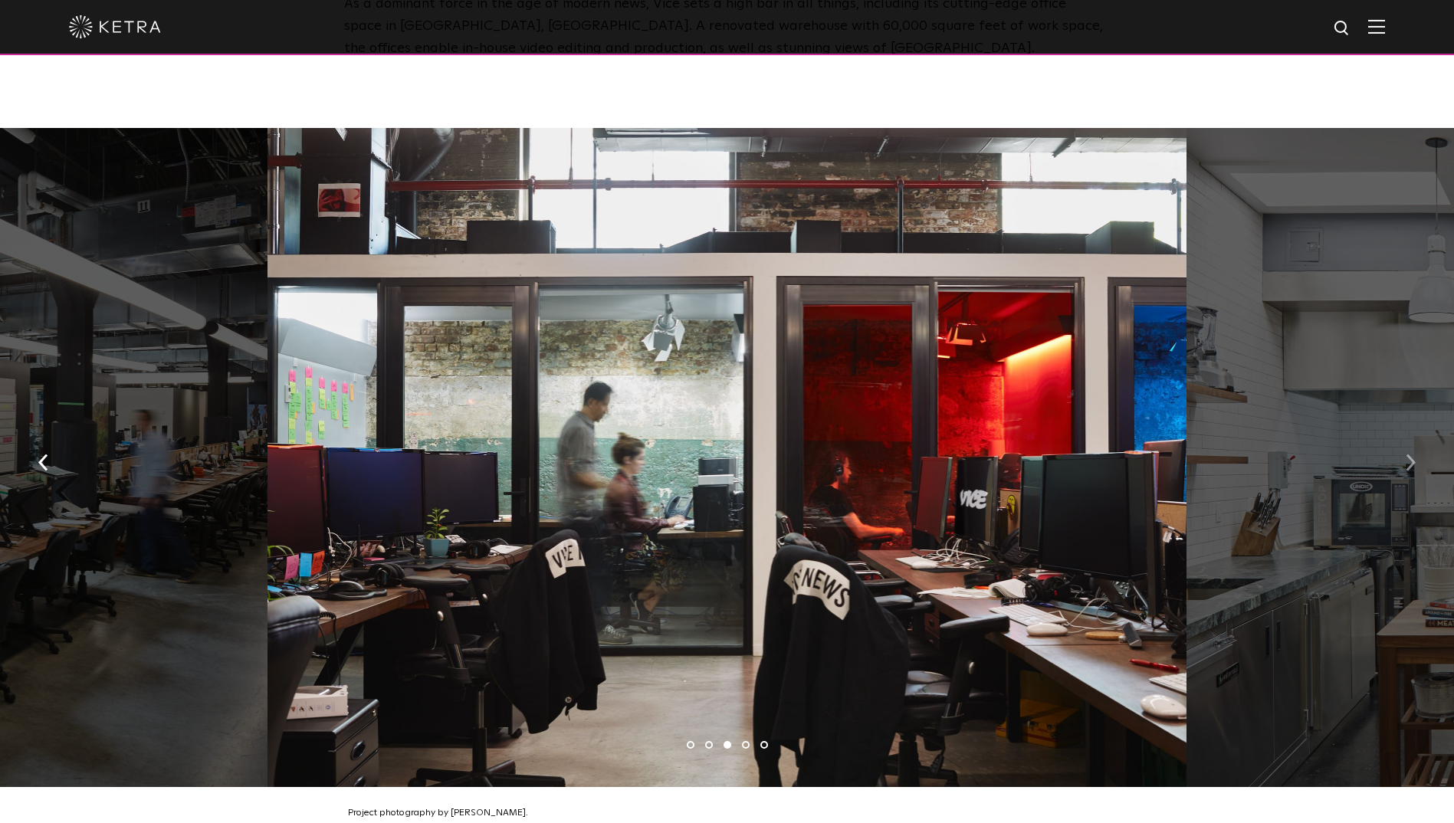
click at [1409, 454] on img "button" at bounding box center [1410, 462] width 10 height 17
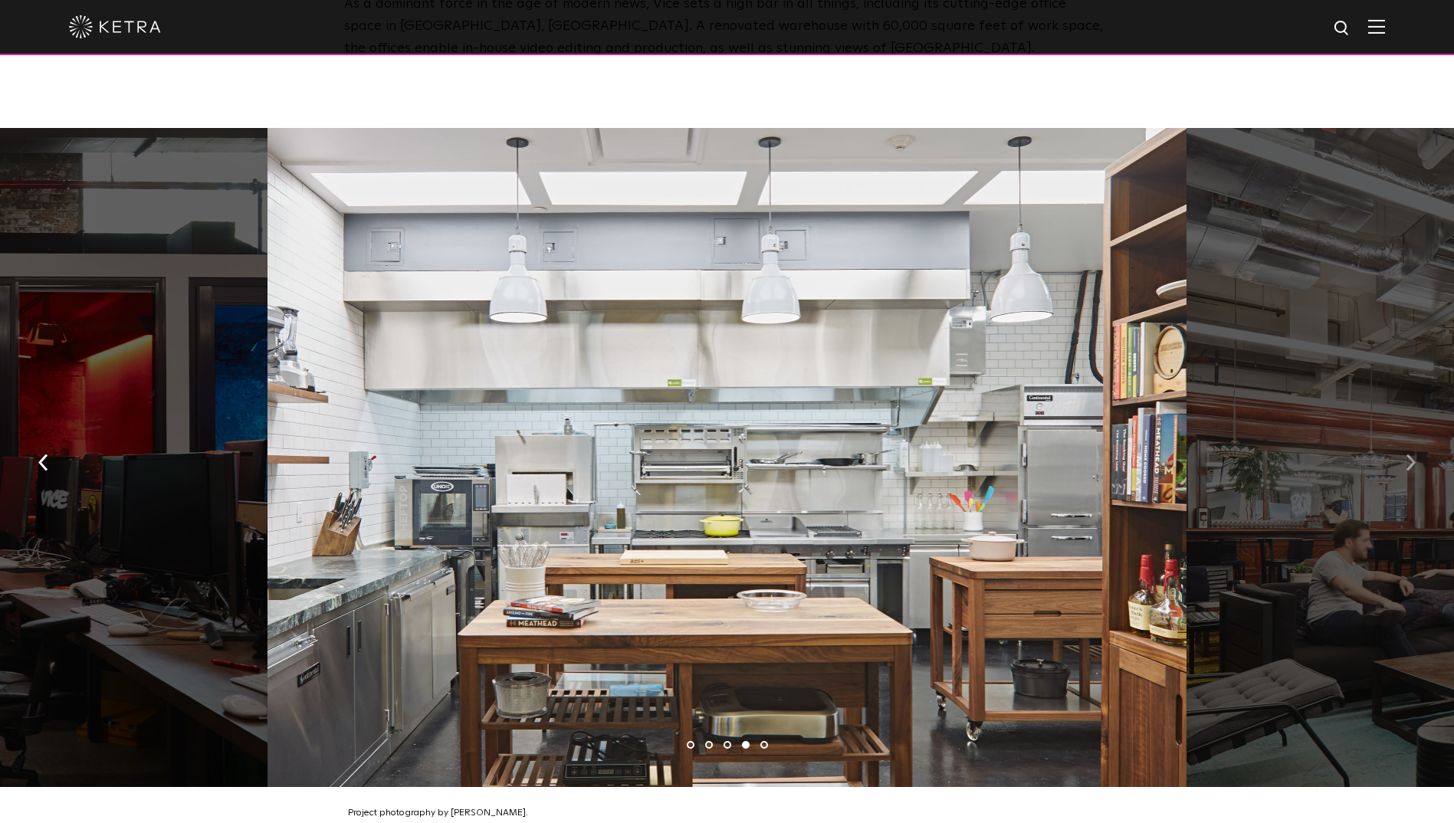
click at [1409, 454] on img "button" at bounding box center [1410, 462] width 10 height 17
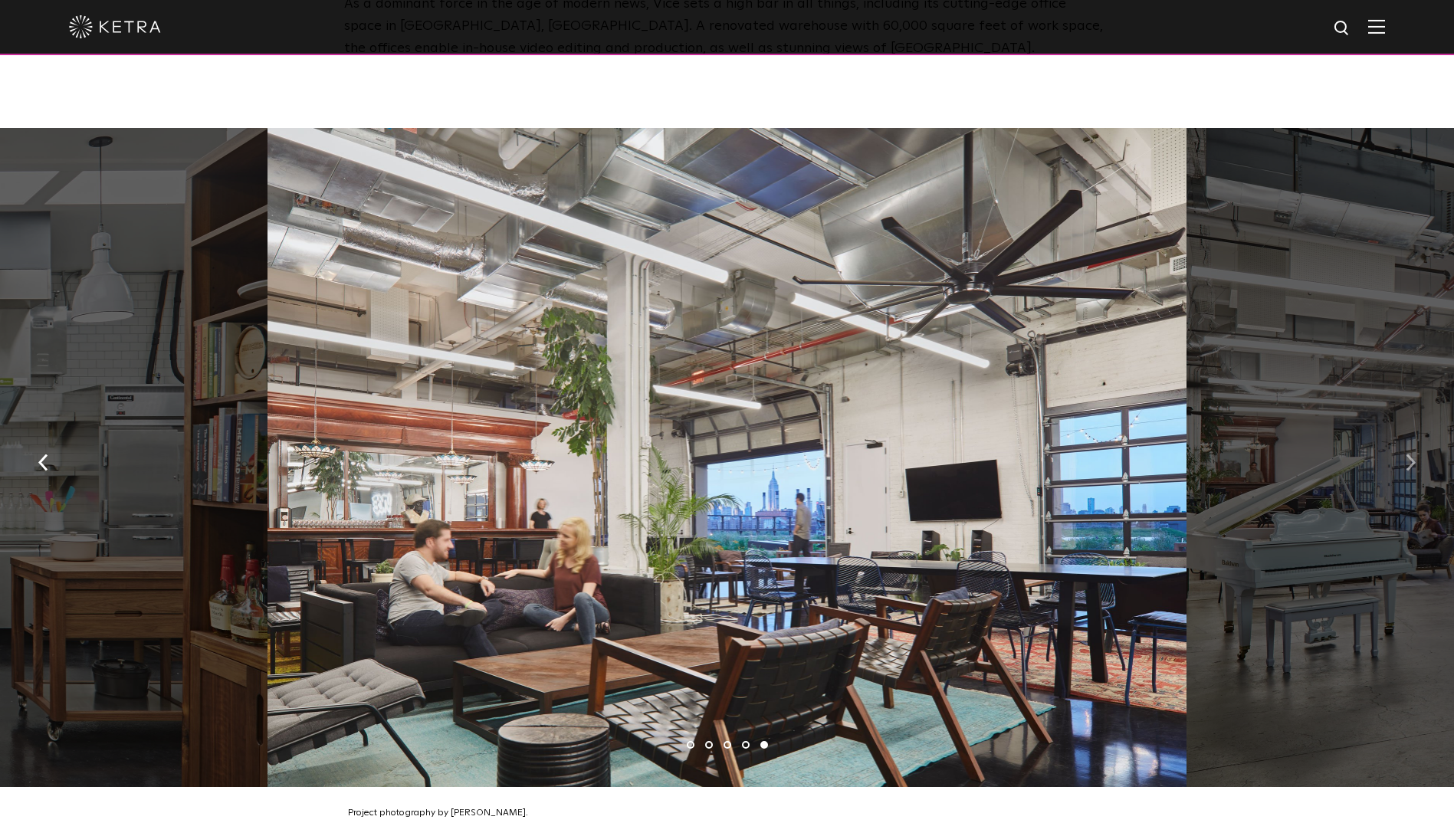
click at [1409, 457] on img "button" at bounding box center [1410, 462] width 10 height 17
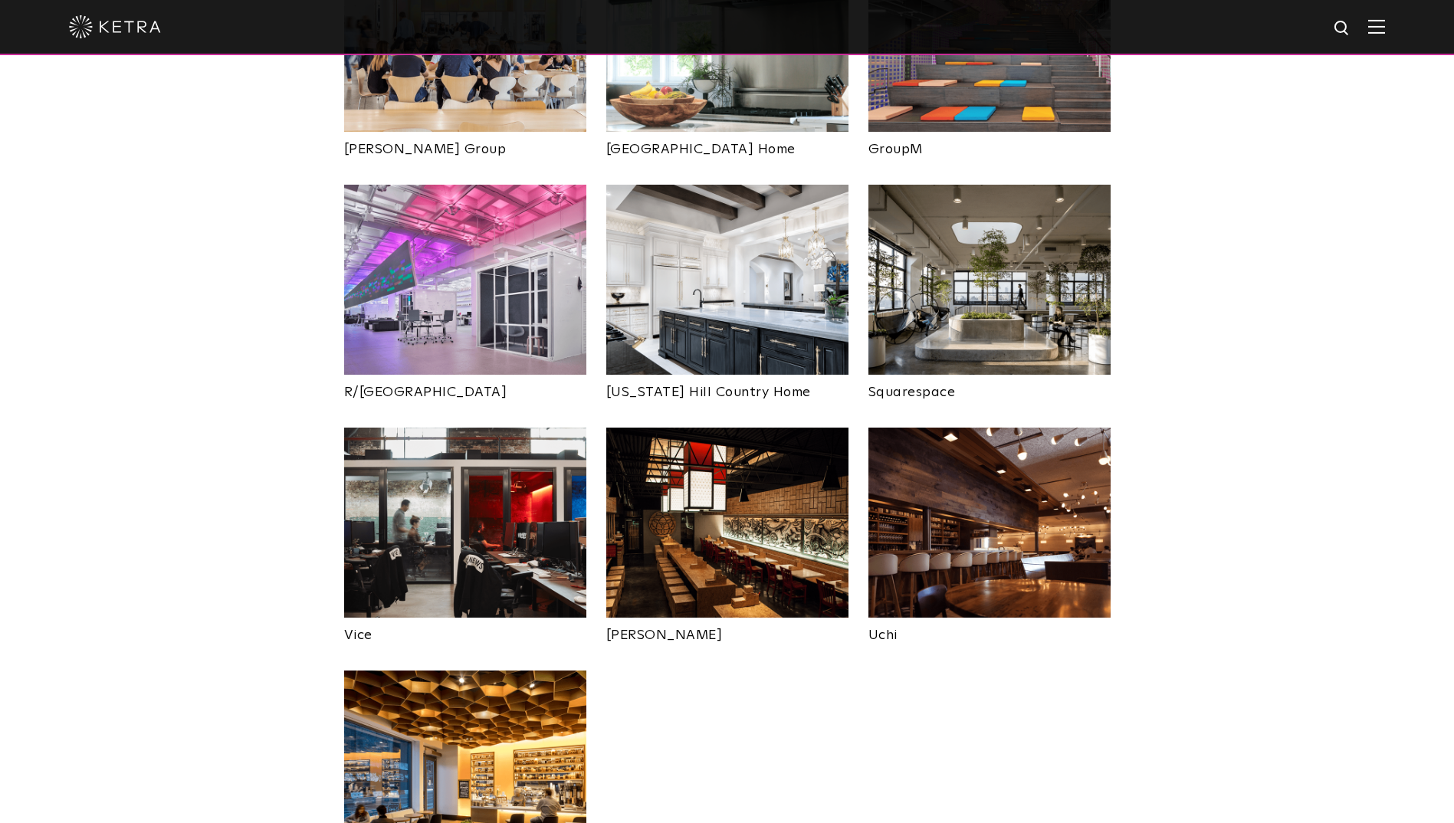
click at [510, 674] on img at bounding box center [465, 766] width 242 height 190
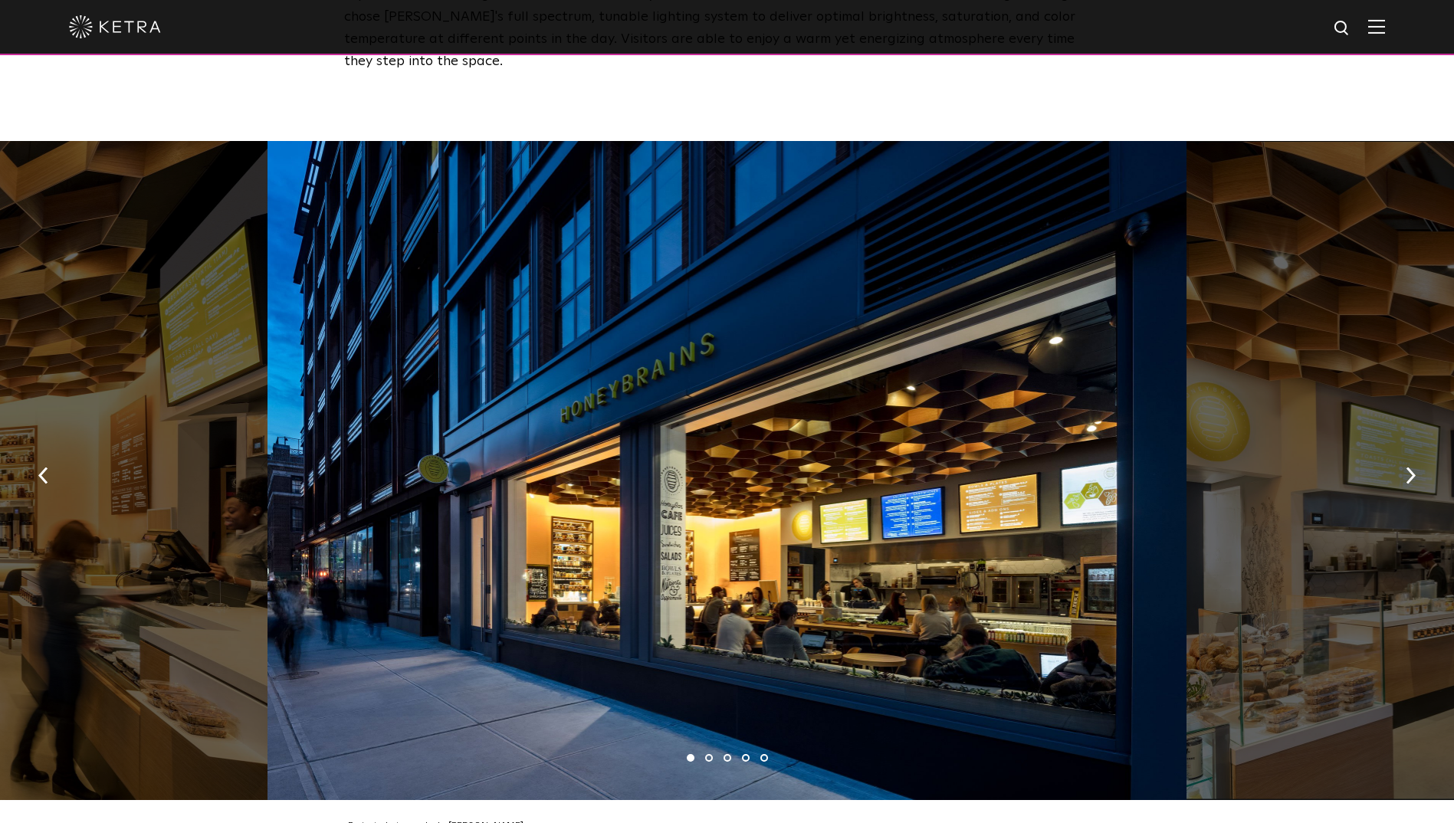
scroll to position [843, 0]
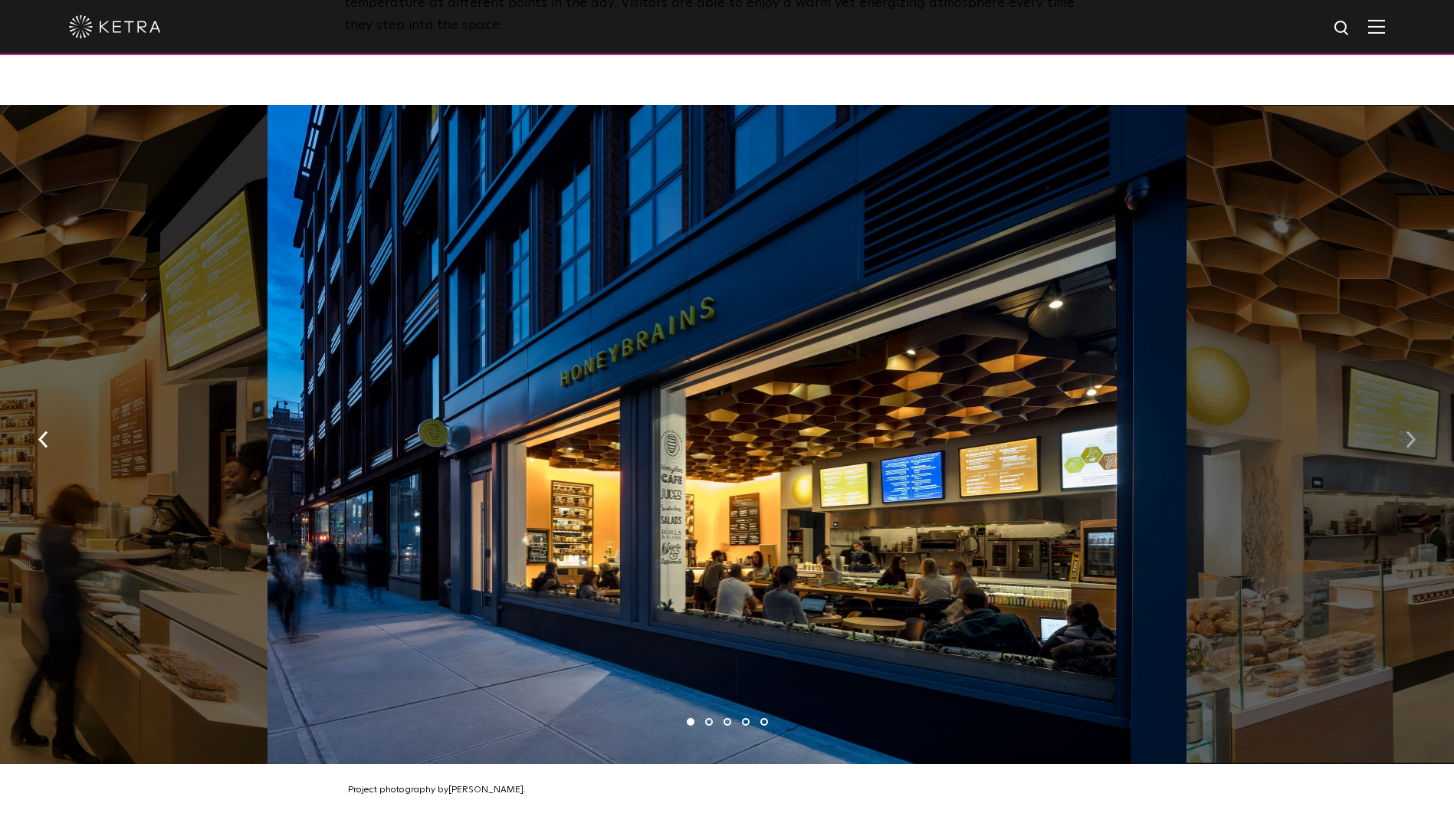
click at [1415, 412] on button "button" at bounding box center [1410, 438] width 33 height 53
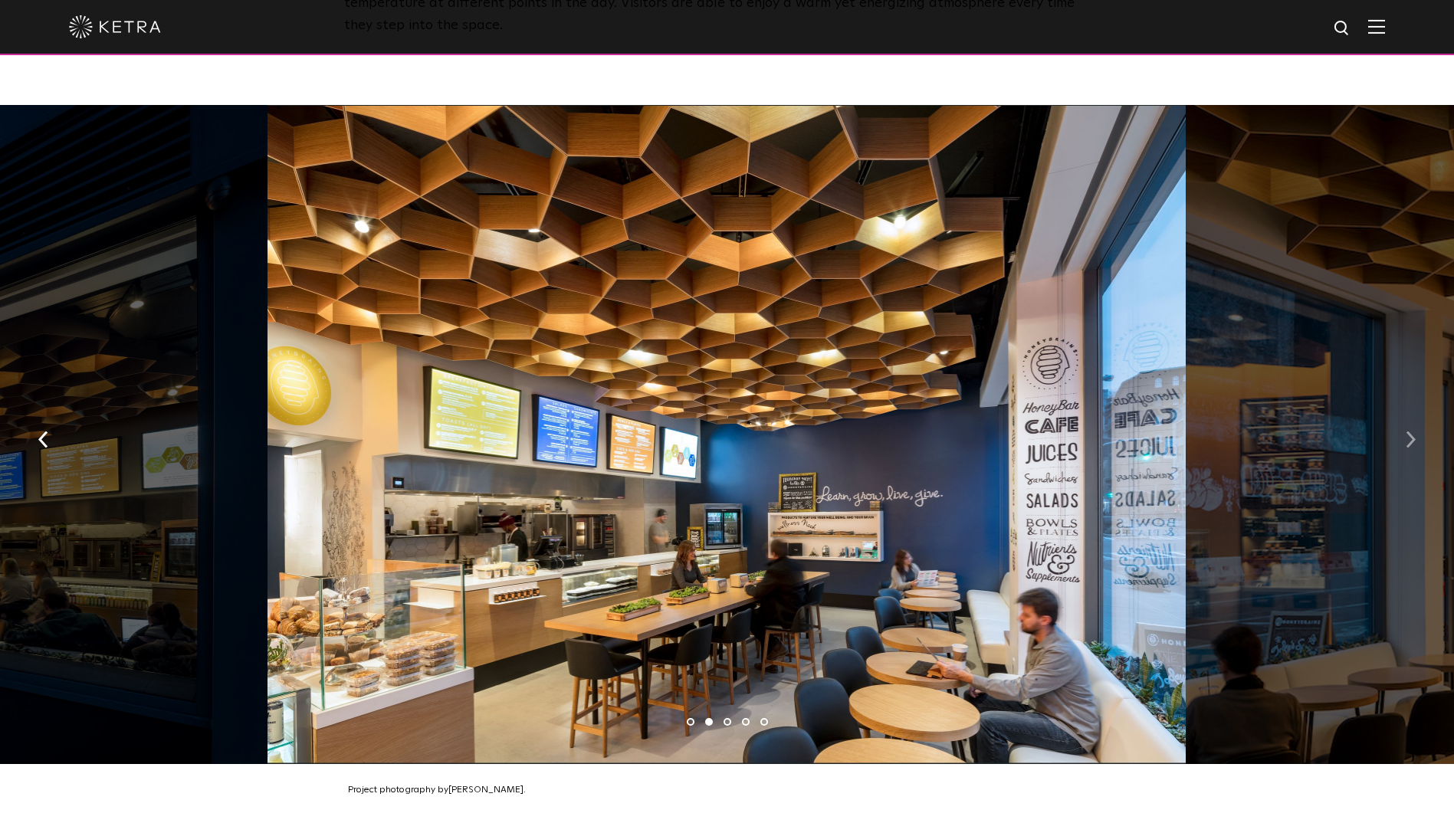
click at [1415, 416] on button "button" at bounding box center [1410, 438] width 33 height 53
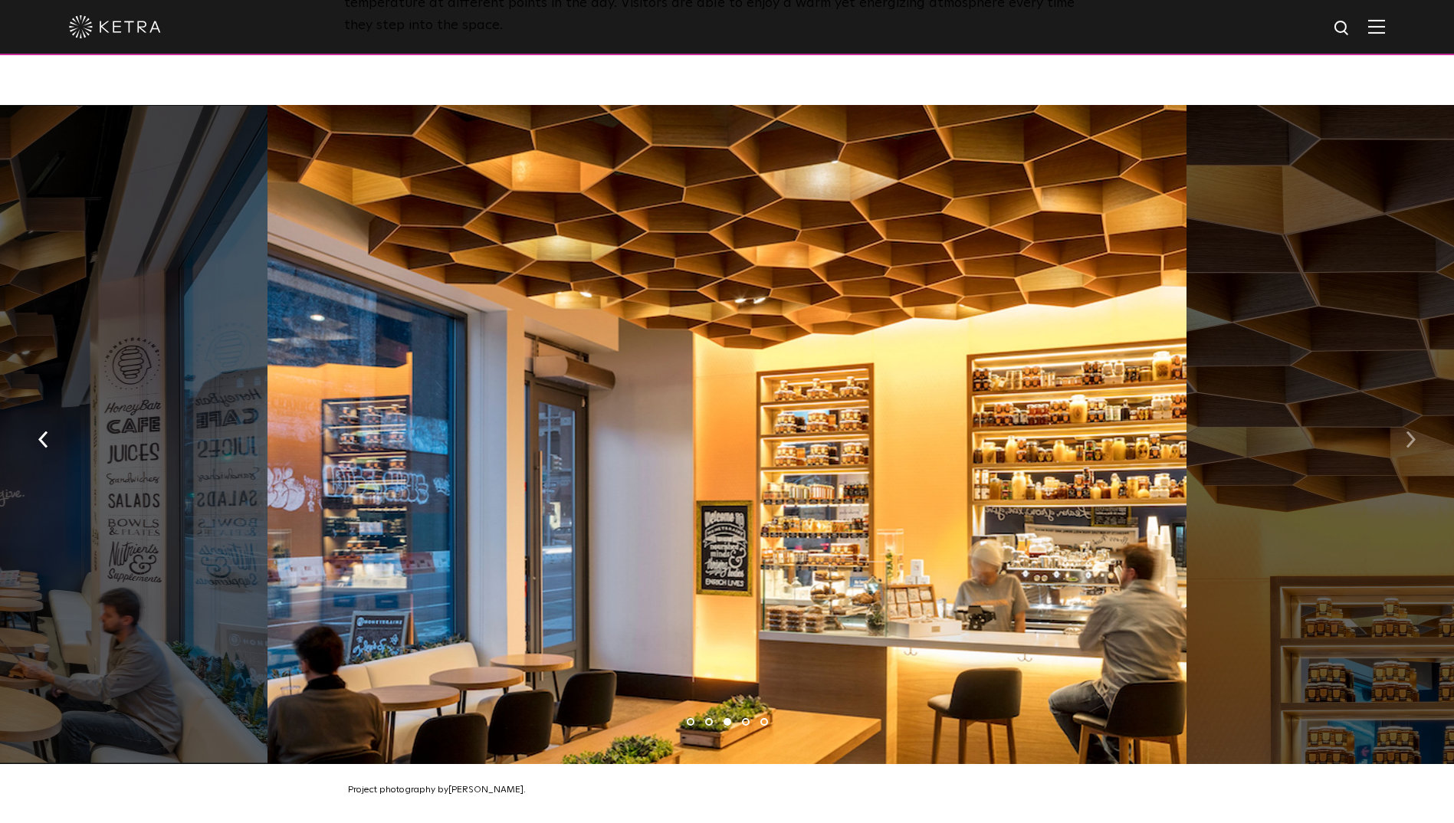
click at [1412, 431] on img "button" at bounding box center [1410, 439] width 10 height 17
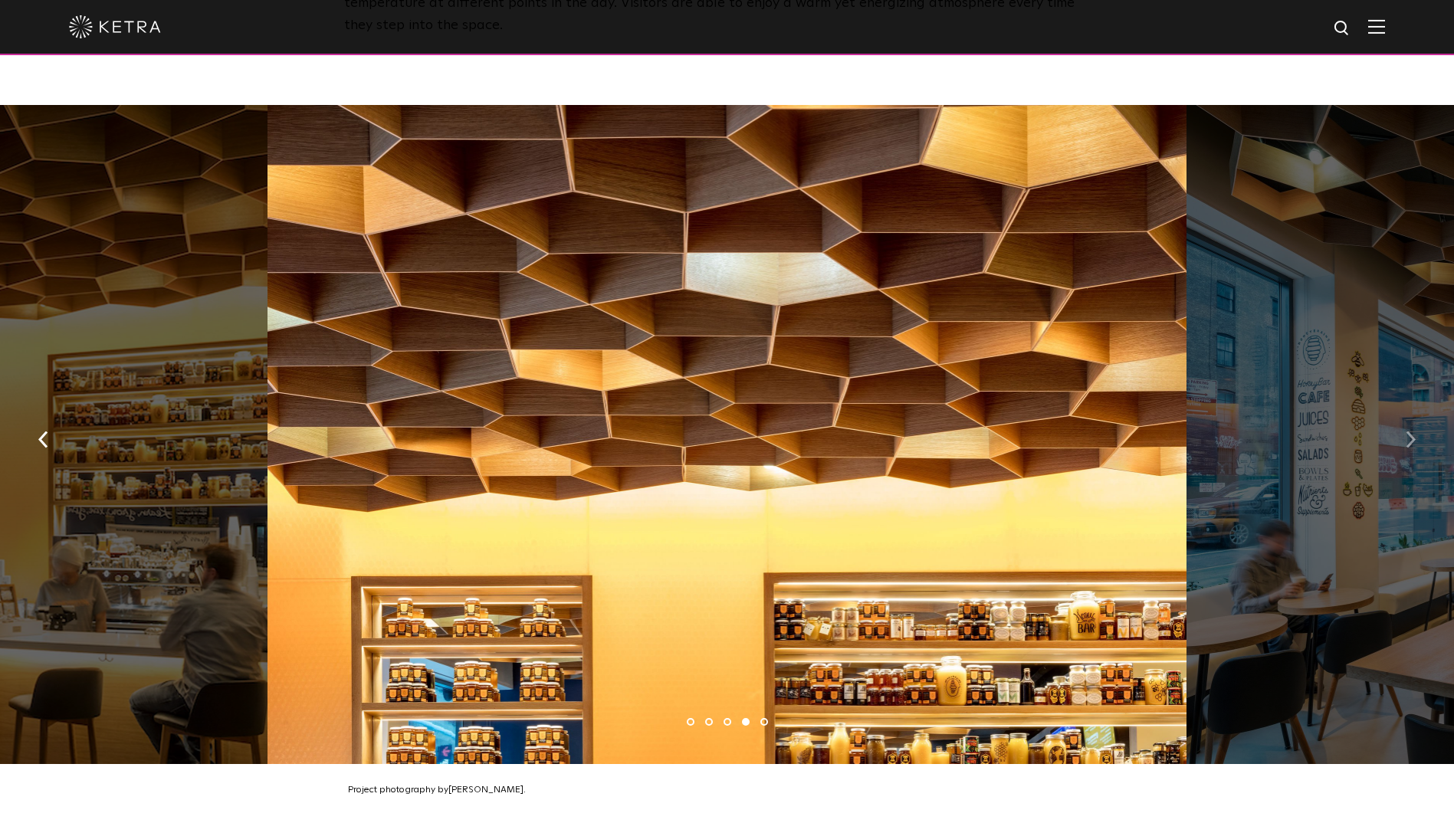
click at [1412, 431] on img "button" at bounding box center [1410, 439] width 10 height 17
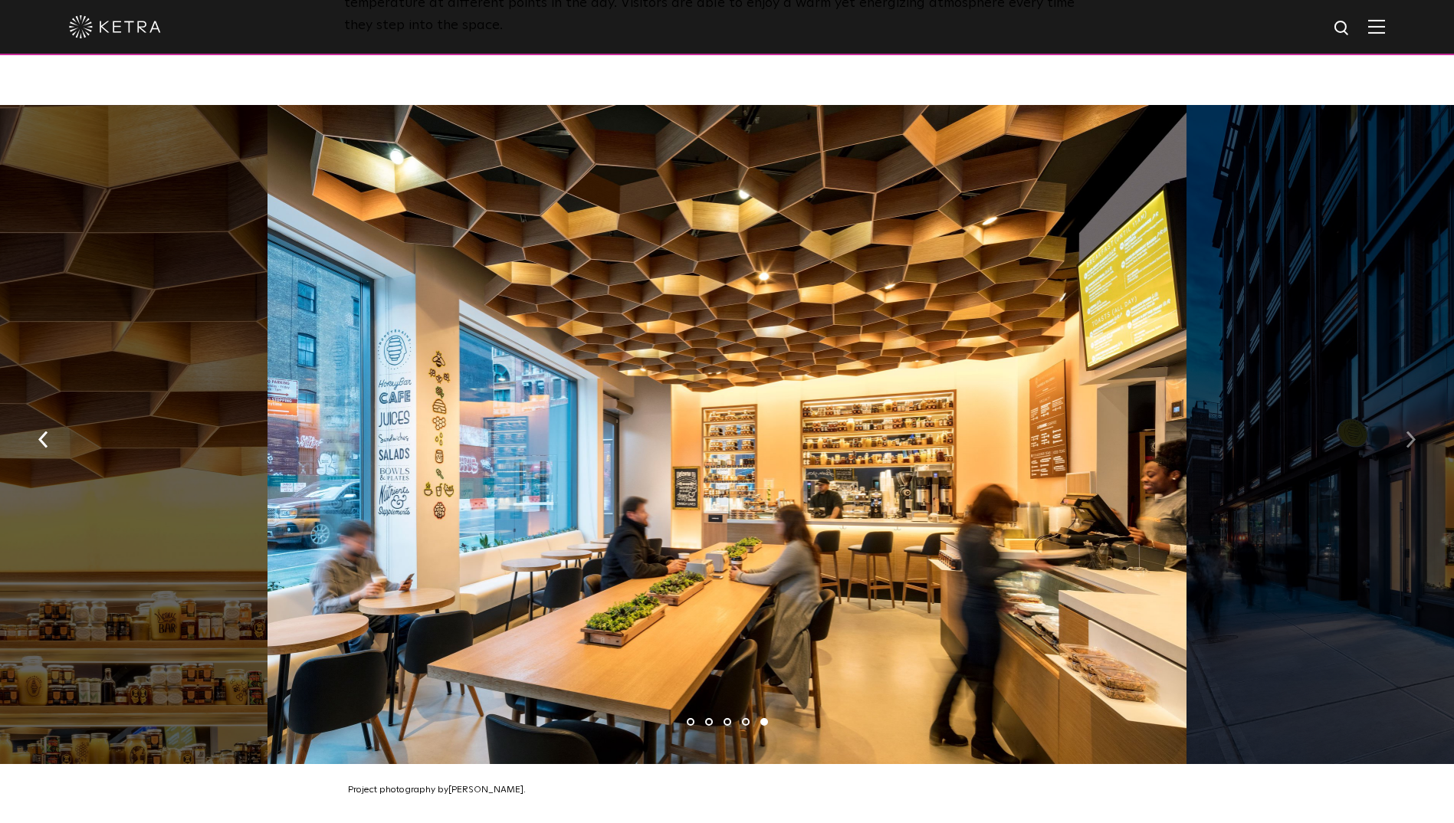
click at [1412, 431] on img "button" at bounding box center [1410, 439] width 10 height 17
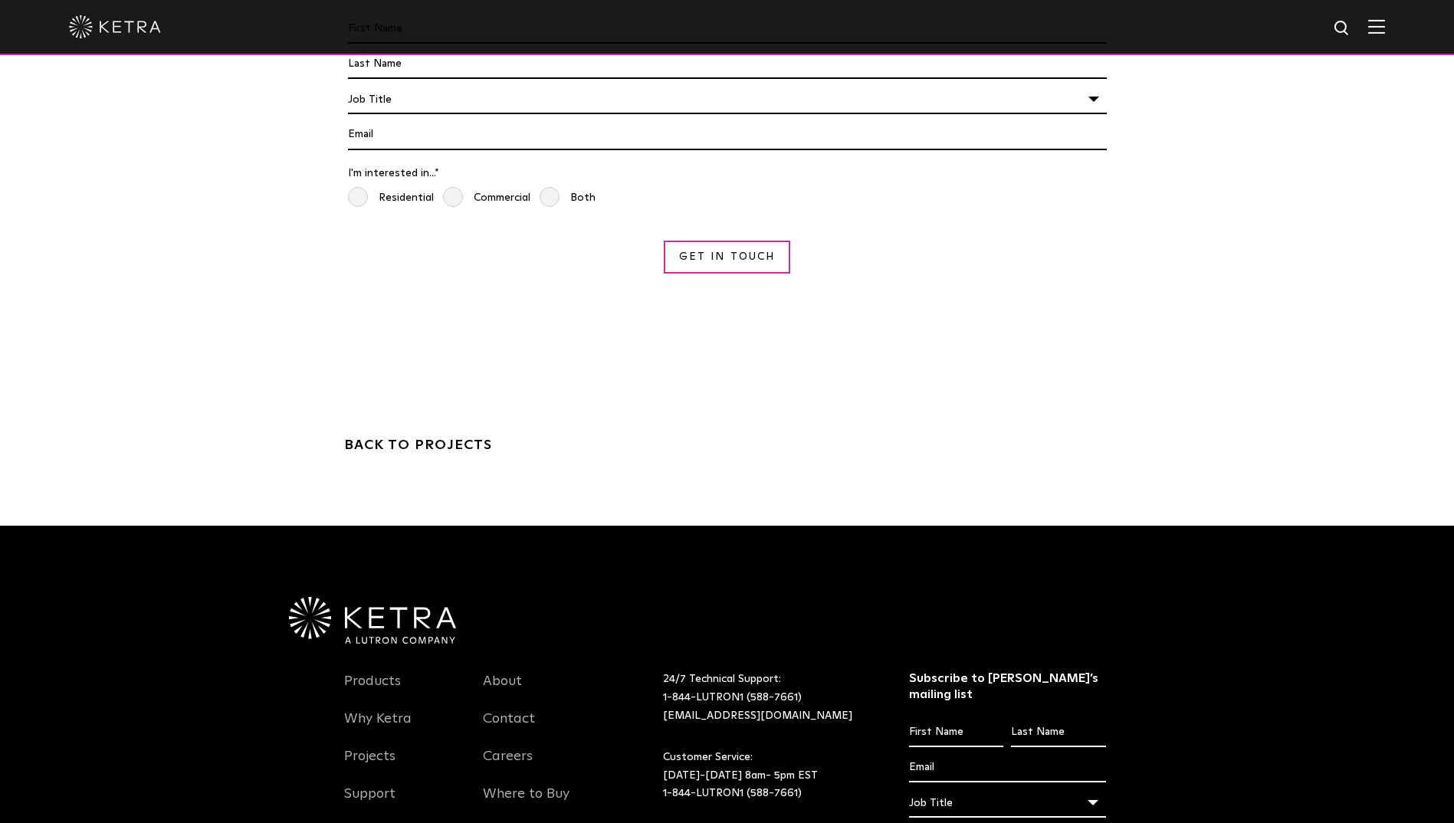
scroll to position [2281, 0]
